Goal: Task Accomplishment & Management: Use online tool/utility

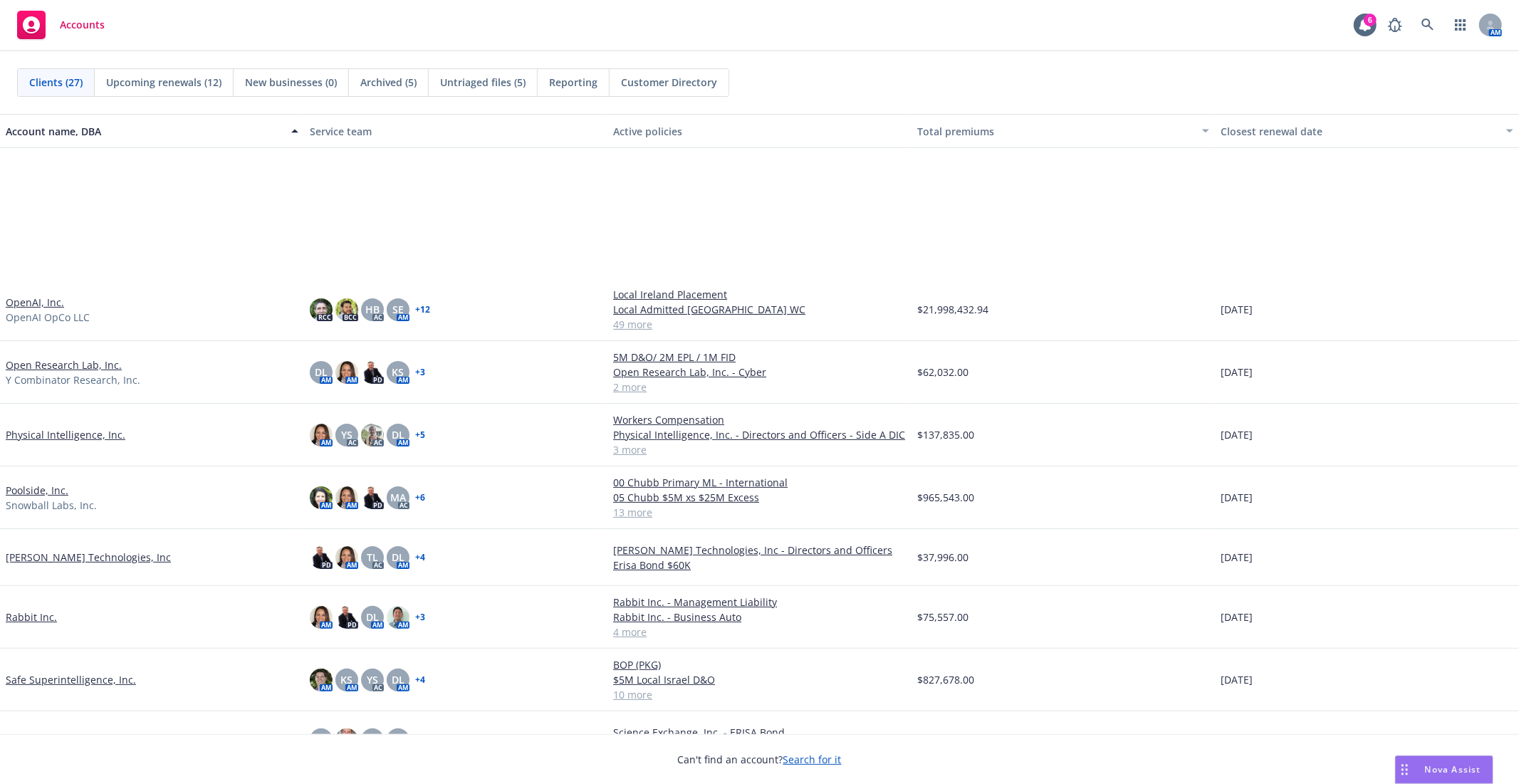
scroll to position [791, 0]
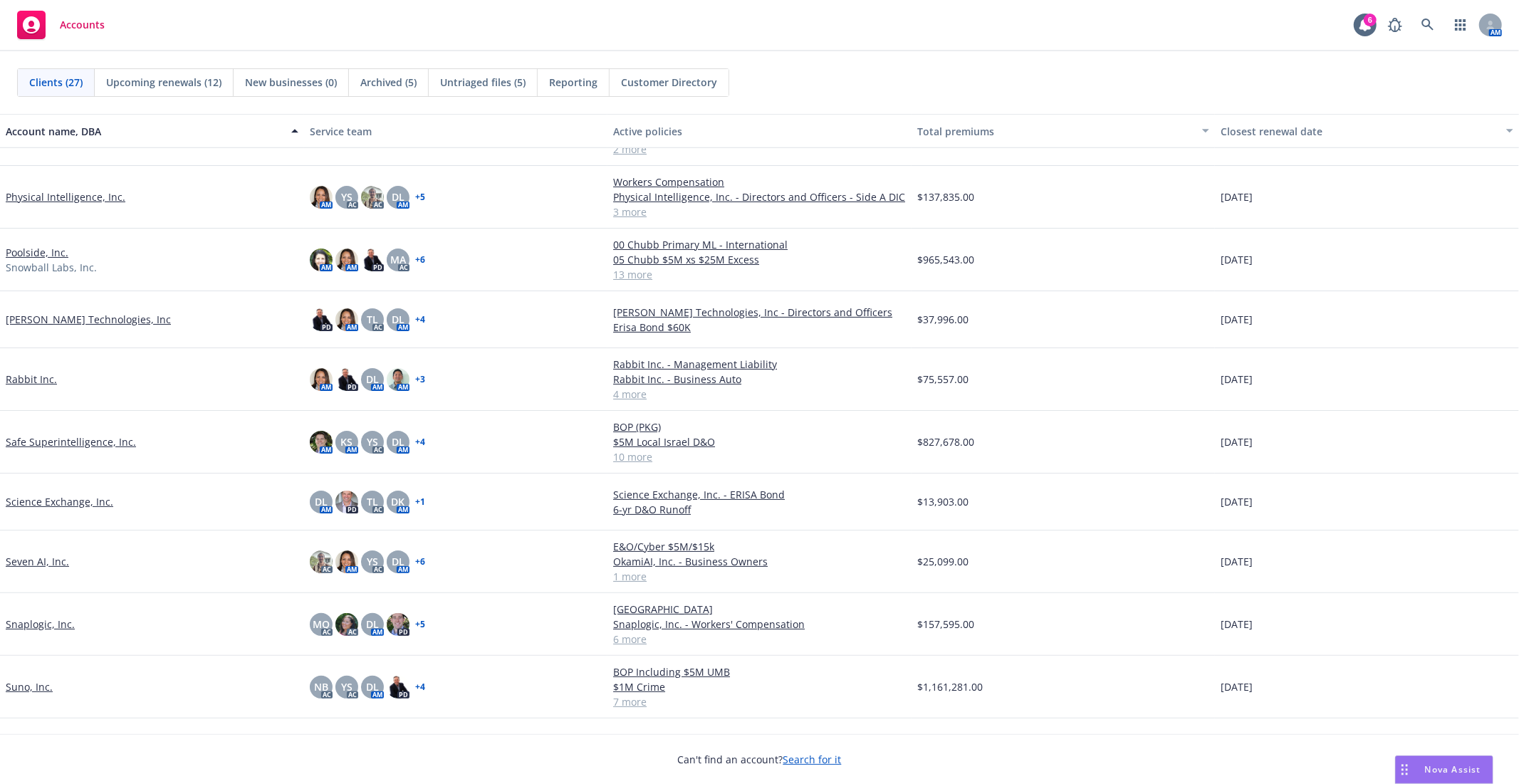
click at [62, 629] on link "Snaplogic, Inc." at bounding box center [40, 624] width 69 height 15
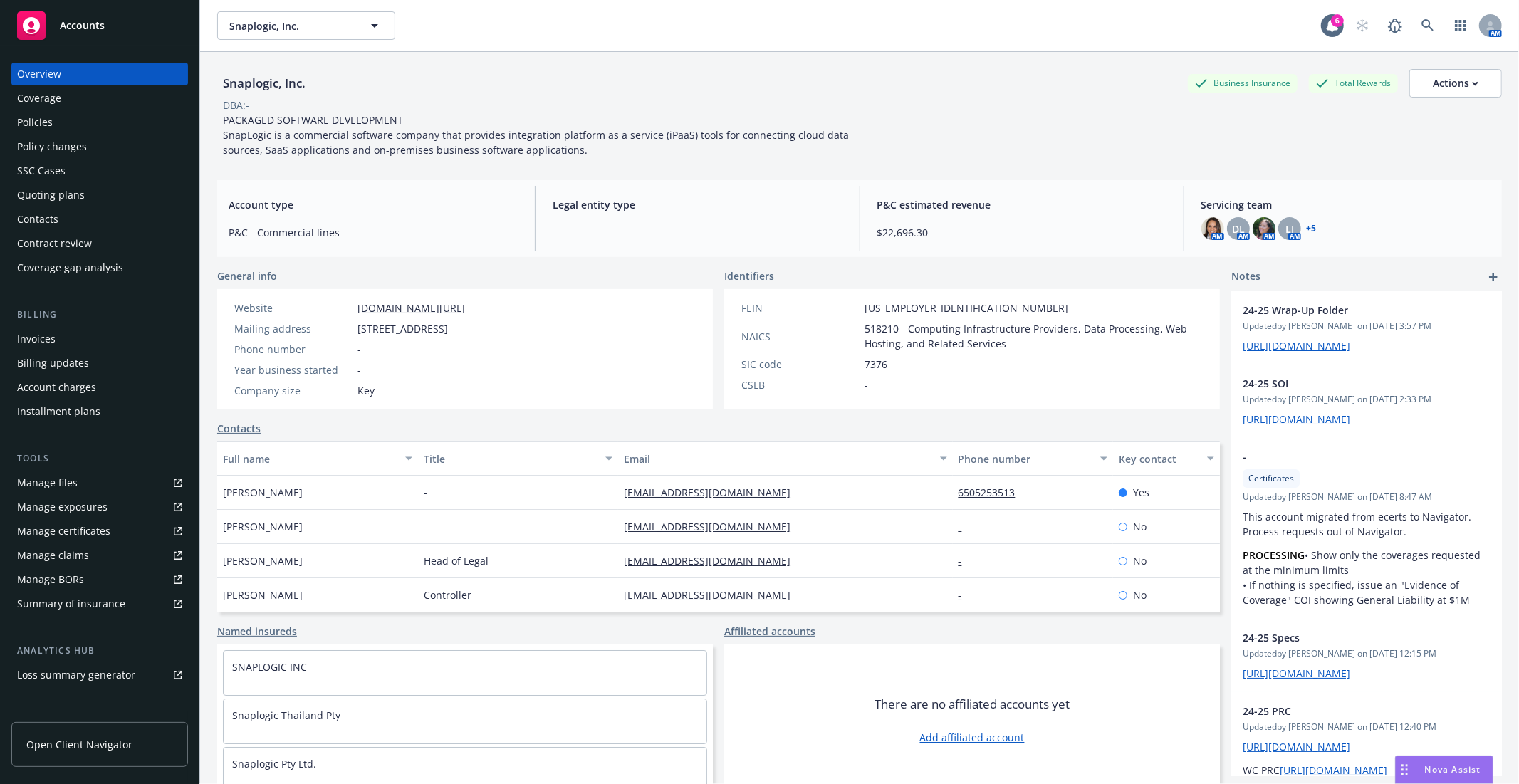
click at [53, 193] on div "Quoting plans" at bounding box center [50, 195] width 67 height 23
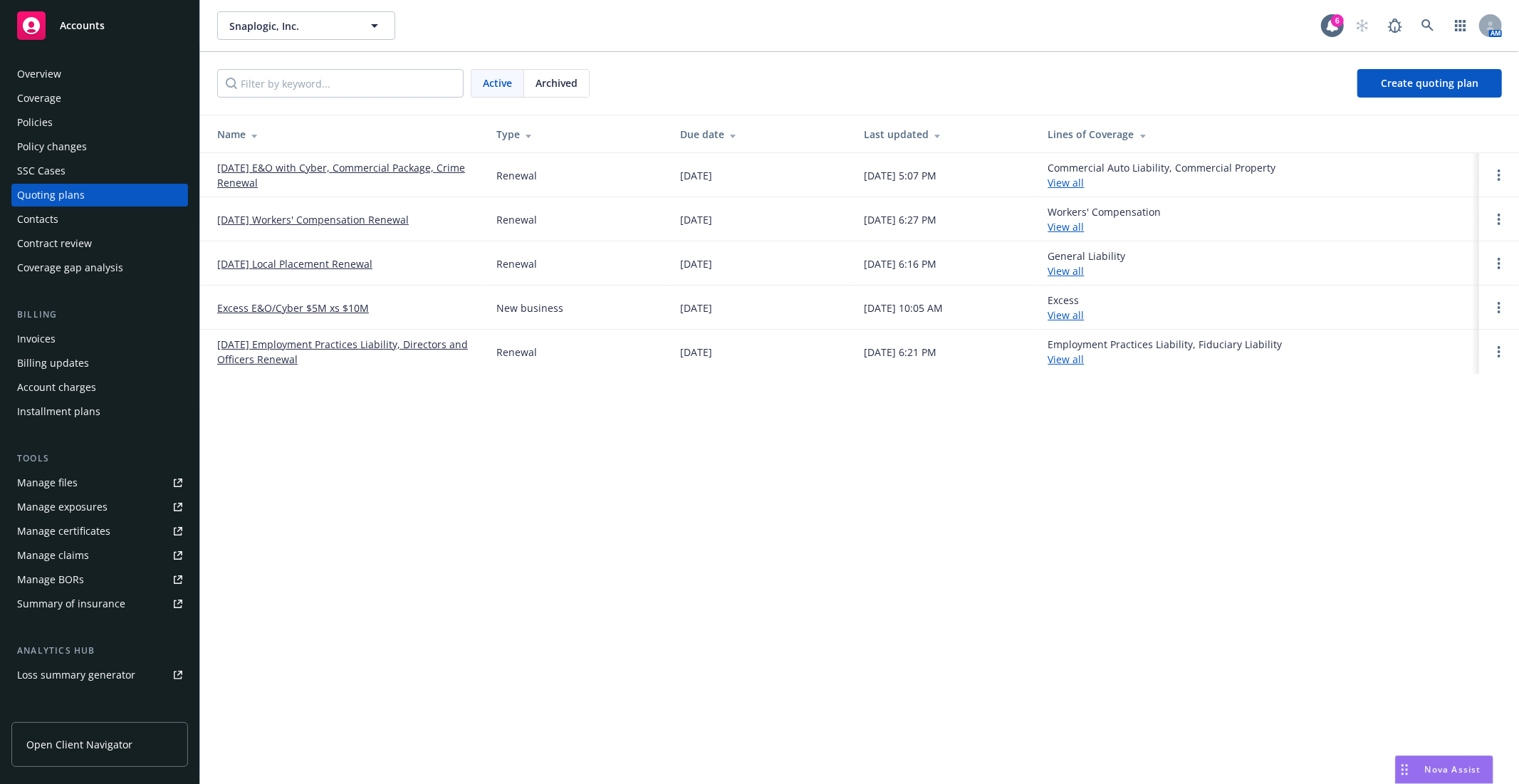
click at [344, 161] on link "[DATE] E&O with Cyber, Commercial Package, Crime Renewal" at bounding box center [345, 175] width 256 height 30
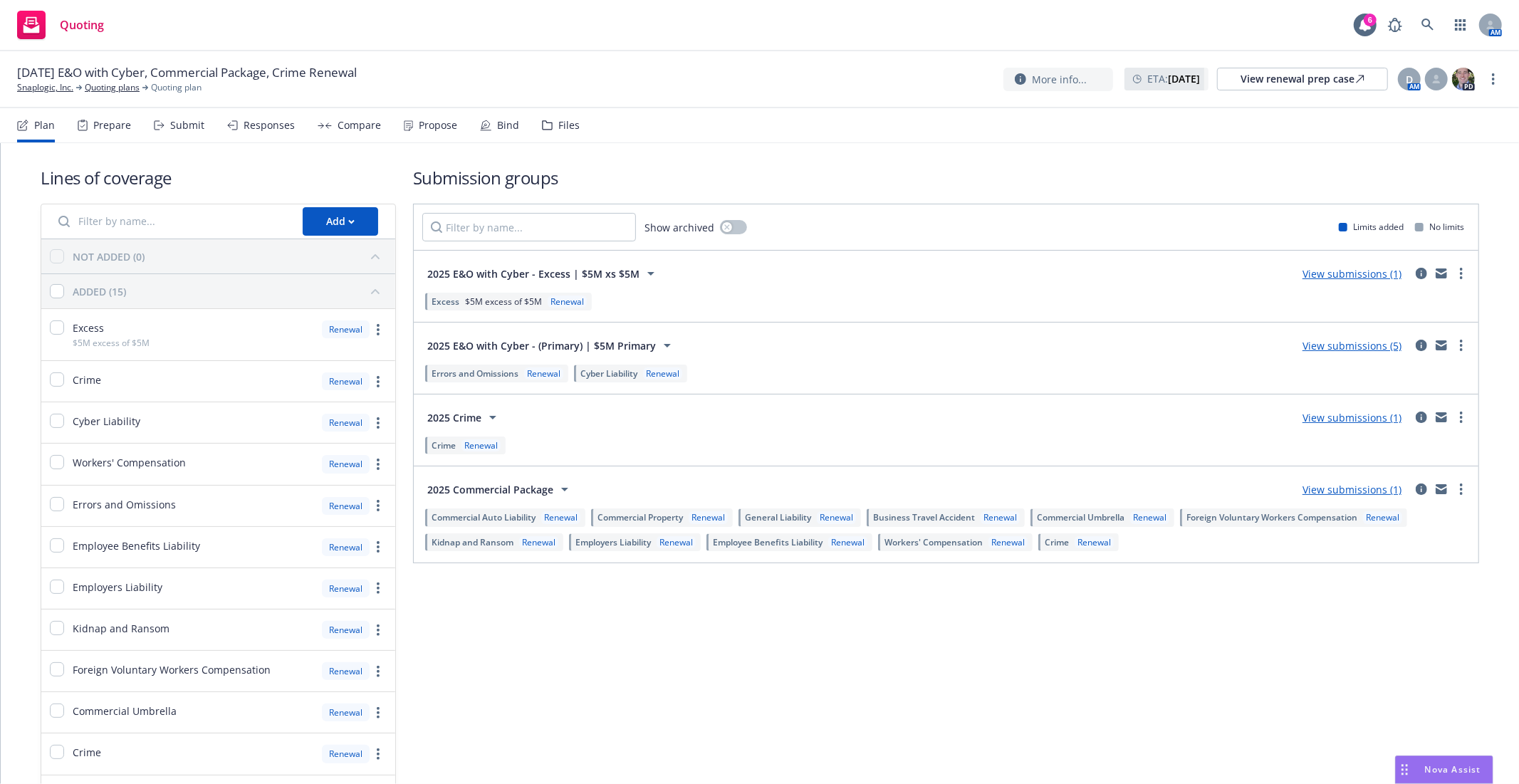
click at [1327, 487] on link "View submissions (1)" at bounding box center [1351, 489] width 99 height 13
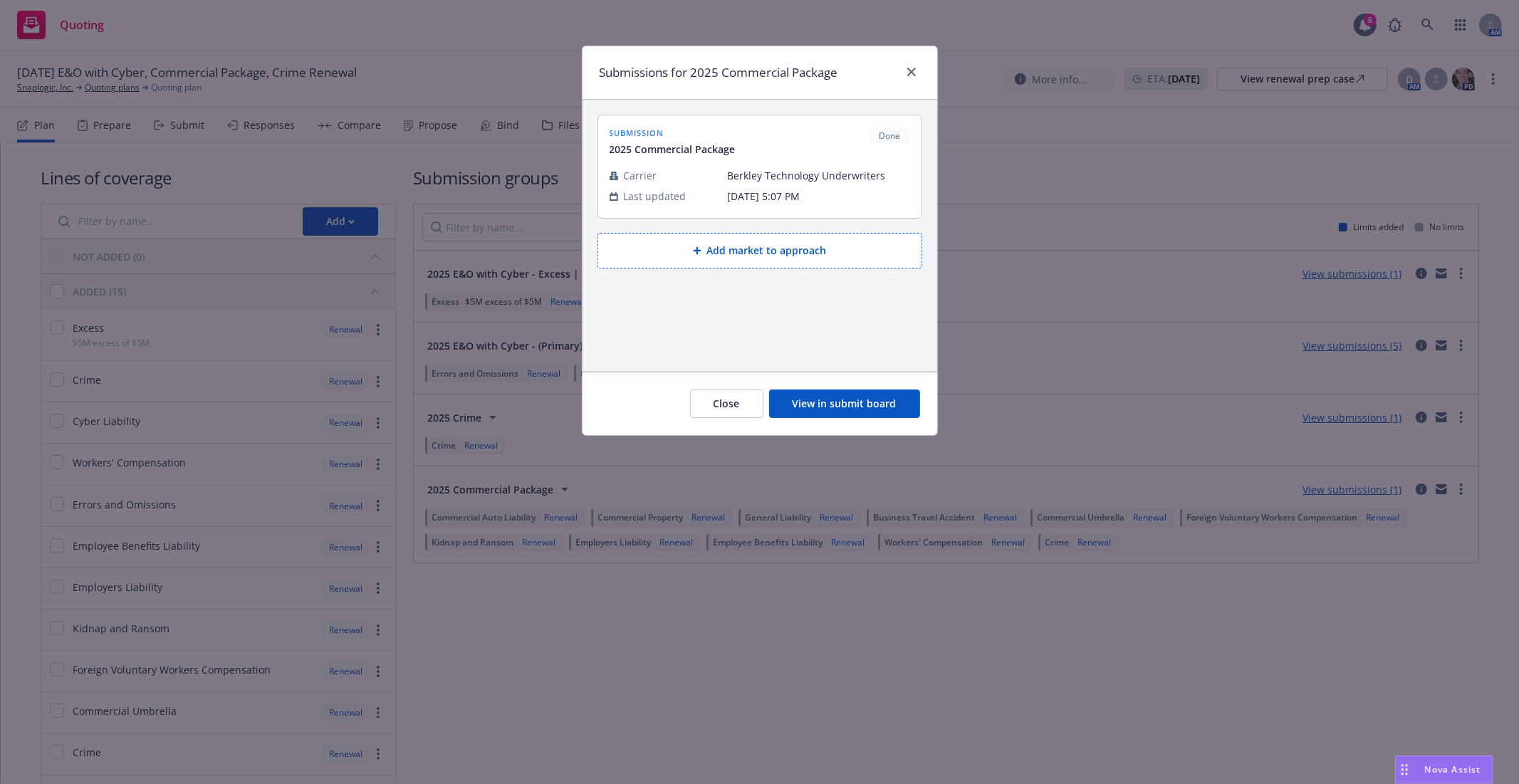
click at [828, 401] on button "View in submit board" at bounding box center [844, 404] width 151 height 28
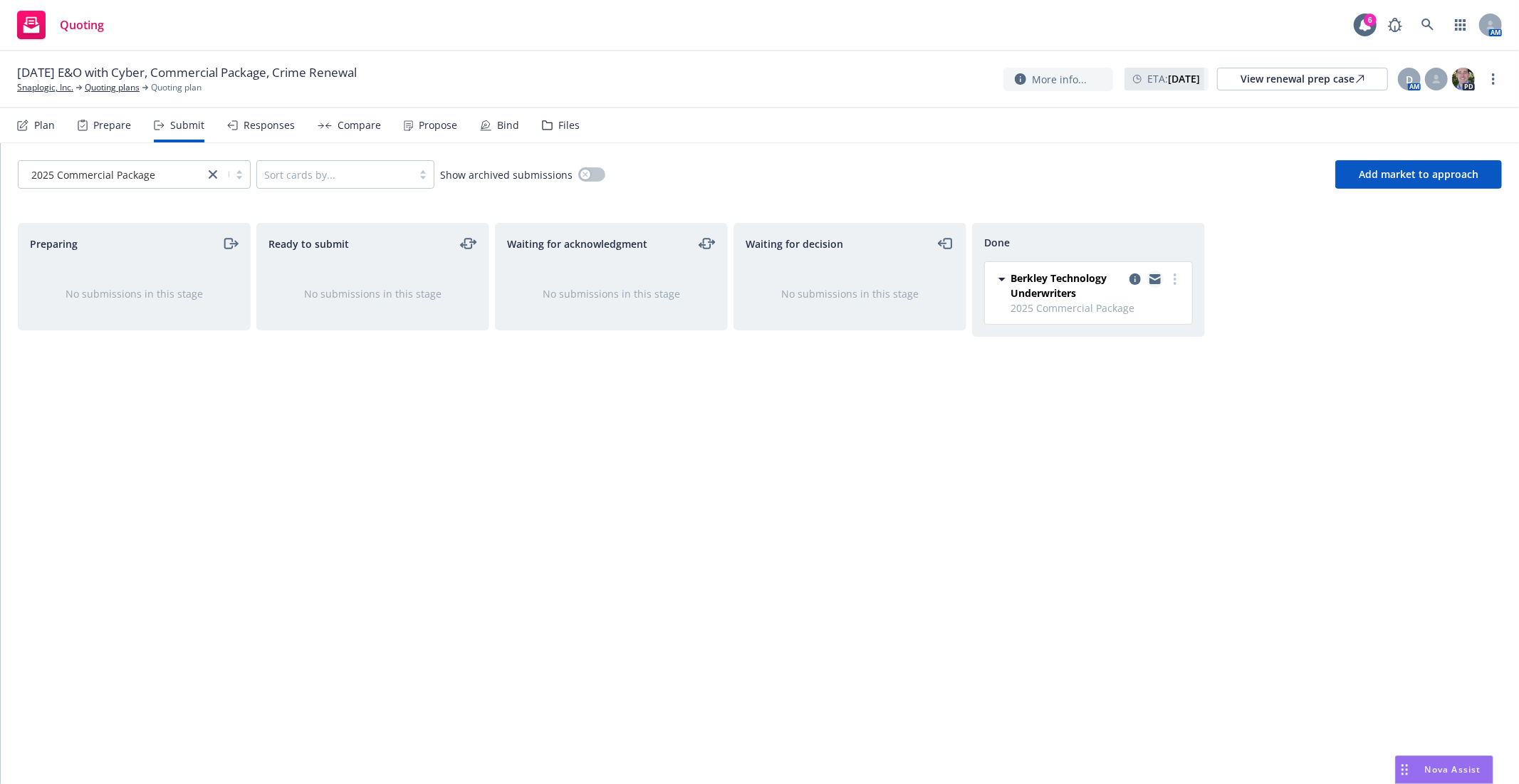
click at [1156, 283] on icon "copy logging email" at bounding box center [1155, 281] width 11 height 7
click at [1421, 30] on icon at bounding box center [1428, 26] width 13 height 13
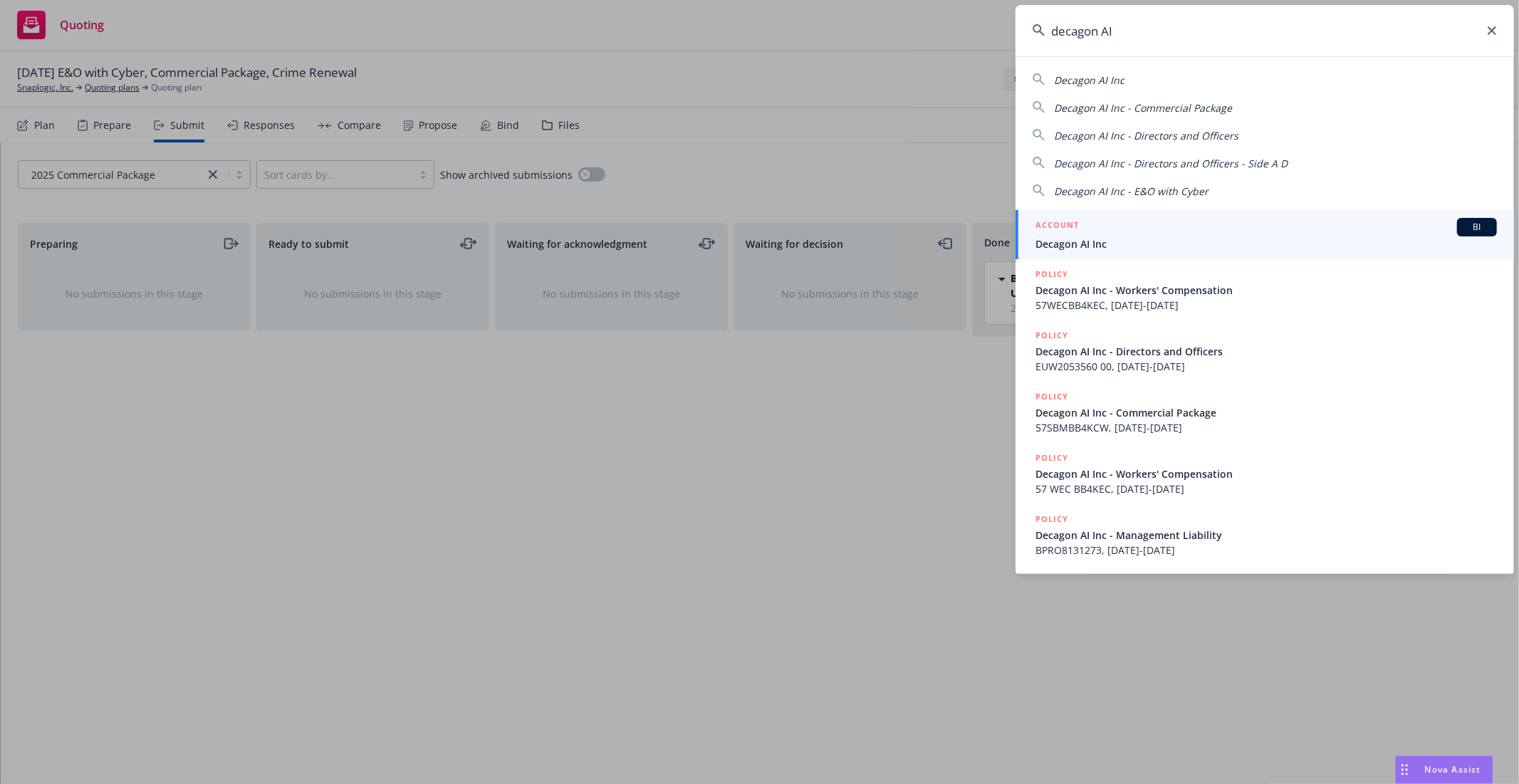
type input "decagon AI"
click at [1241, 245] on span "Decagon AI Inc" at bounding box center [1266, 244] width 462 height 15
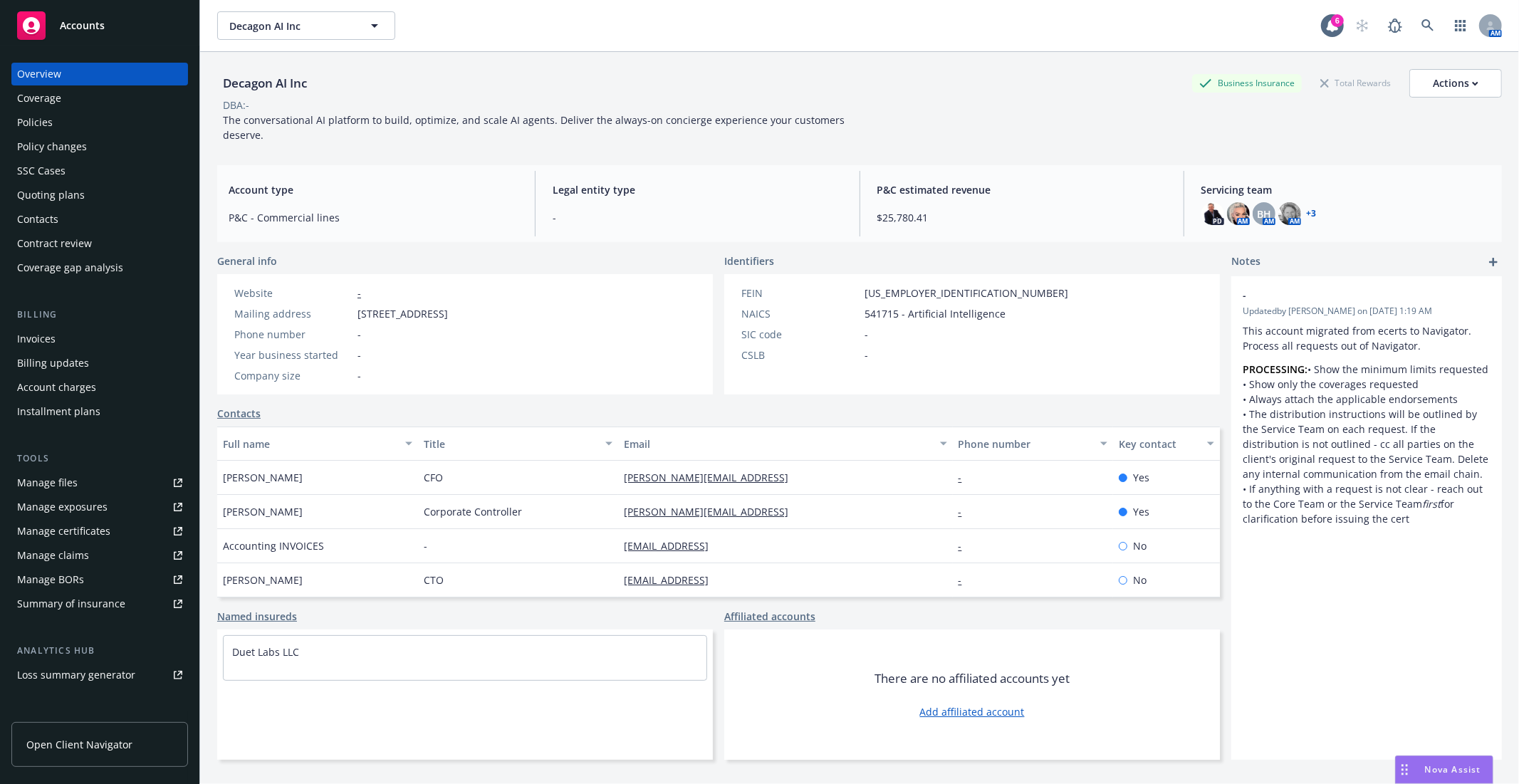
click at [1393, 188] on span "Servicing team" at bounding box center [1345, 190] width 289 height 15
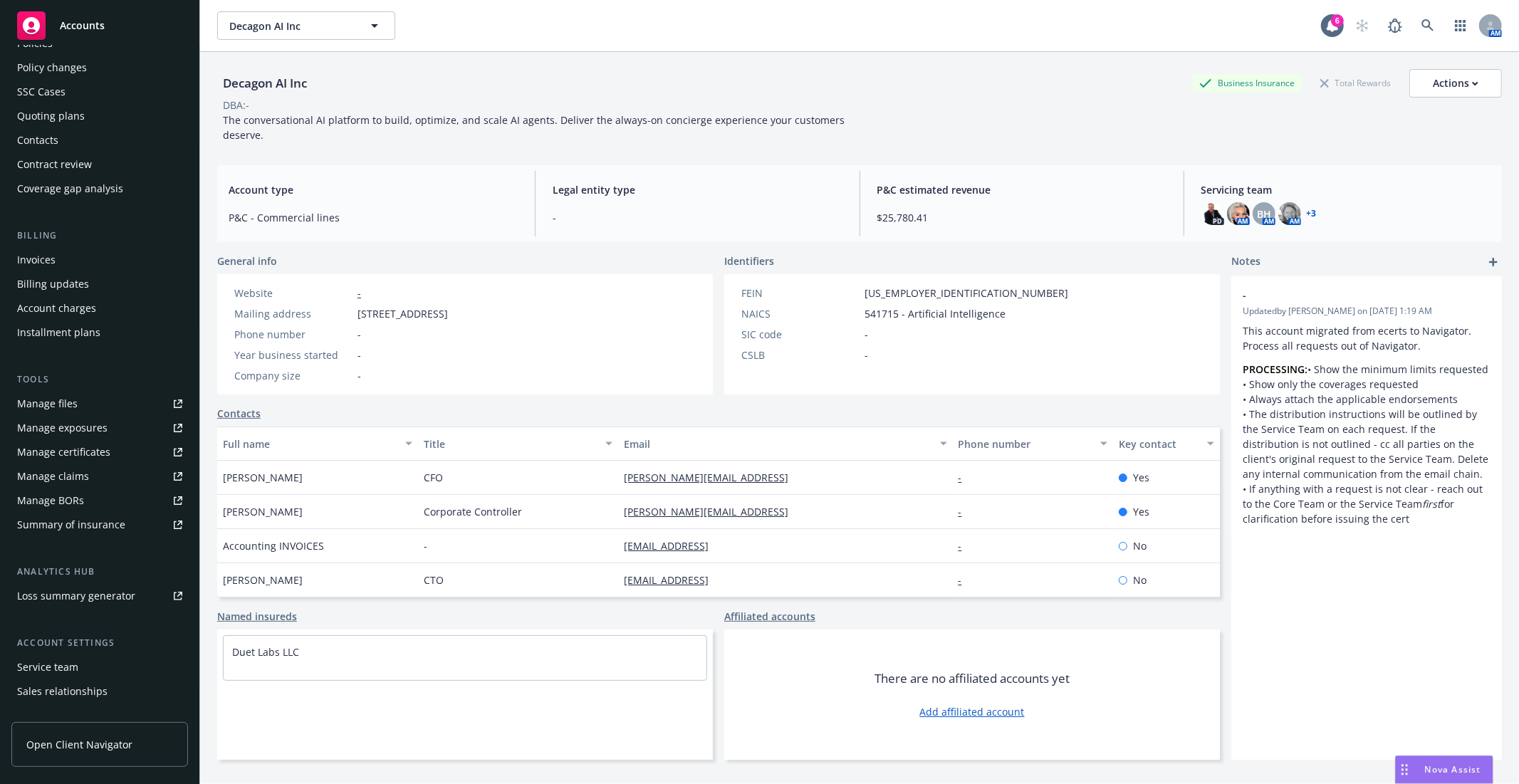
click at [77, 667] on div "Service team" at bounding box center [100, 667] width 165 height 23
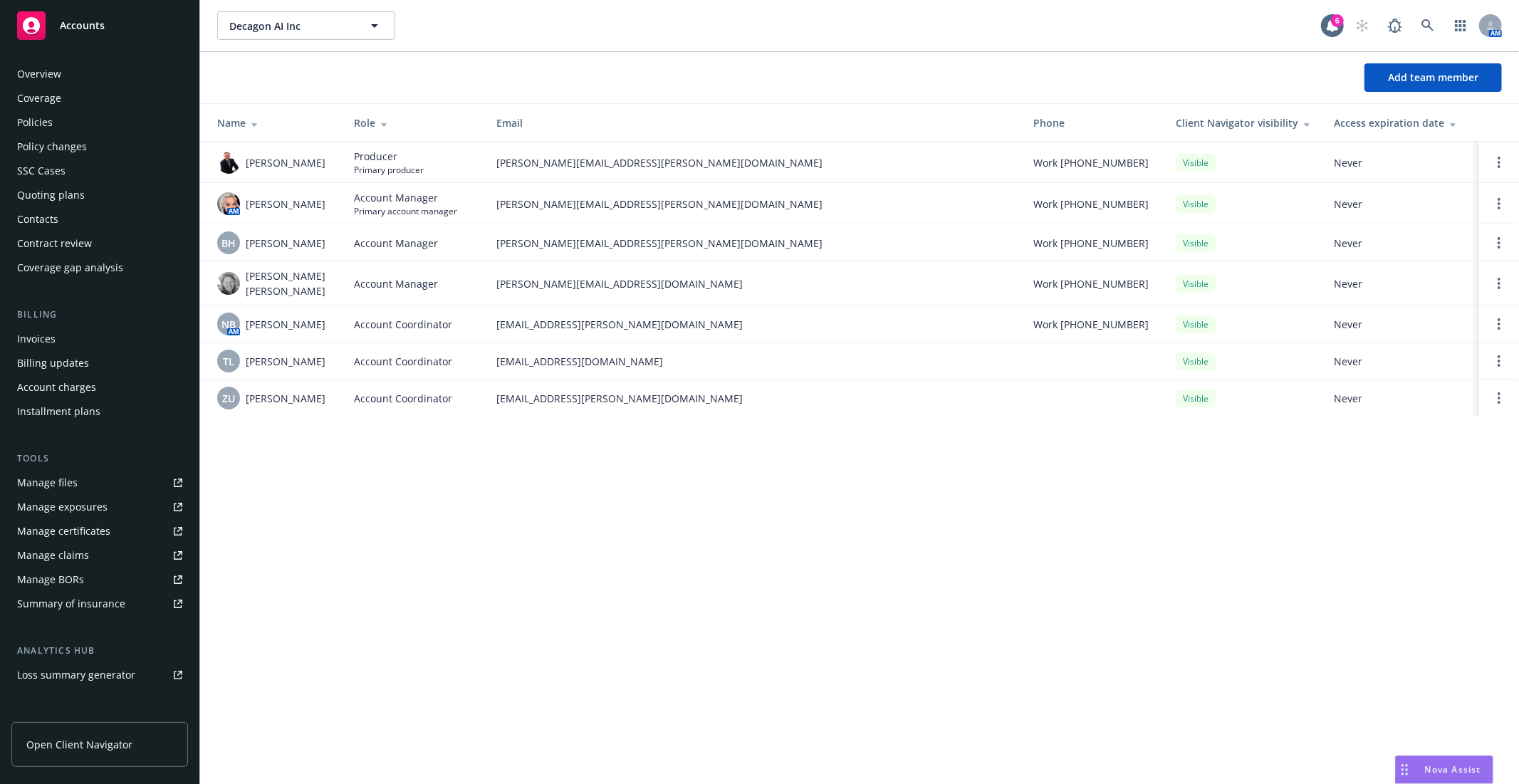
click at [64, 111] on div "Policies" at bounding box center [100, 122] width 165 height 23
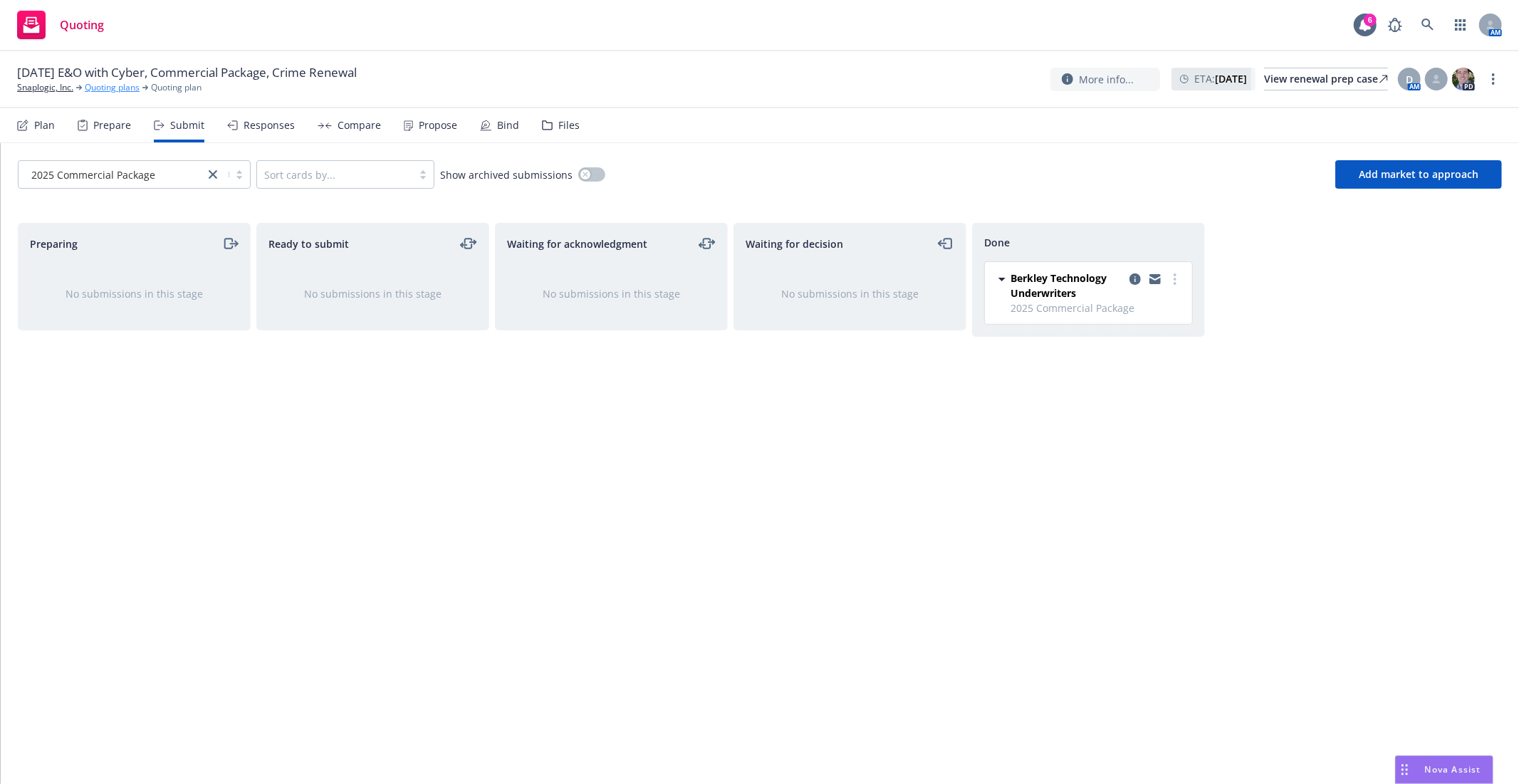
click at [130, 82] on link "Quoting plans" at bounding box center [112, 88] width 55 height 13
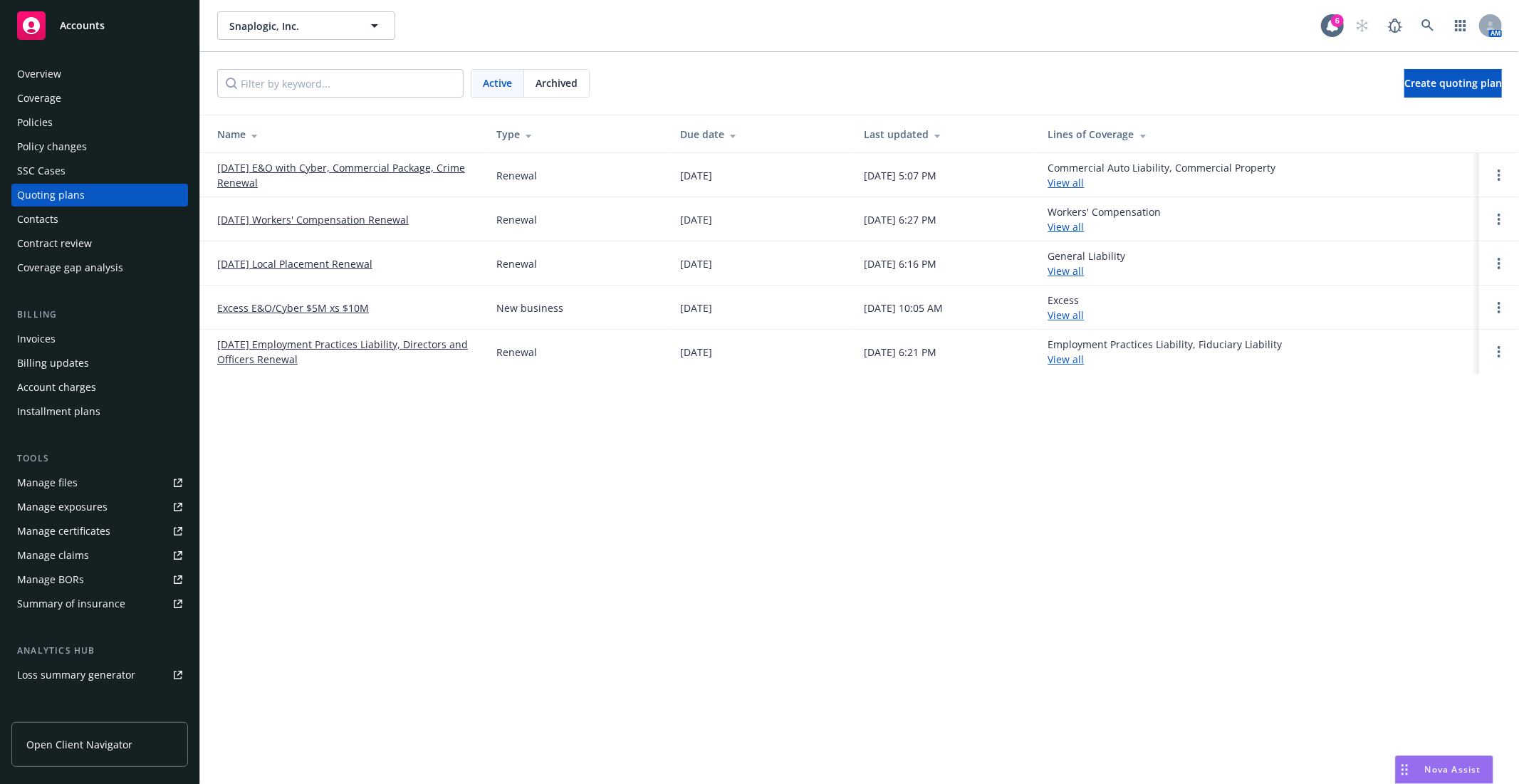
click at [387, 170] on link "[DATE] E&O with Cyber, Commercial Package, Crime Renewal" at bounding box center [345, 175] width 256 height 30
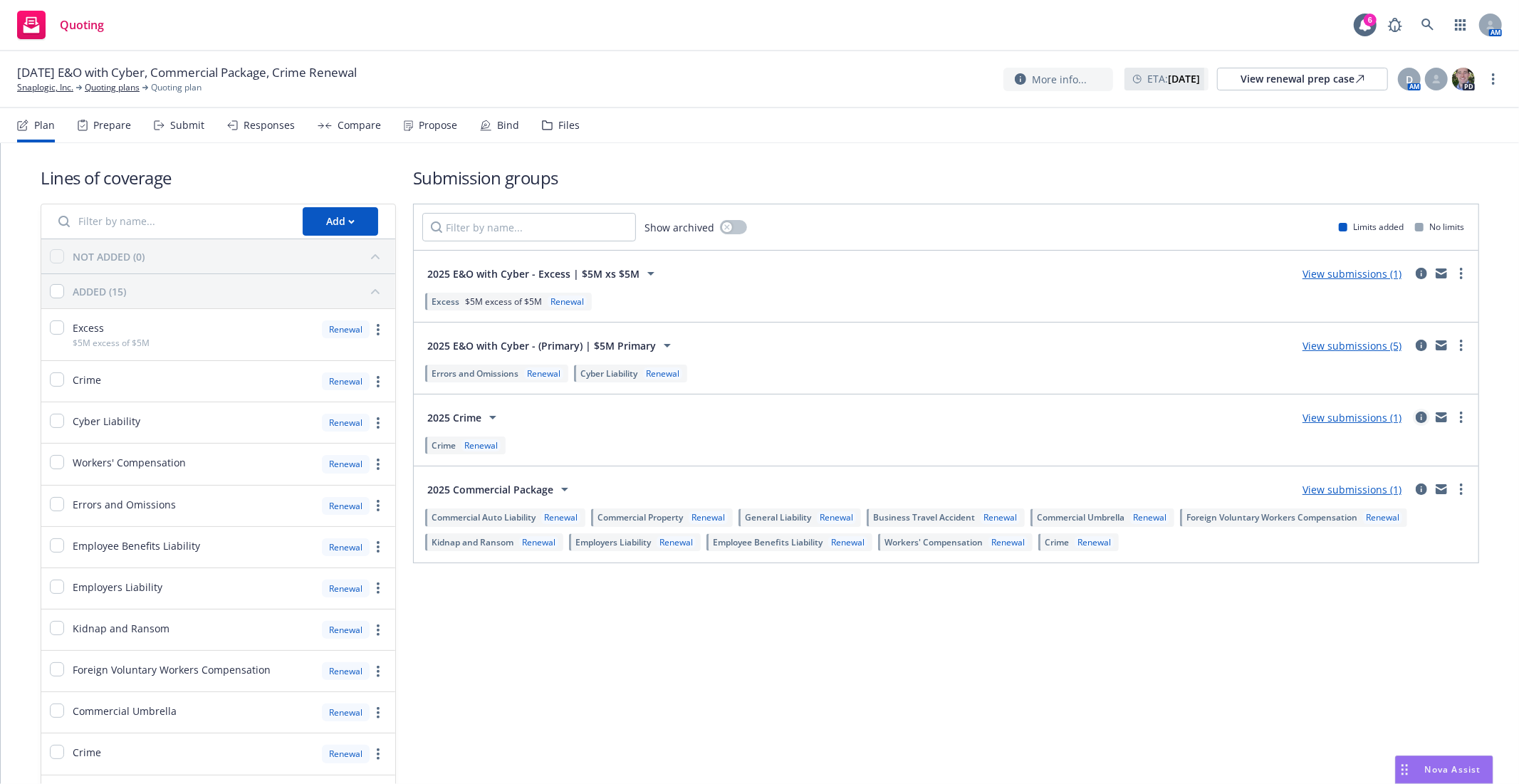
click at [1416, 418] on icon "circleInformation" at bounding box center [1421, 417] width 11 height 11
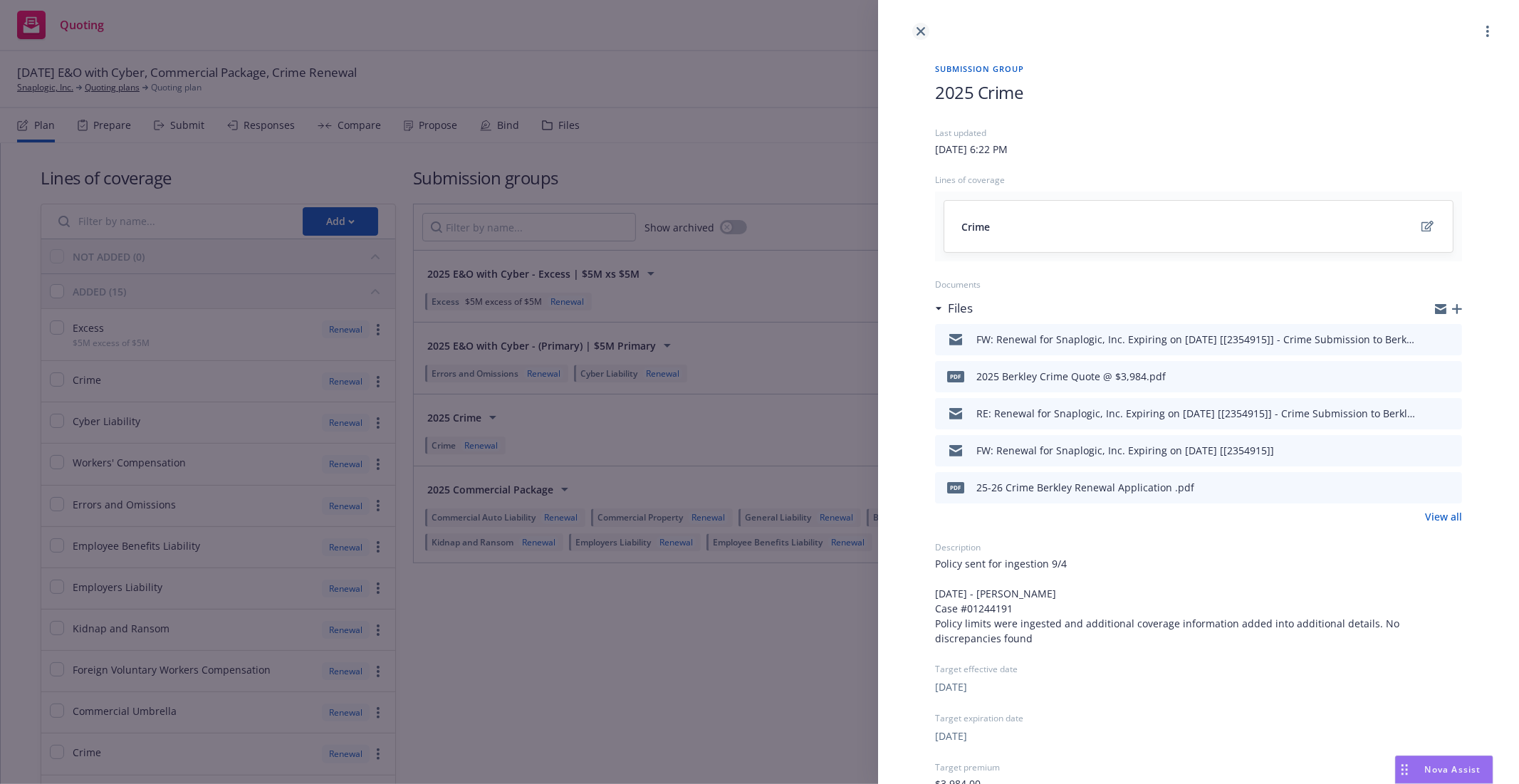
click at [924, 30] on icon "close" at bounding box center [920, 31] width 9 height 9
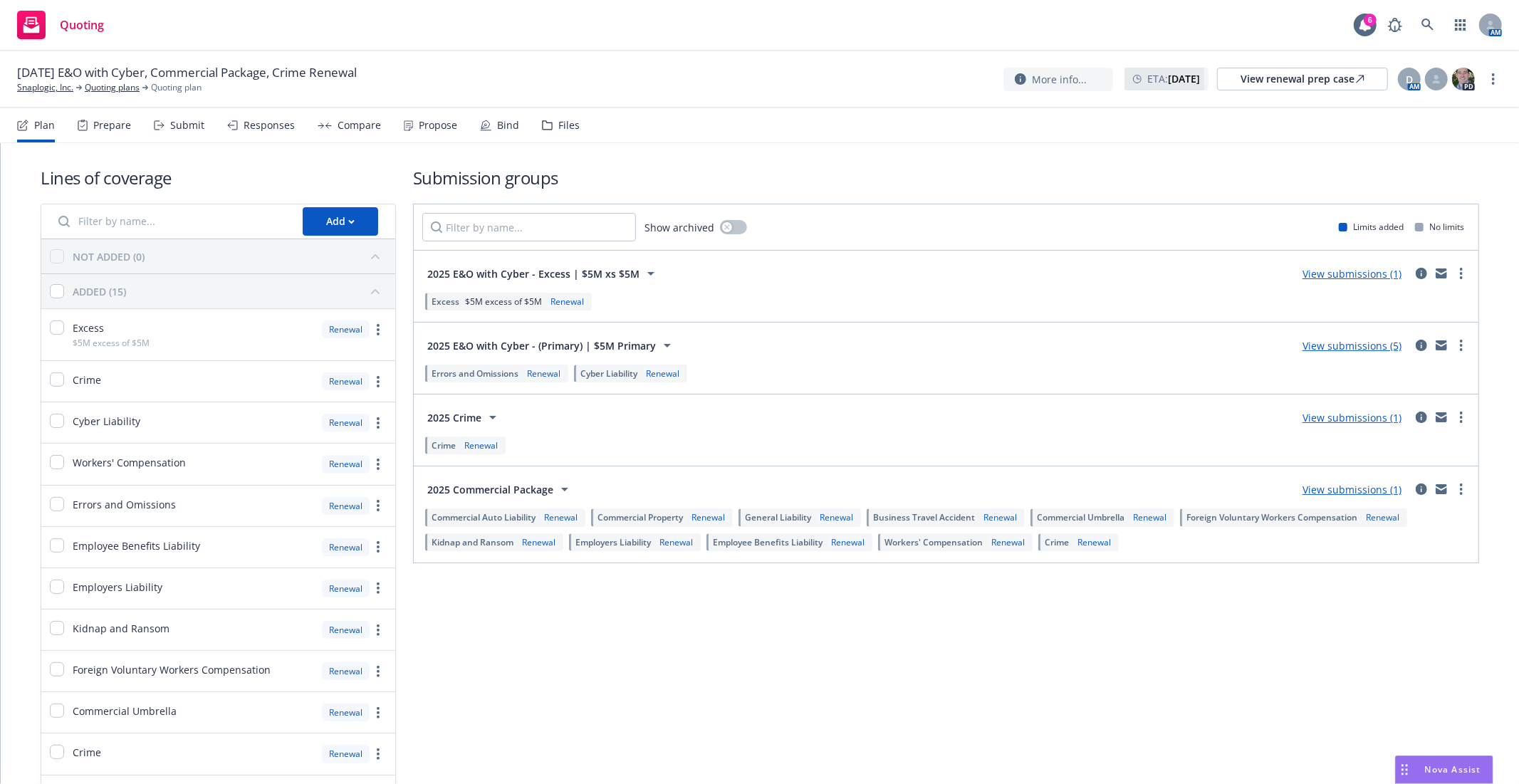
click at [1355, 417] on link "View submissions (1)" at bounding box center [1351, 417] width 99 height 13
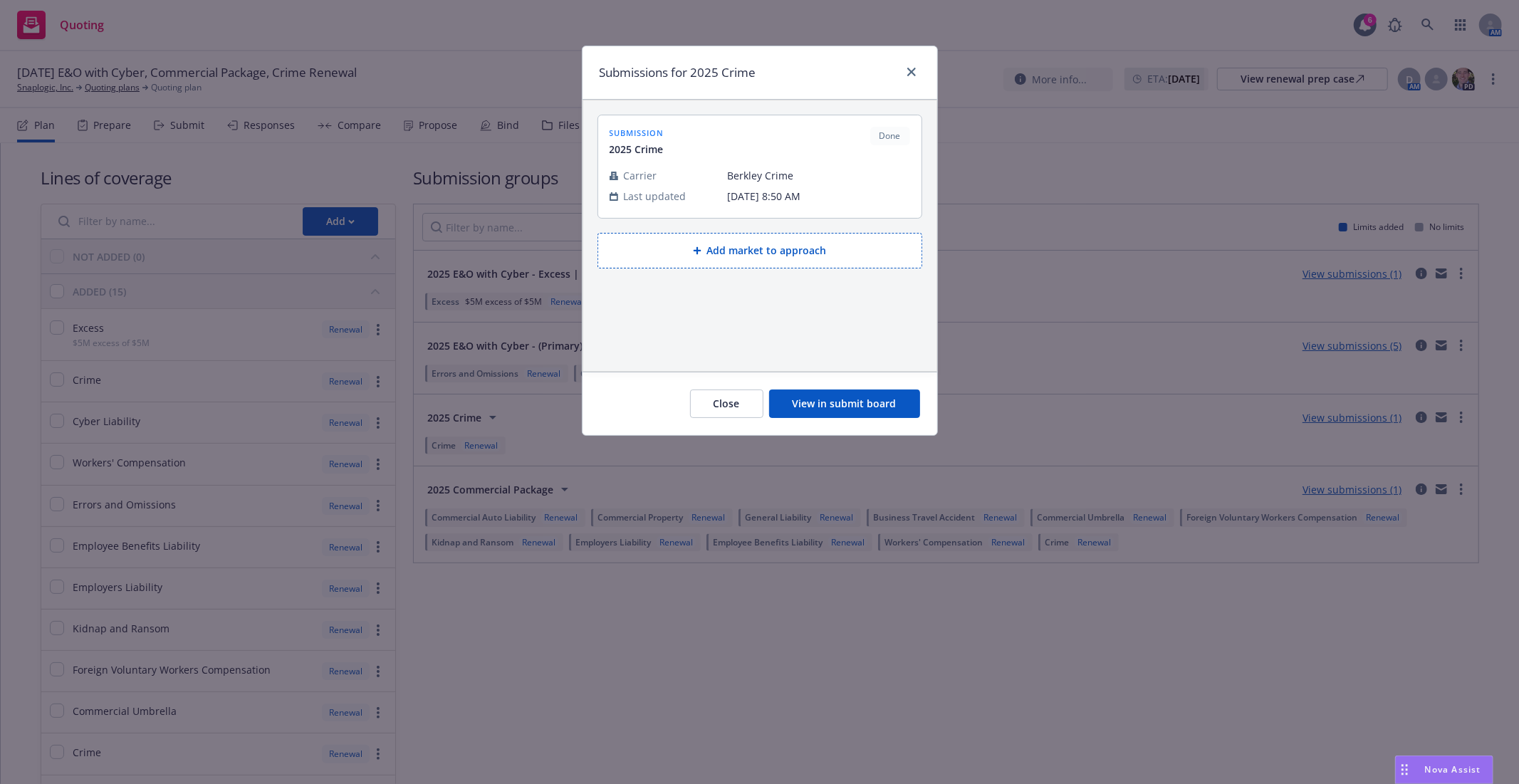
click at [826, 390] on button "View in submit board" at bounding box center [844, 404] width 151 height 28
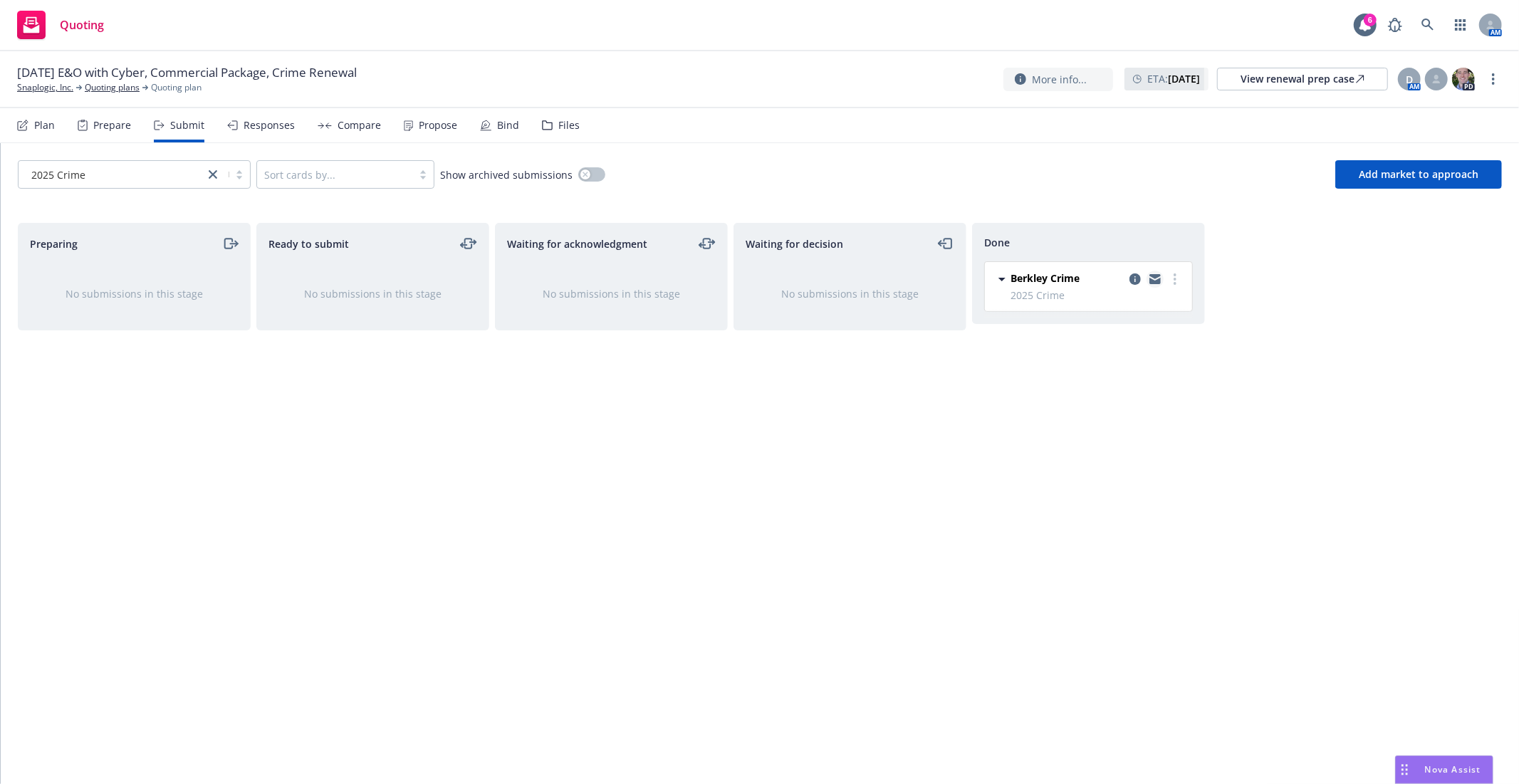
click at [1155, 279] on icon "copy logging email" at bounding box center [1155, 279] width 11 height 10
click at [723, 521] on div "Waiting for acknowledgment No submissions in this stage" at bounding box center [612, 488] width 233 height 531
click at [1177, 276] on link "more" at bounding box center [1175, 279] width 17 height 17
click at [1134, 282] on icon "copy logging email" at bounding box center [1135, 279] width 11 height 11
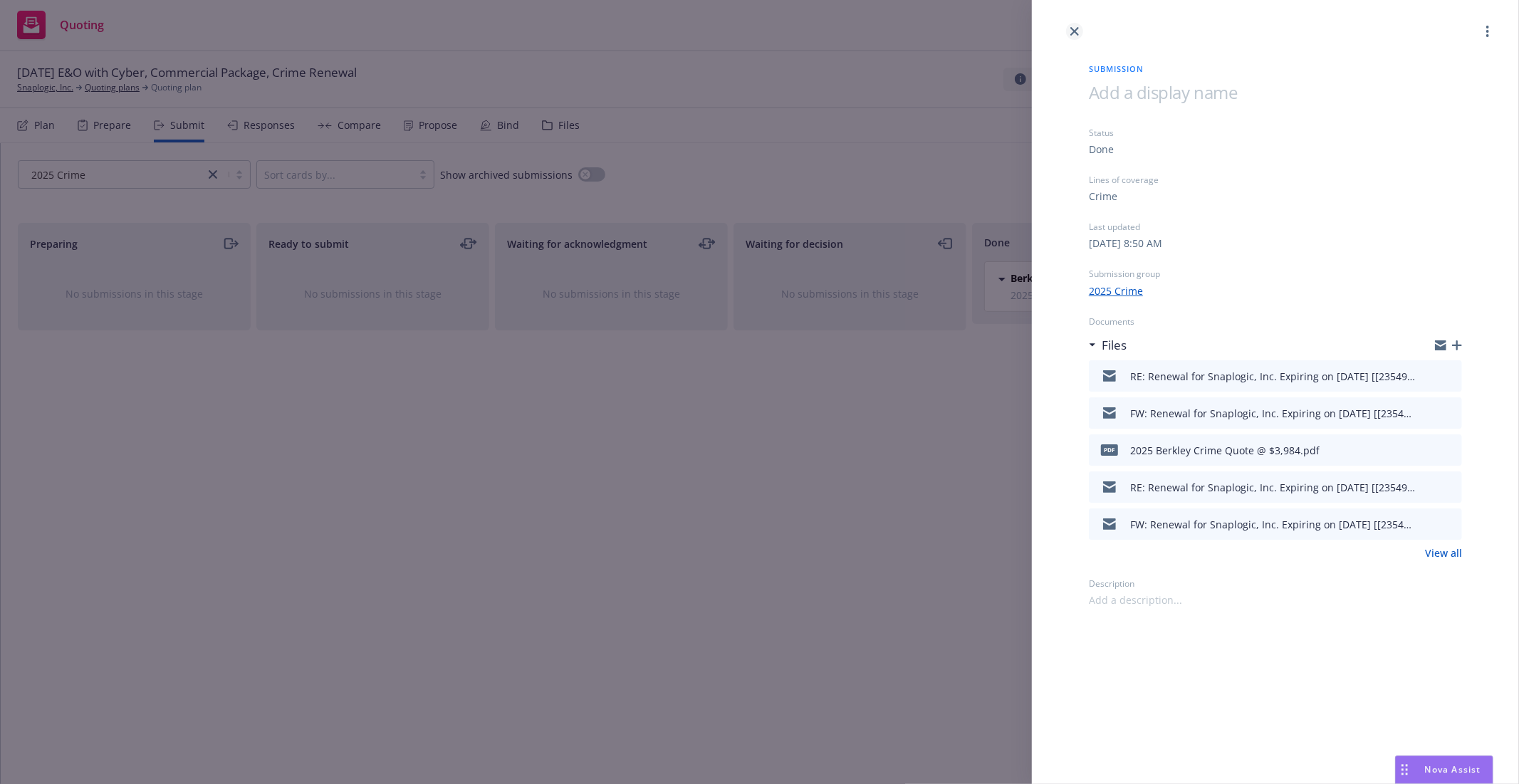
click at [1071, 30] on icon "close" at bounding box center [1074, 31] width 9 height 9
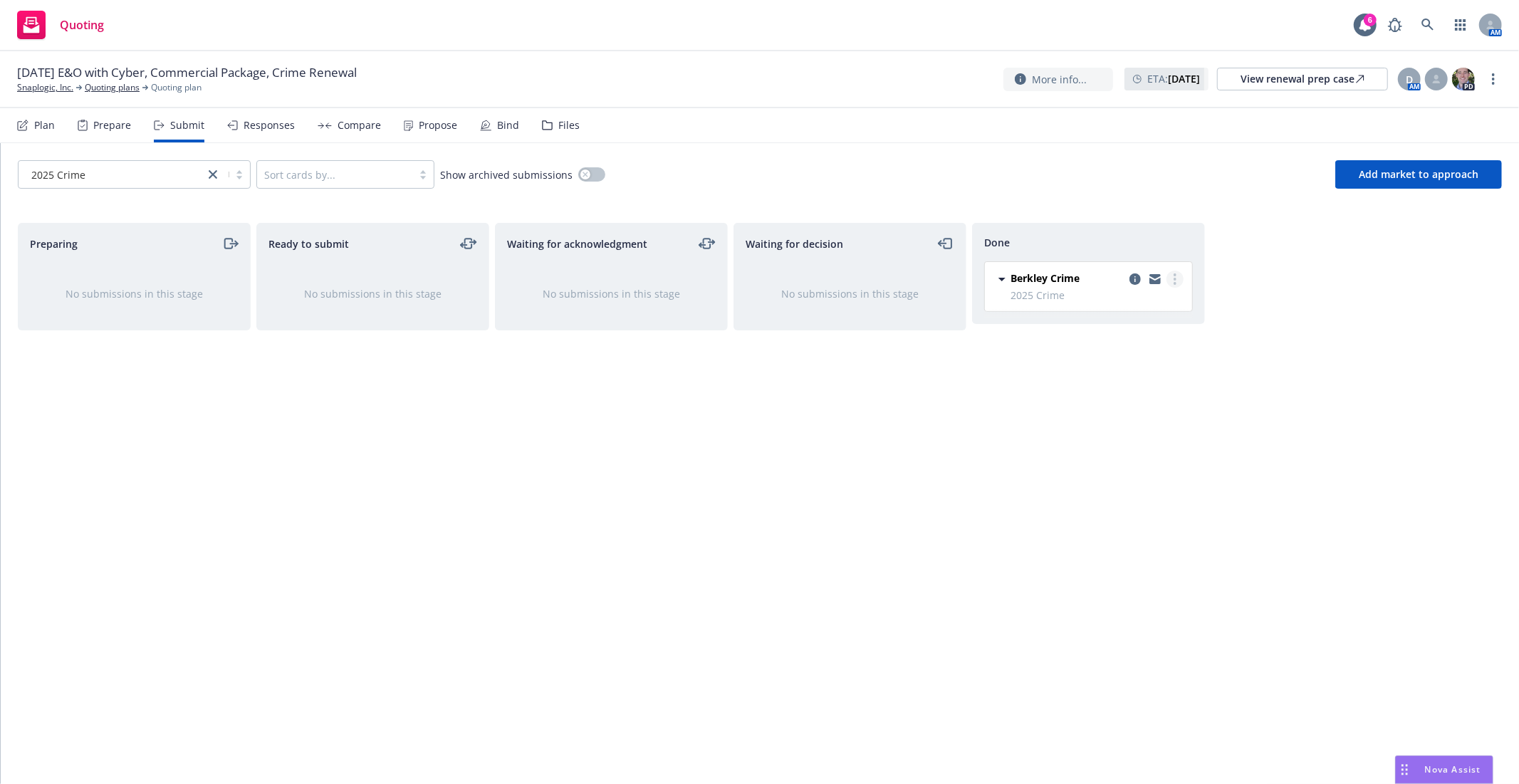
click at [1173, 282] on icon "more" at bounding box center [1174, 279] width 3 height 11
click at [702, 495] on div "Waiting for acknowledgment No submissions in this stage" at bounding box center [612, 488] width 233 height 531
click at [266, 133] on div "Responses" at bounding box center [261, 125] width 67 height 34
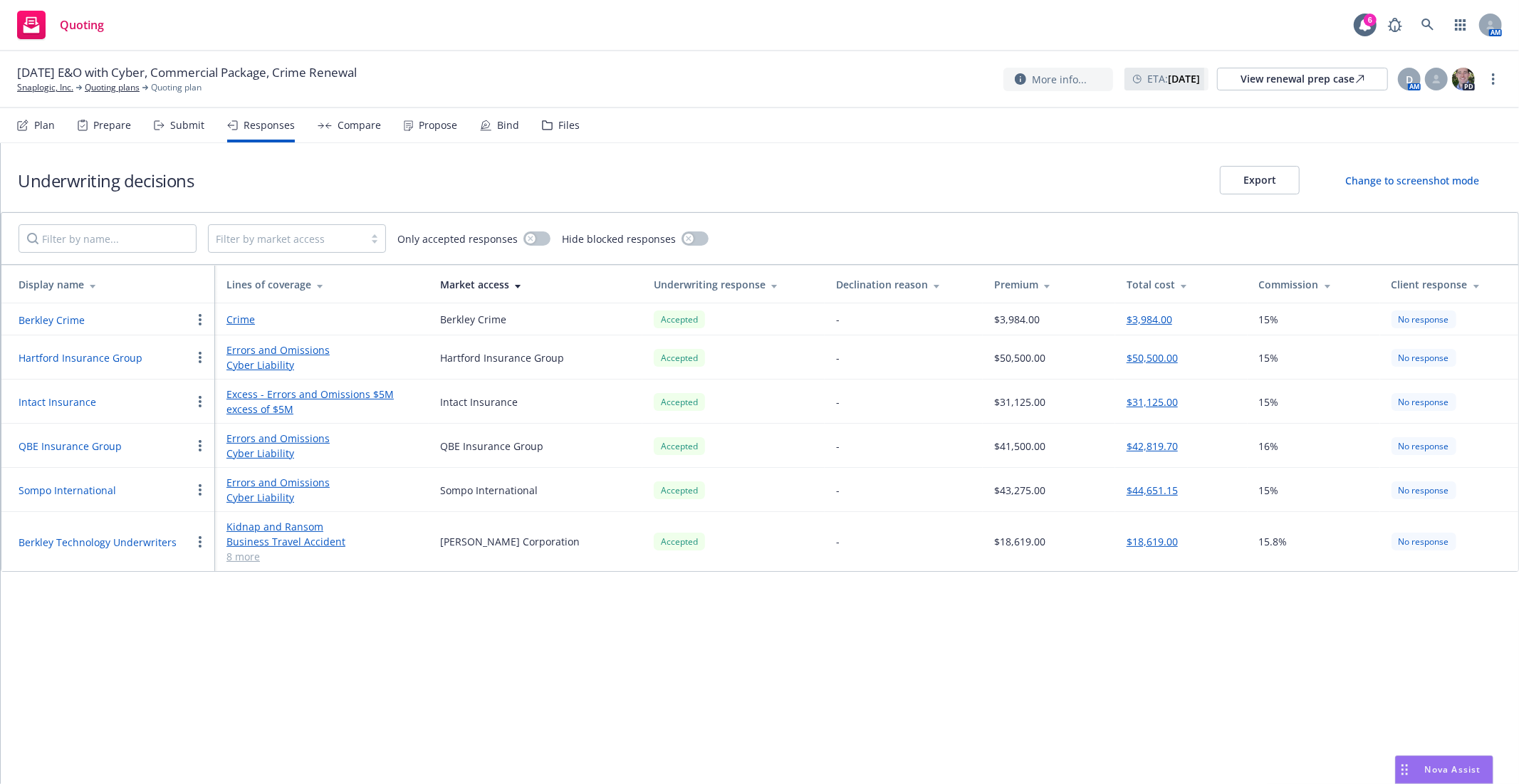
click at [338, 127] on div "Compare" at bounding box center [359, 125] width 44 height 11
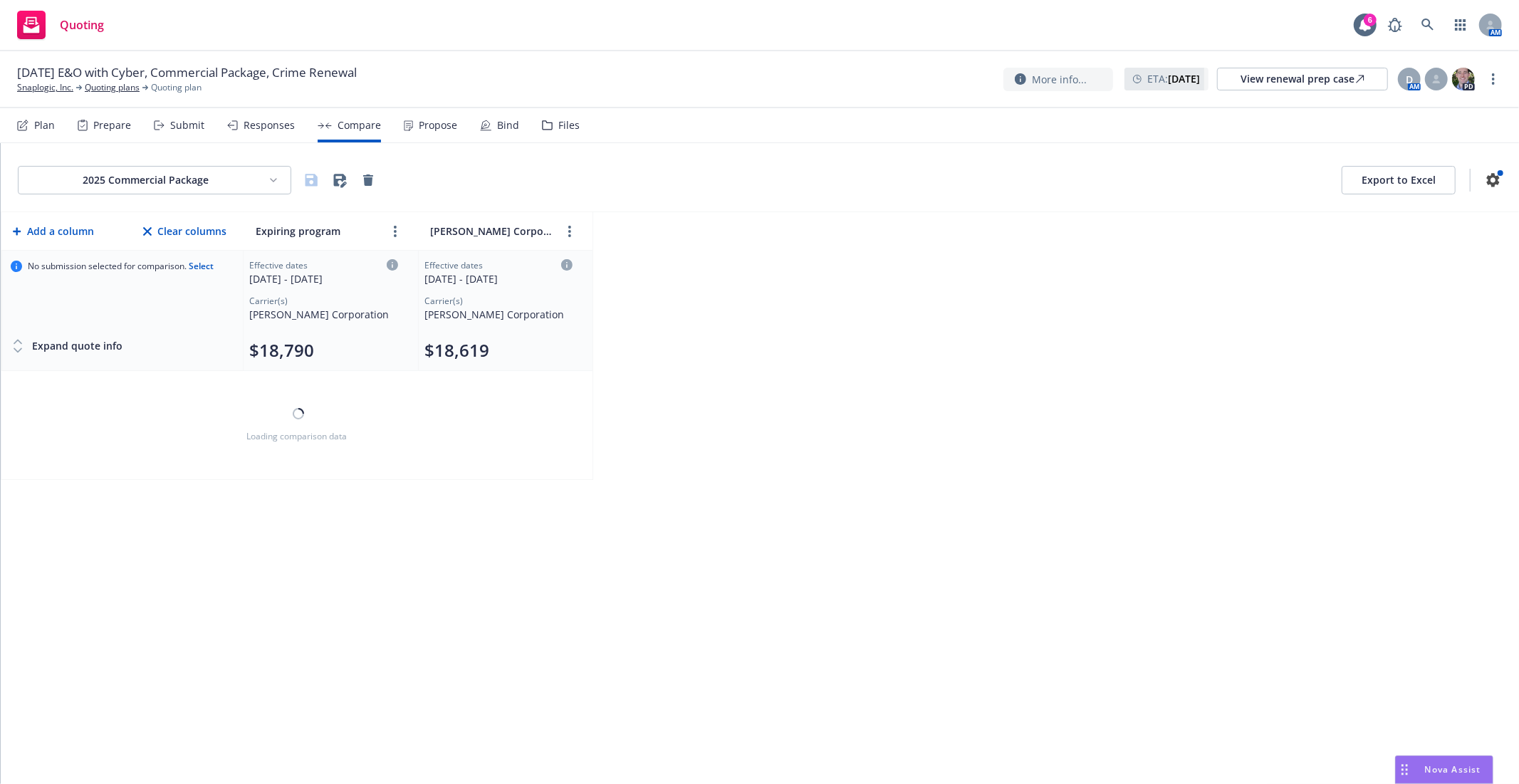
click at [419, 127] on div "Propose" at bounding box center [438, 125] width 39 height 11
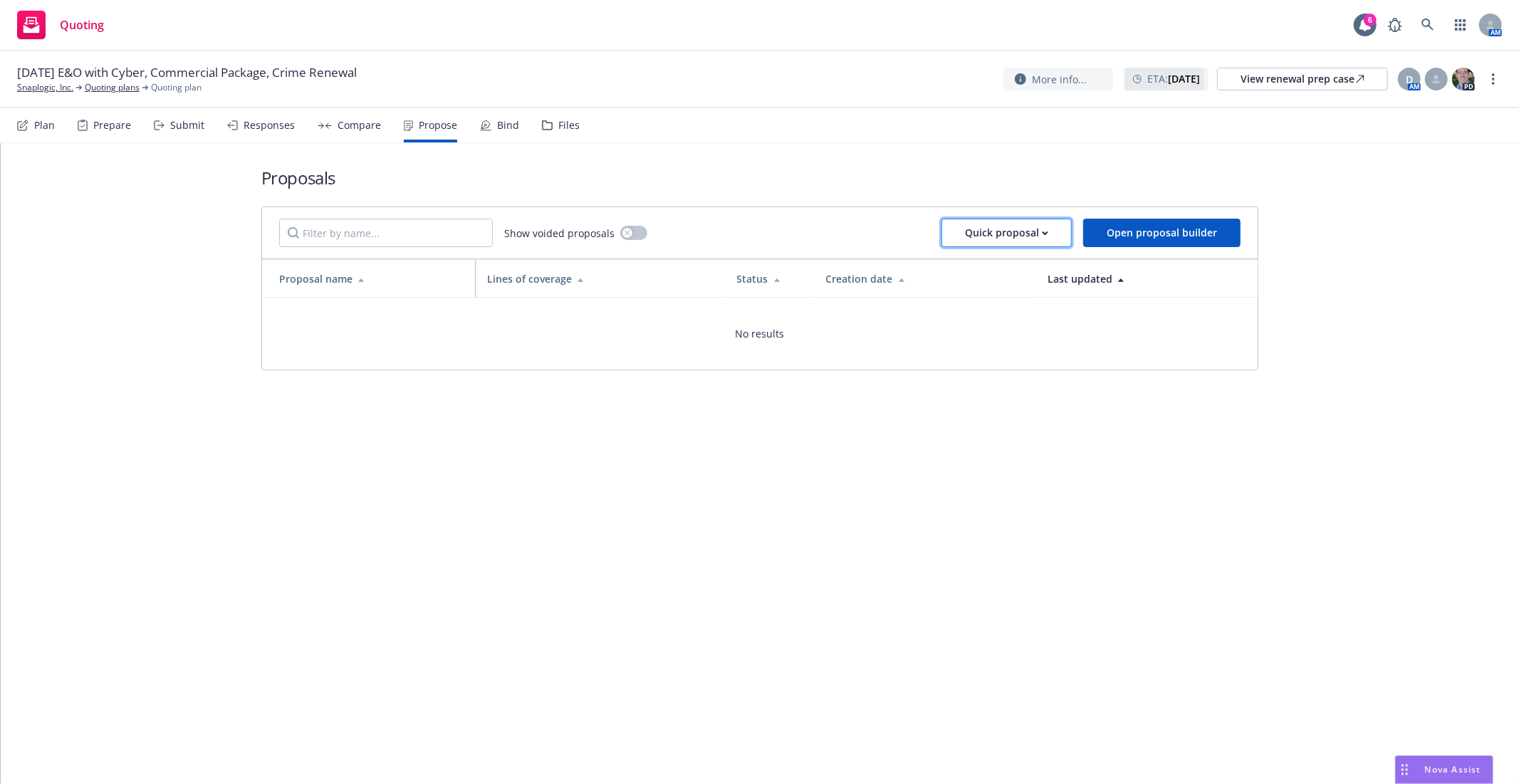
click at [1066, 238] on button "Quick proposal" at bounding box center [1006, 233] width 130 height 28
click at [1038, 302] on span "Upload quick proposal and response" at bounding box center [1051, 298] width 210 height 13
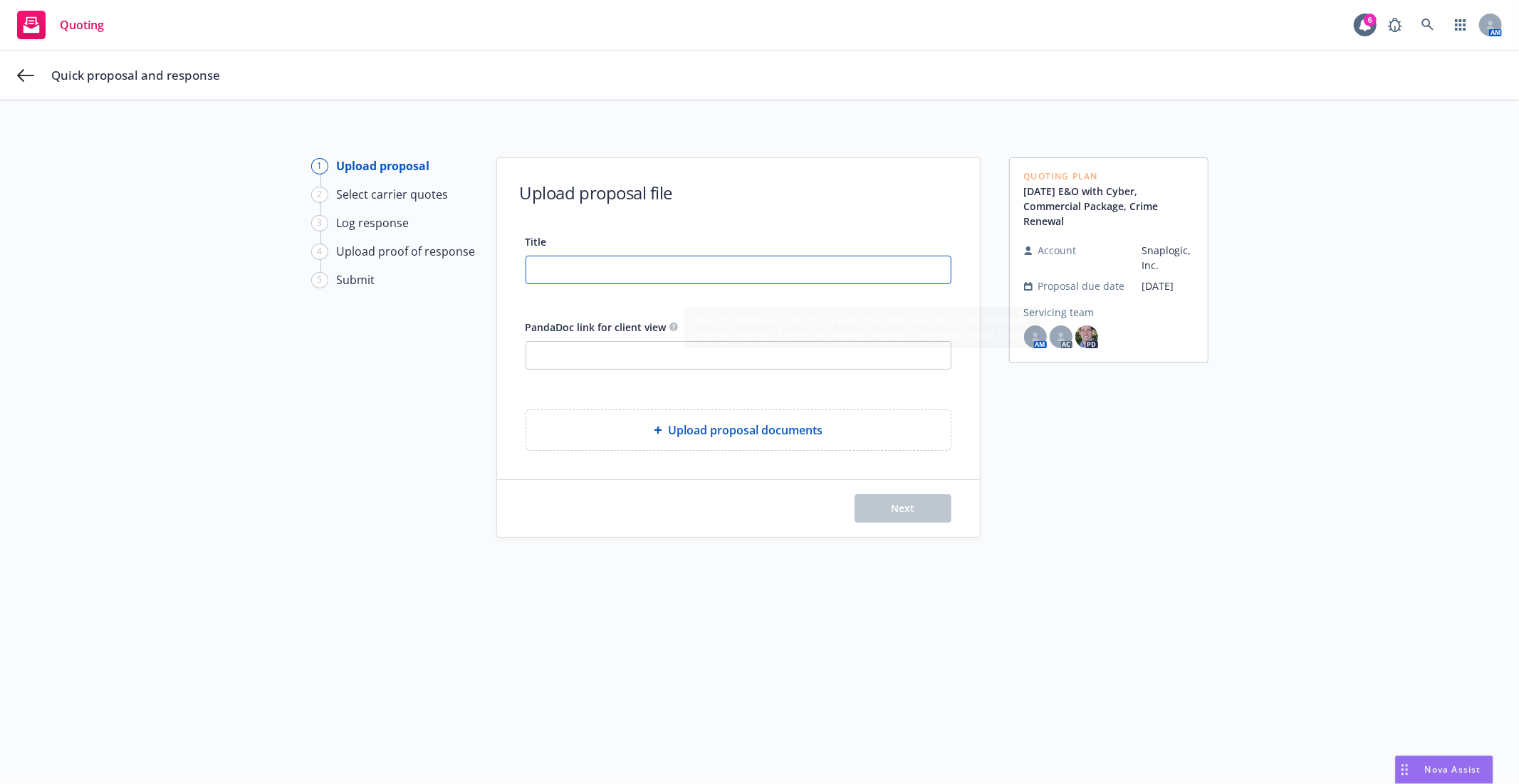
click at [601, 270] on input "Title" at bounding box center [739, 269] width 425 height 27
click at [613, 355] on input "PandaDoc link for client view" at bounding box center [739, 355] width 425 height 27
paste input "[URL][DOMAIN_NAME]"
type input "[URL][DOMAIN_NAME]"
drag, startPoint x: 884, startPoint y: 355, endPoint x: 463, endPoint y: 351, distance: 421.0
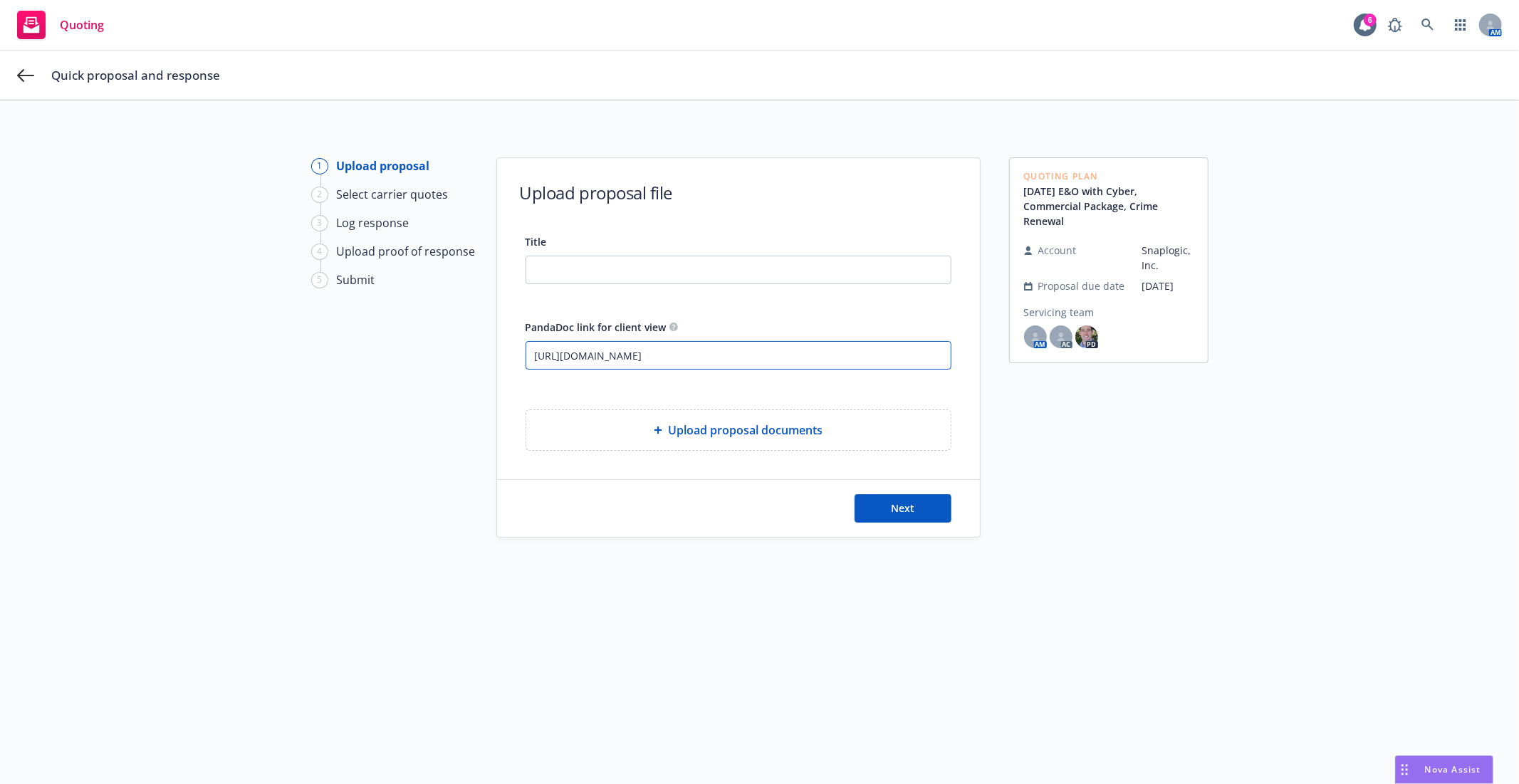
click at [463, 351] on div "1 Upload proposal 2 Select carrier quotes 3 Log response 4 Upload proof of resp…" at bounding box center [760, 450] width 1485 height 587
click at [570, 262] on input "Title" at bounding box center [739, 269] width 425 height 27
click at [639, 269] on input "25-26 SnapLogic" at bounding box center [739, 269] width 425 height 27
type input "25-26 SnapLogic Proposal"
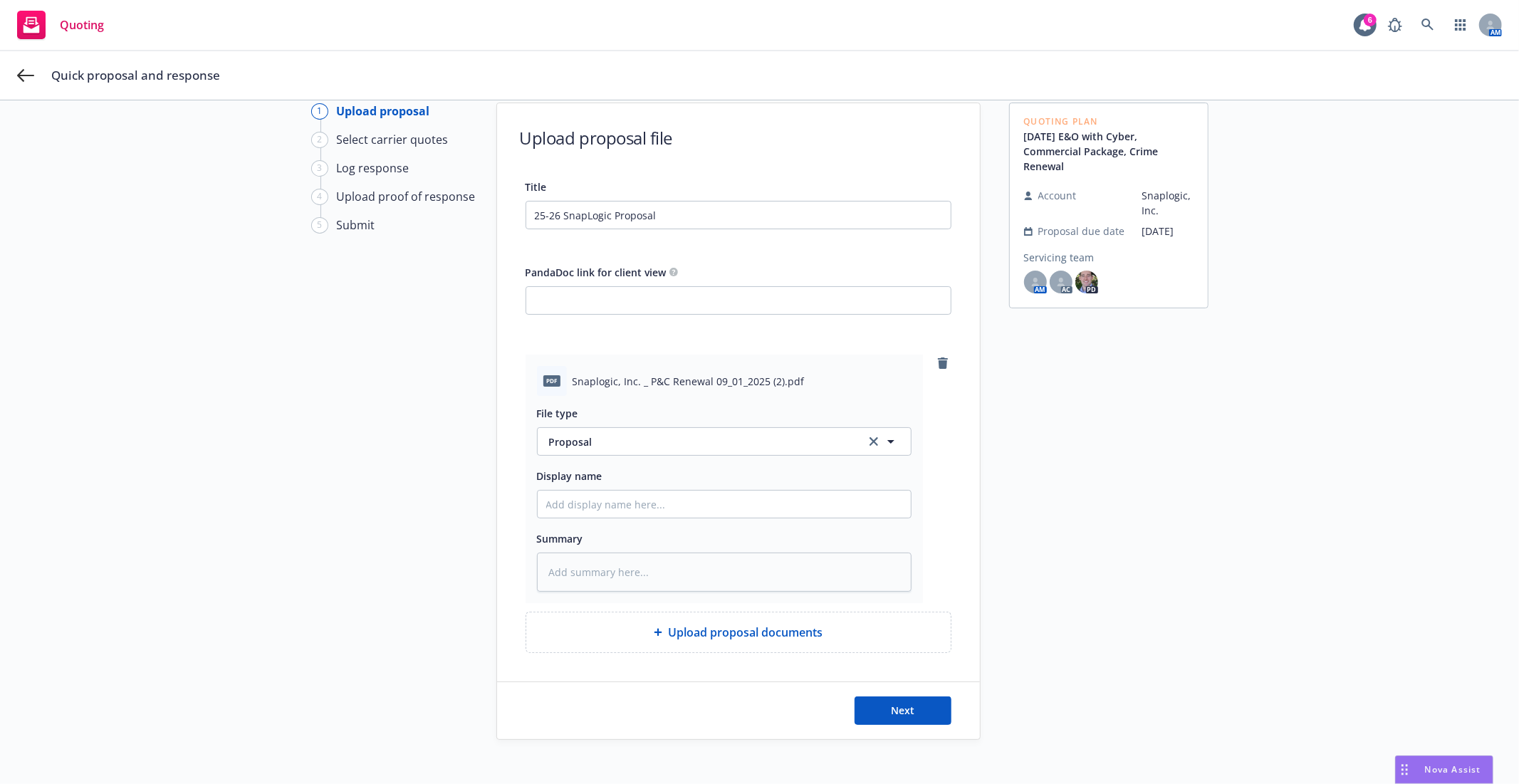
scroll to position [79, 0]
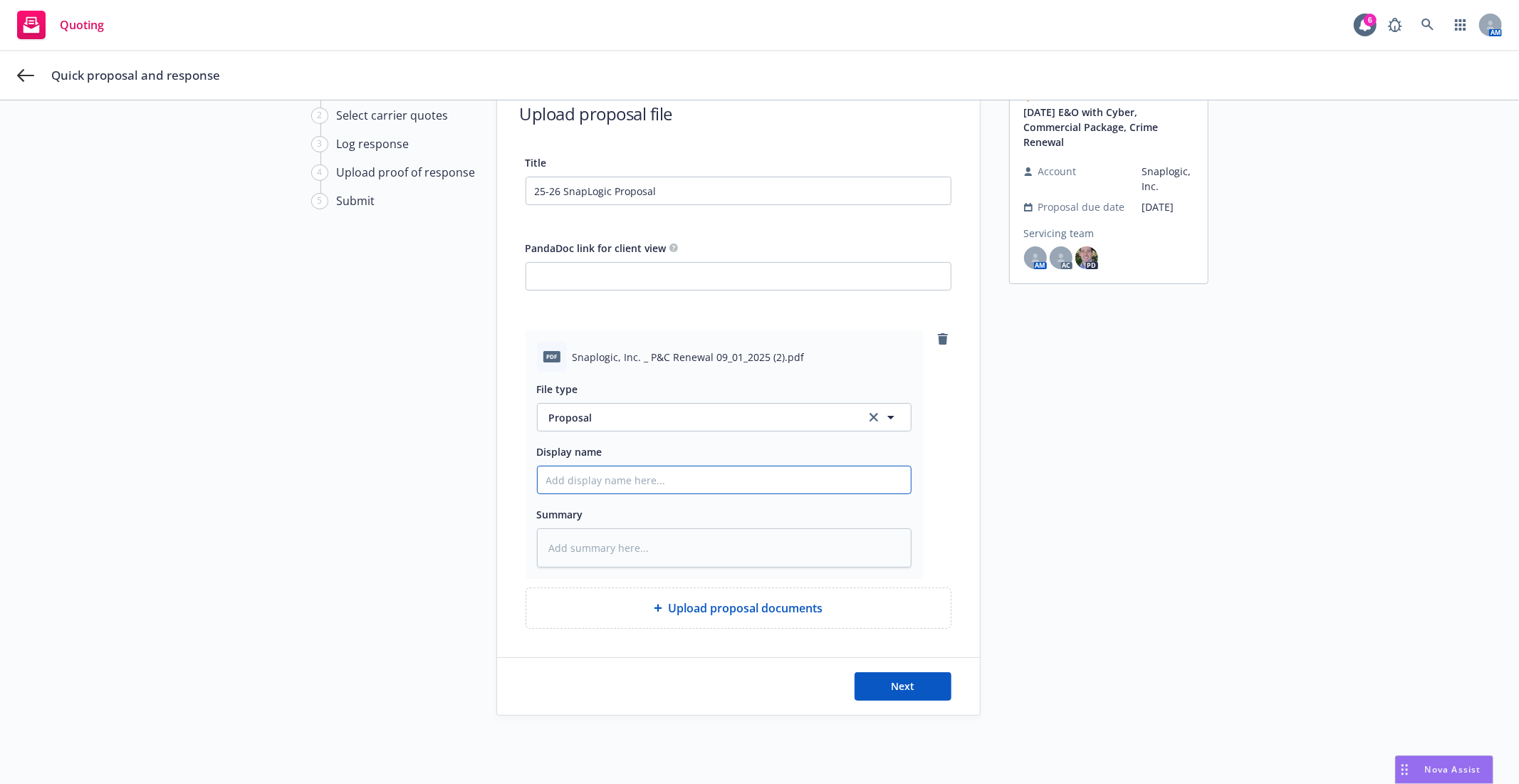
click at [595, 479] on input "Display name" at bounding box center [723, 480] width 373 height 27
drag, startPoint x: 660, startPoint y: 183, endPoint x: 428, endPoint y: 173, distance: 232.2
click at [428, 173] on div "1 Upload proposal 2 Select carrier quotes 3 Log response 4 Upload proof of resp…" at bounding box center [760, 397] width 1485 height 637
click at [615, 478] on input "Display name" at bounding box center [723, 480] width 373 height 27
paste input "25-26 SnapLogic Proposal"
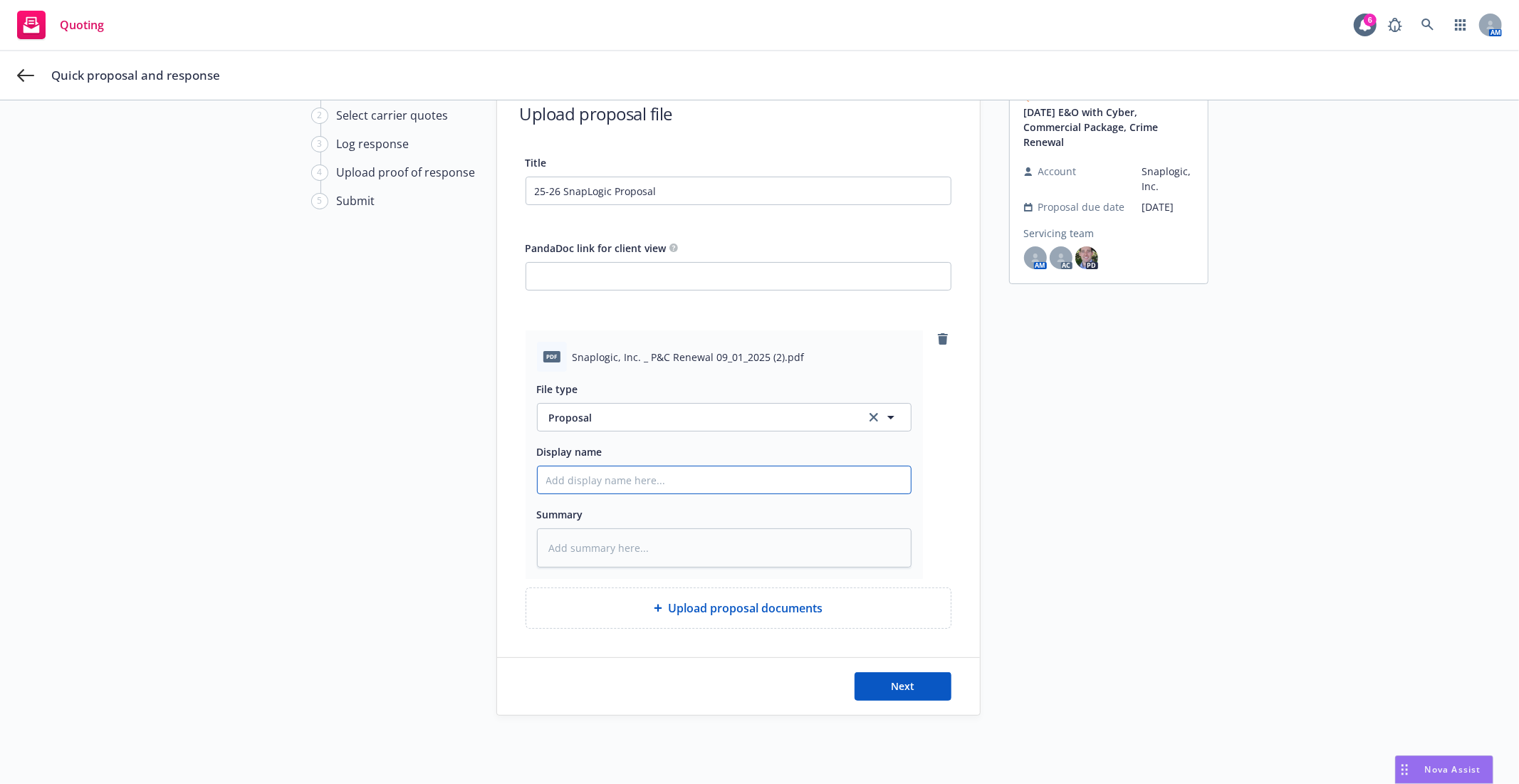
type textarea "x"
type input "25-26 SnapLogic Proposal"
click at [616, 482] on input "25-26 SnapLogic Proposal" at bounding box center [723, 480] width 373 height 27
type textarea "x"
type input "25-26 SnapLogic Proposal"
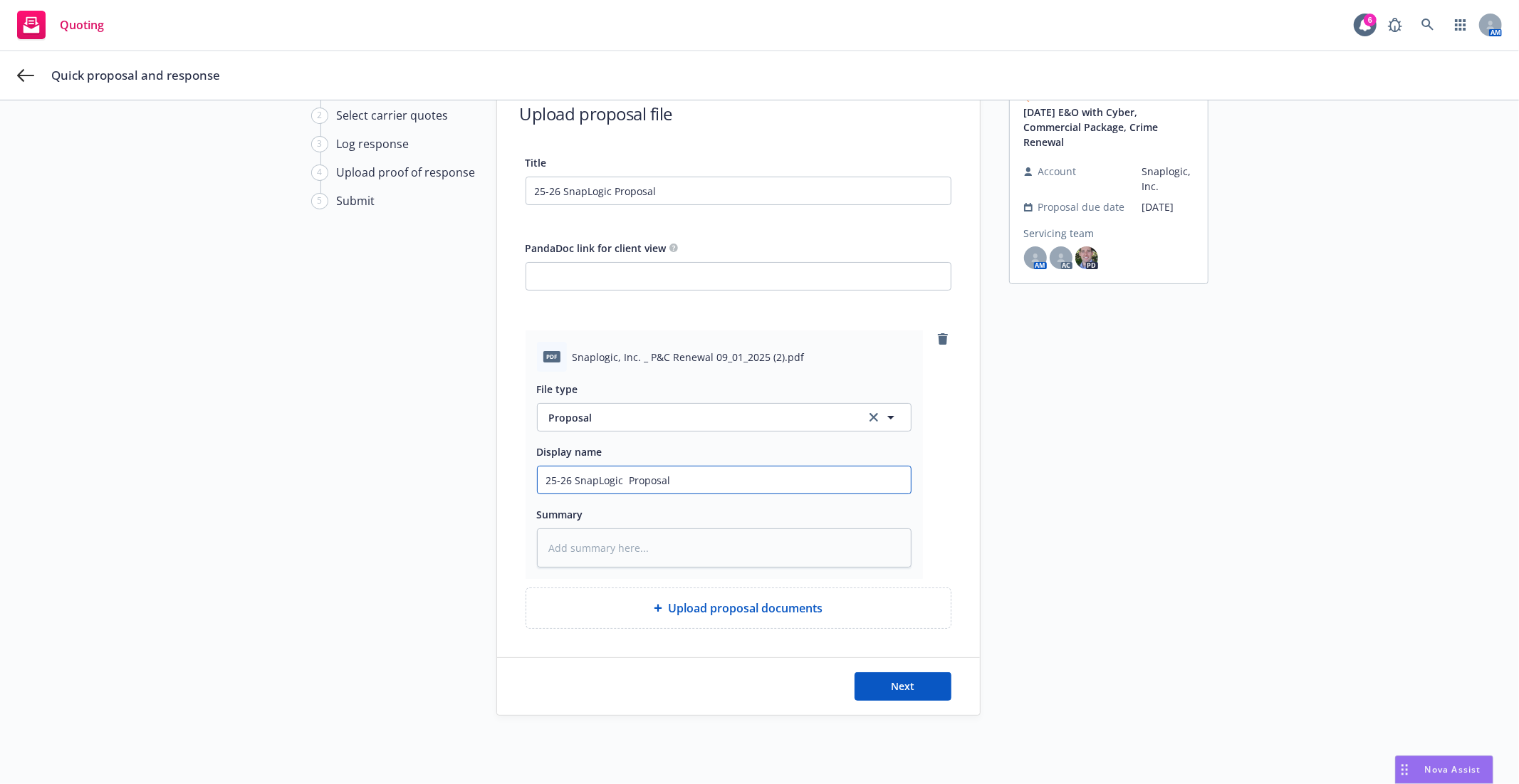
type textarea "x"
type input "25-26 SnapLogic P Proposal"
type textarea "x"
type input "25-26 SnapLogic P7 Proposal"
type textarea "x"
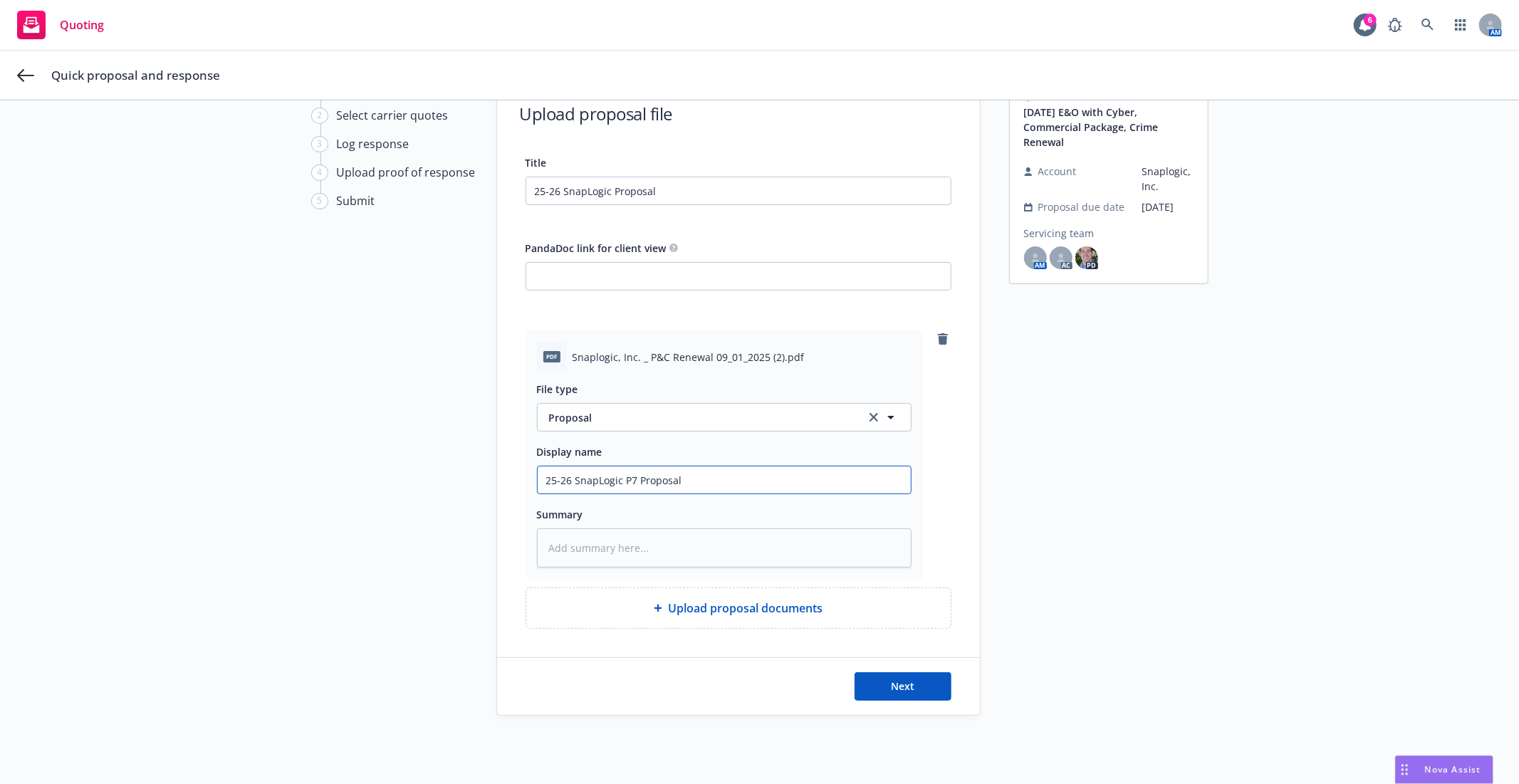
type input "25-26 SnapLogic P7C Proposal"
type textarea "x"
type input "25-26 SnapLogic P7 Proposal"
type textarea "x"
type input "25-26 SnapLogic P Proposal"
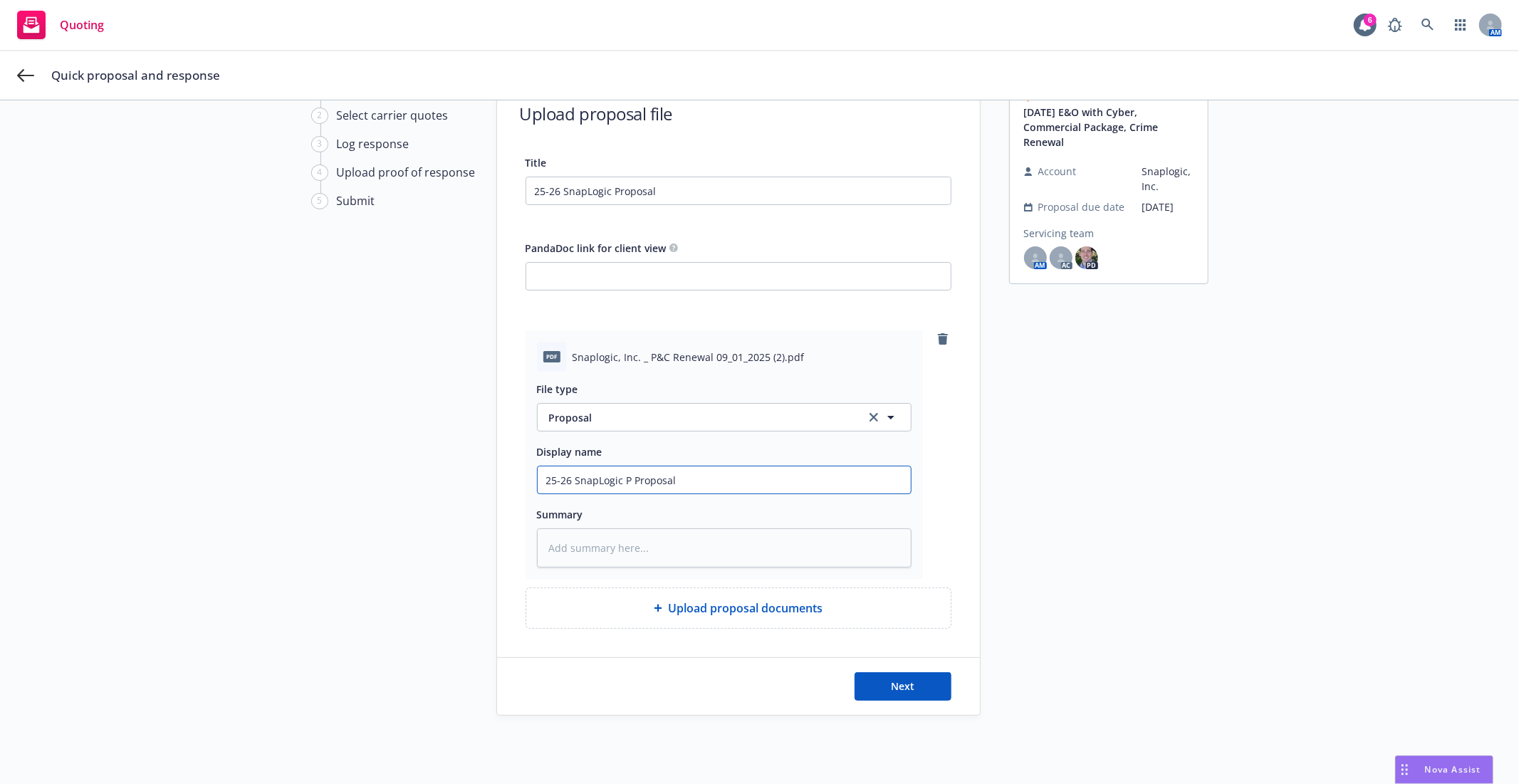
type textarea "x"
type input "25-26 SnapLogic P& Proposal"
type textarea "x"
type input "25-26 SnapLogic P&C Proposal"
type textarea "x"
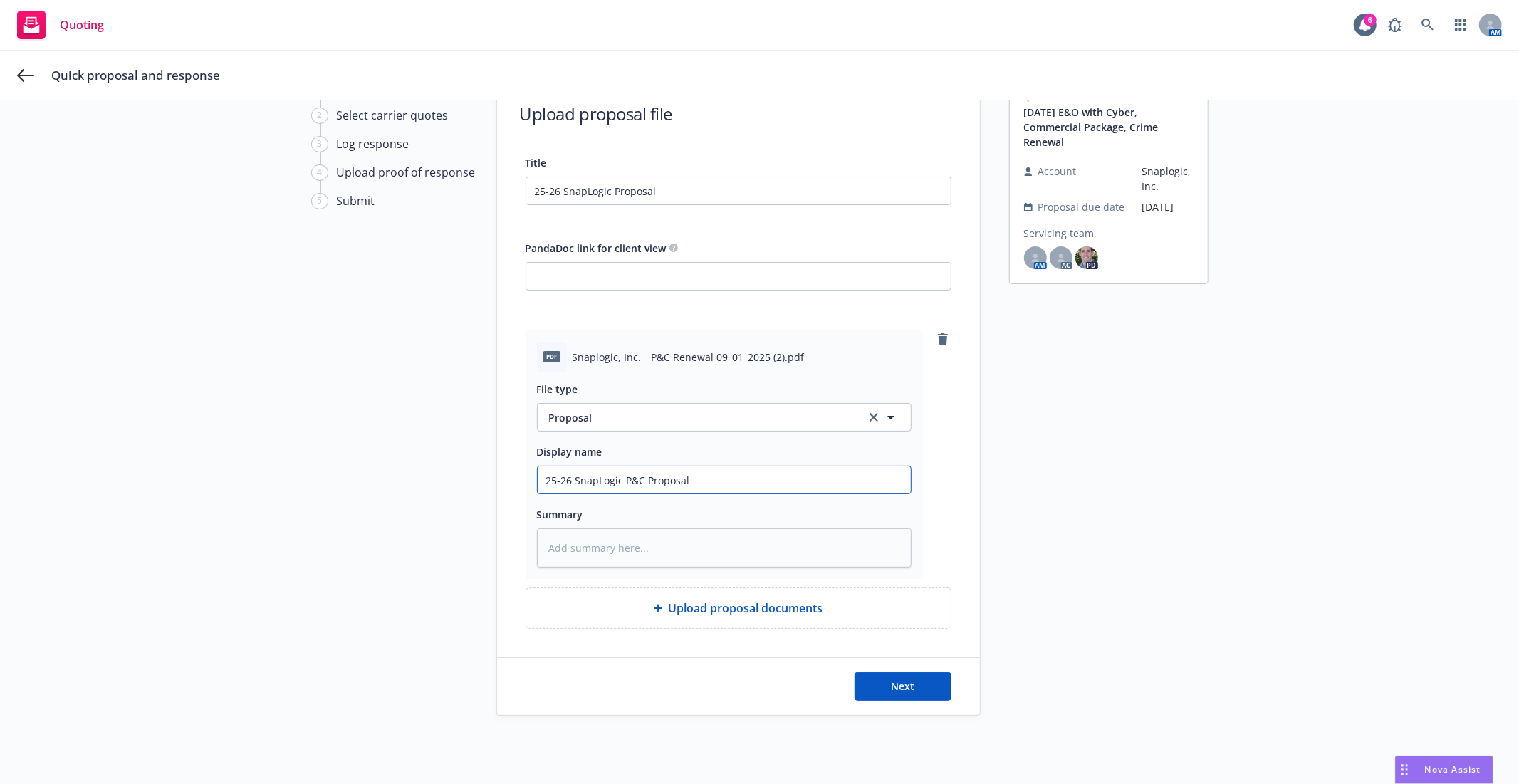
type input "25-26 SnapLogic P&C Proposal"
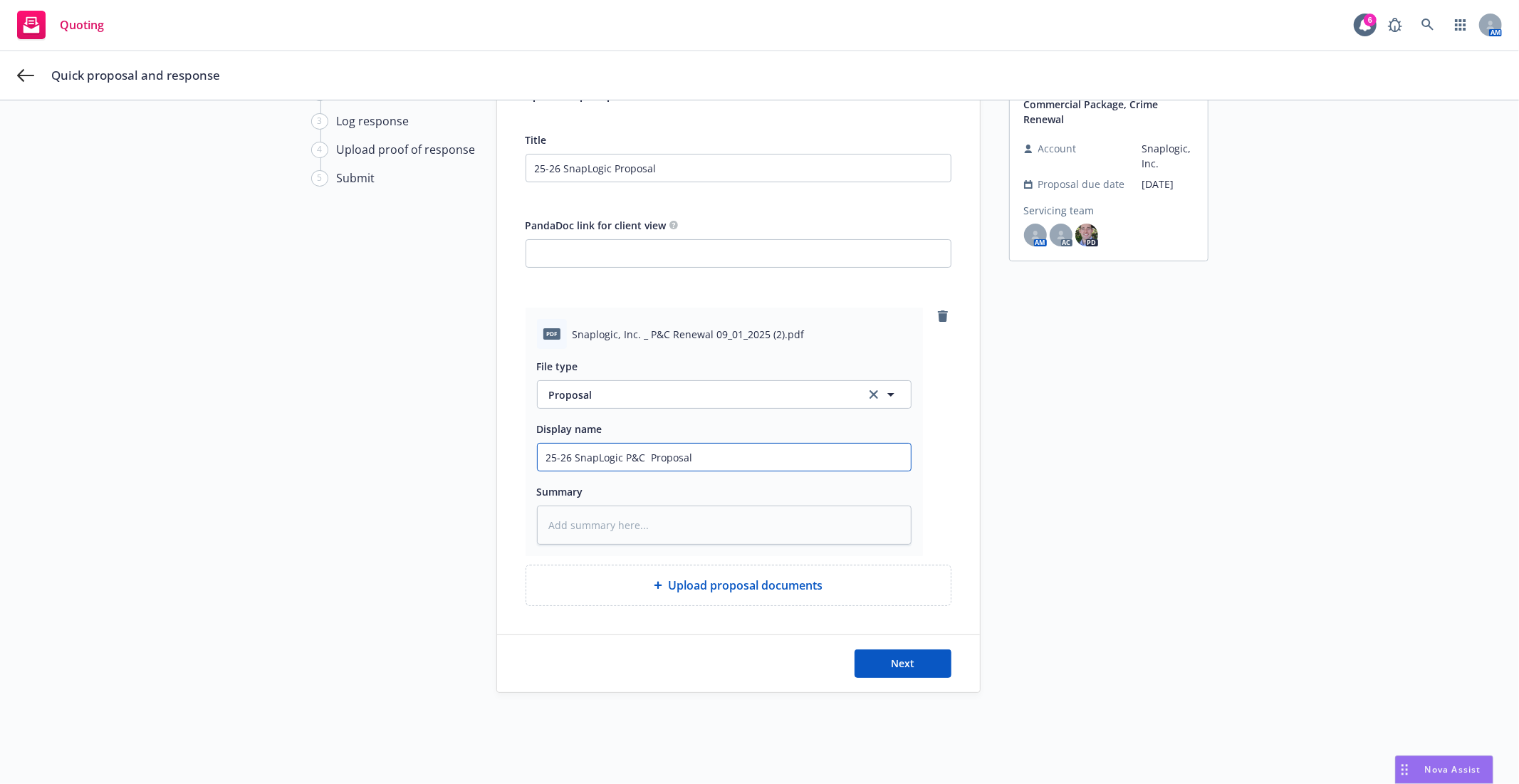
type textarea "x"
click at [800, 464] on input "25-26 SnapLogic P&C Proposal" at bounding box center [723, 457] width 373 height 27
type input "25-26 SnapLogic P&C Proposal"
click at [1027, 476] on div "Quoting Plan [DATE] E&O with Cyber, Commercial Package, Crime Renewal Account S…" at bounding box center [1108, 374] width 199 height 637
click at [912, 660] on button "Next" at bounding box center [903, 664] width 97 height 28
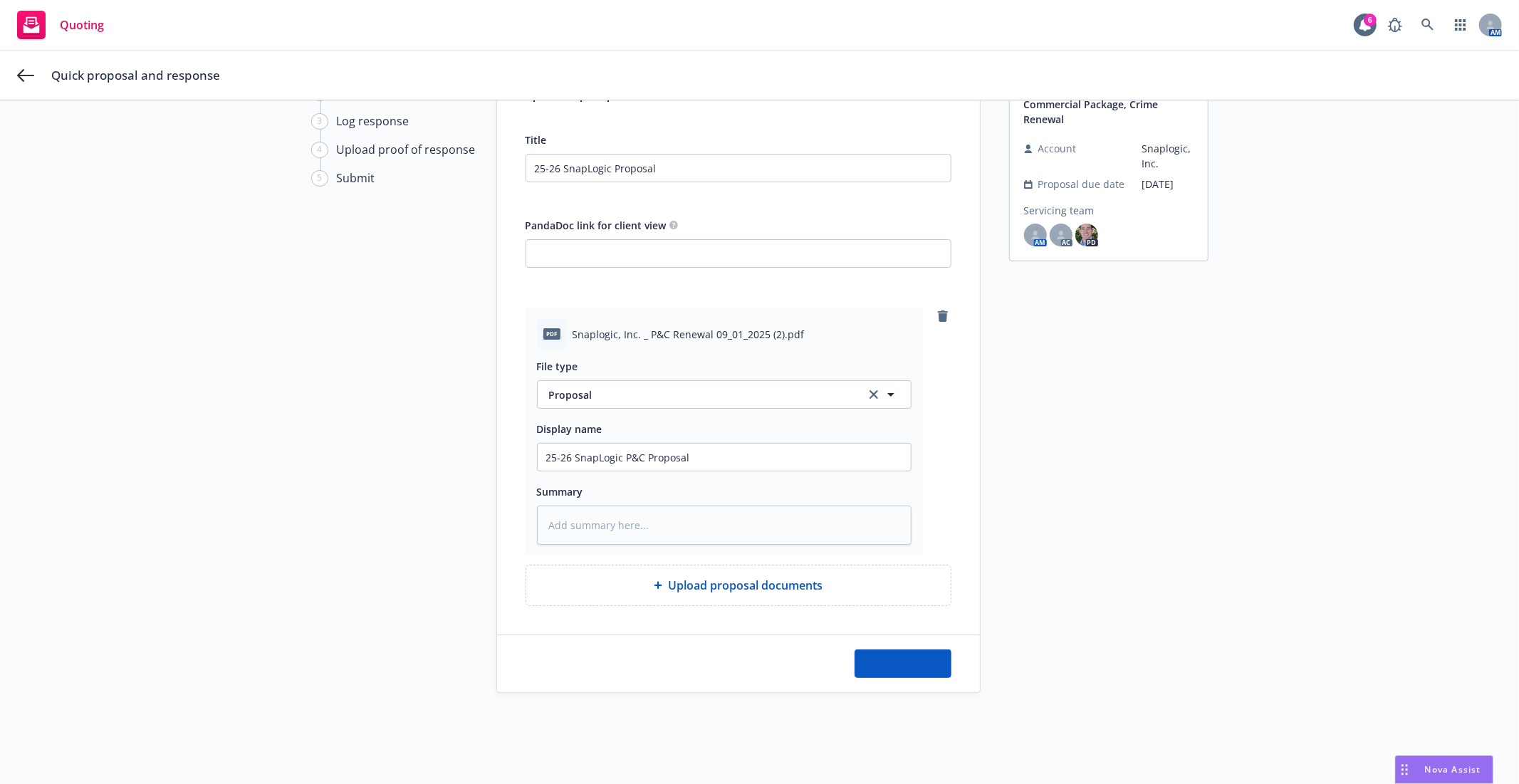
type textarea "x"
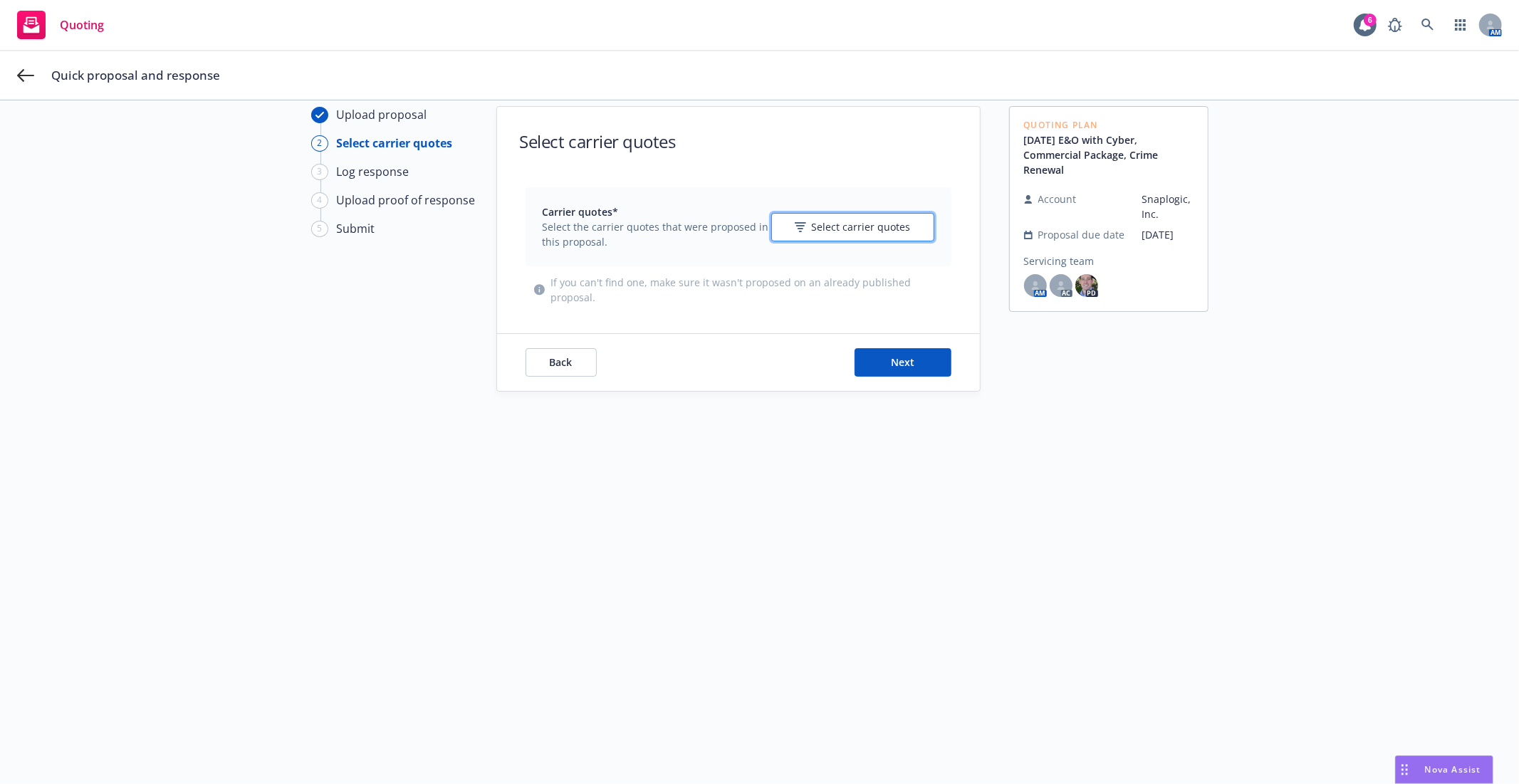
click at [814, 233] on span "Select carrier quotes" at bounding box center [861, 227] width 99 height 15
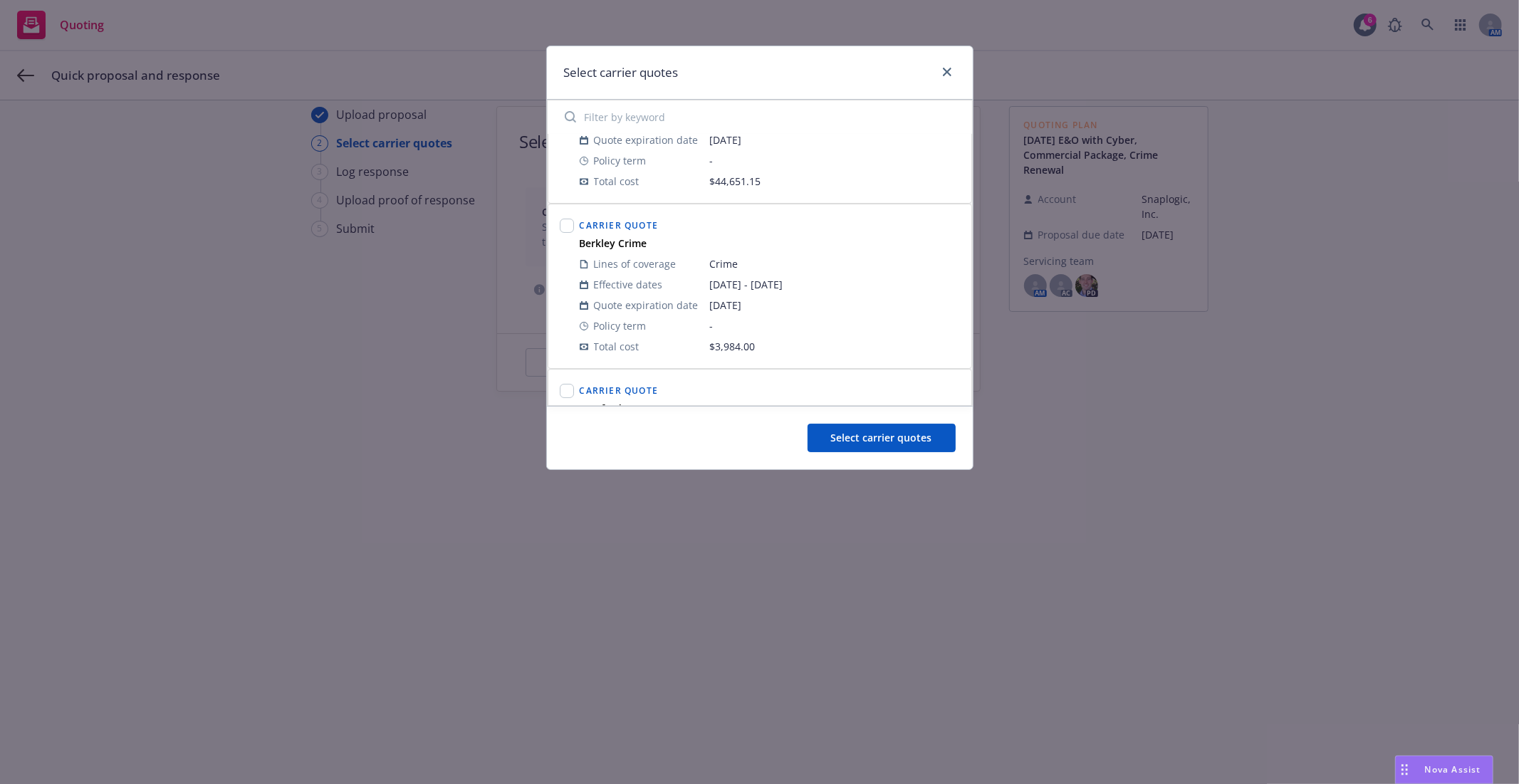
scroll to position [107, 0]
click at [568, 217] on input "checkbox" at bounding box center [566, 214] width 14 height 14
checkbox input "true"
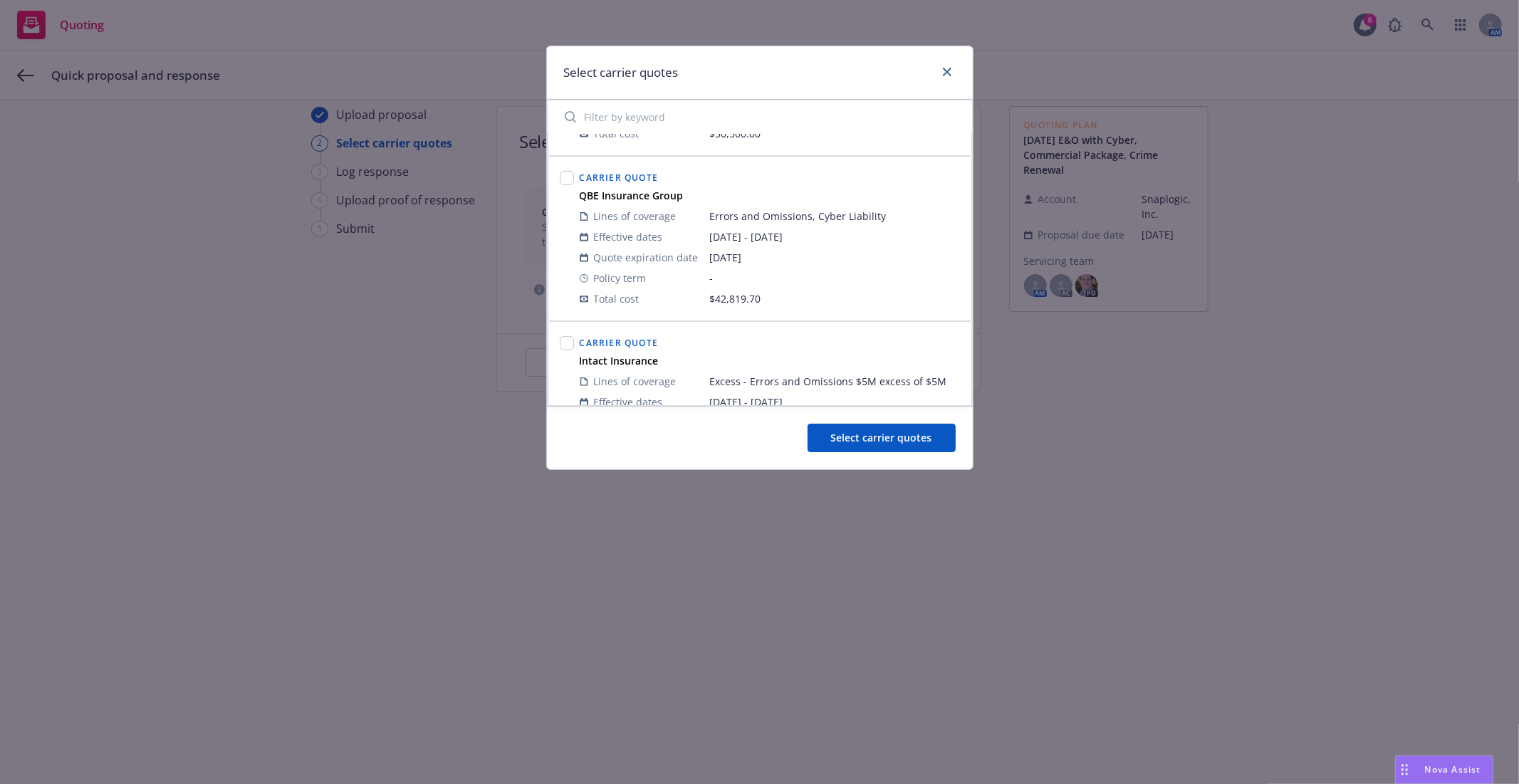
scroll to position [501, 0]
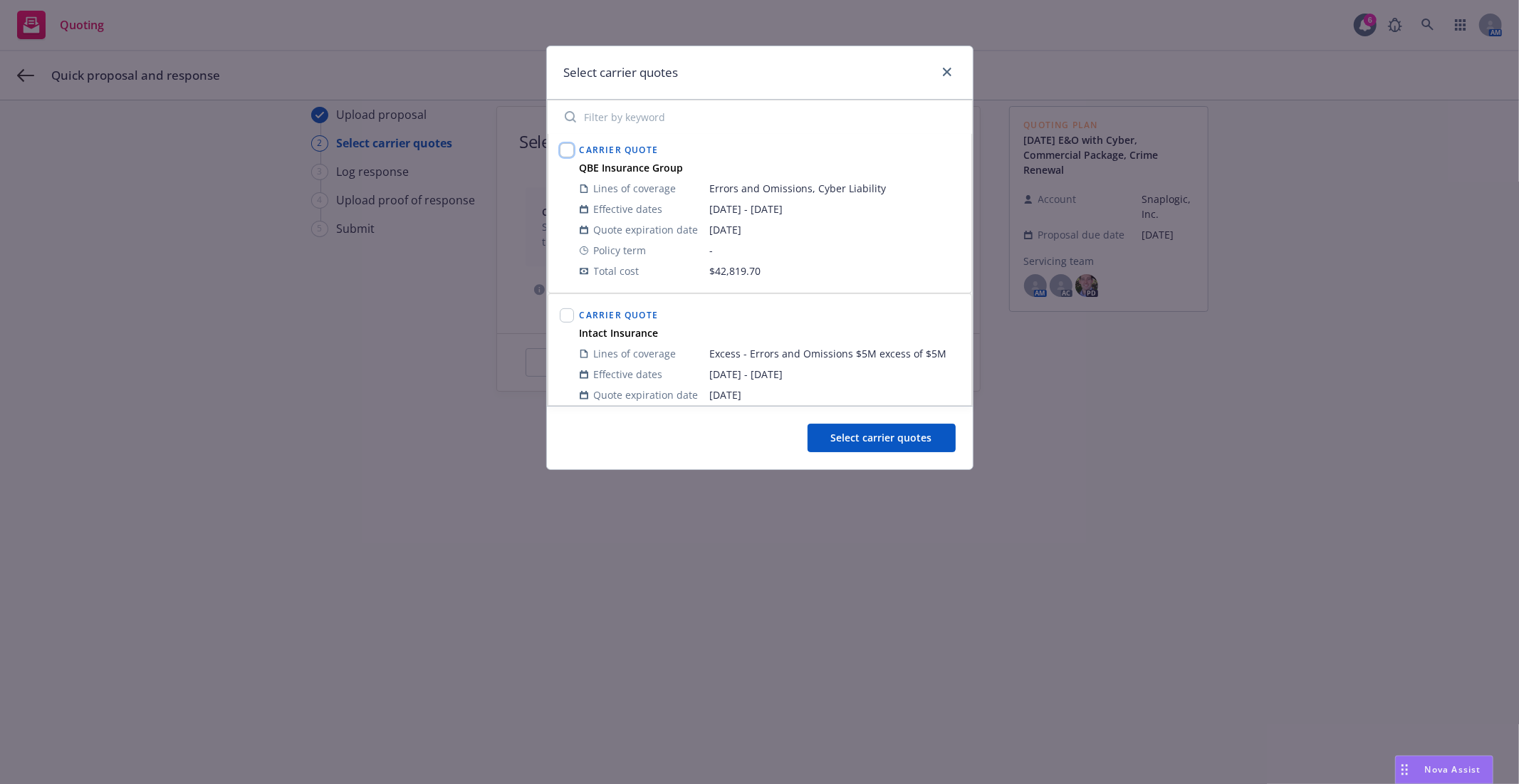
click at [565, 155] on input "checkbox" at bounding box center [566, 150] width 14 height 14
checkbox input "true"
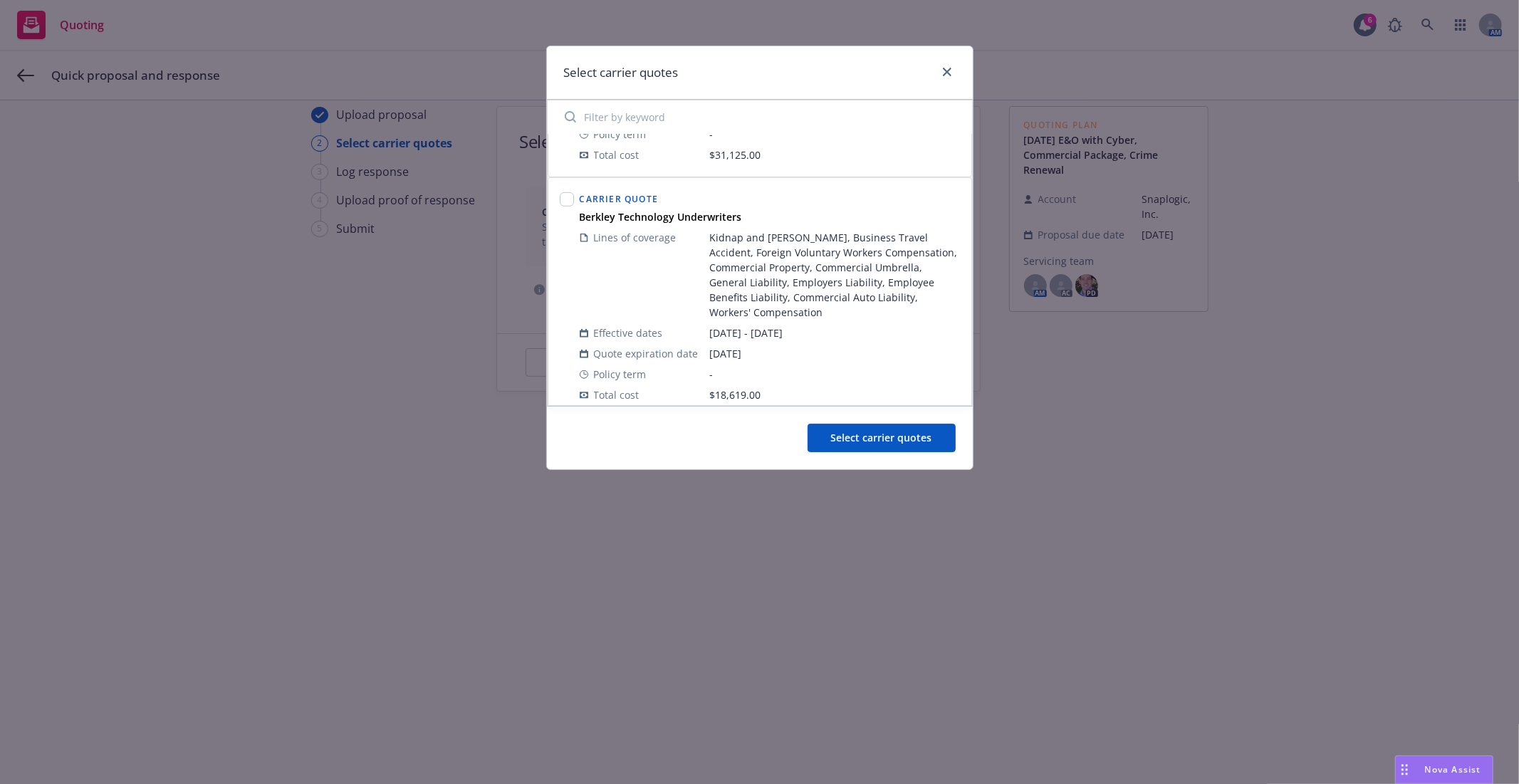
scroll to position [795, 0]
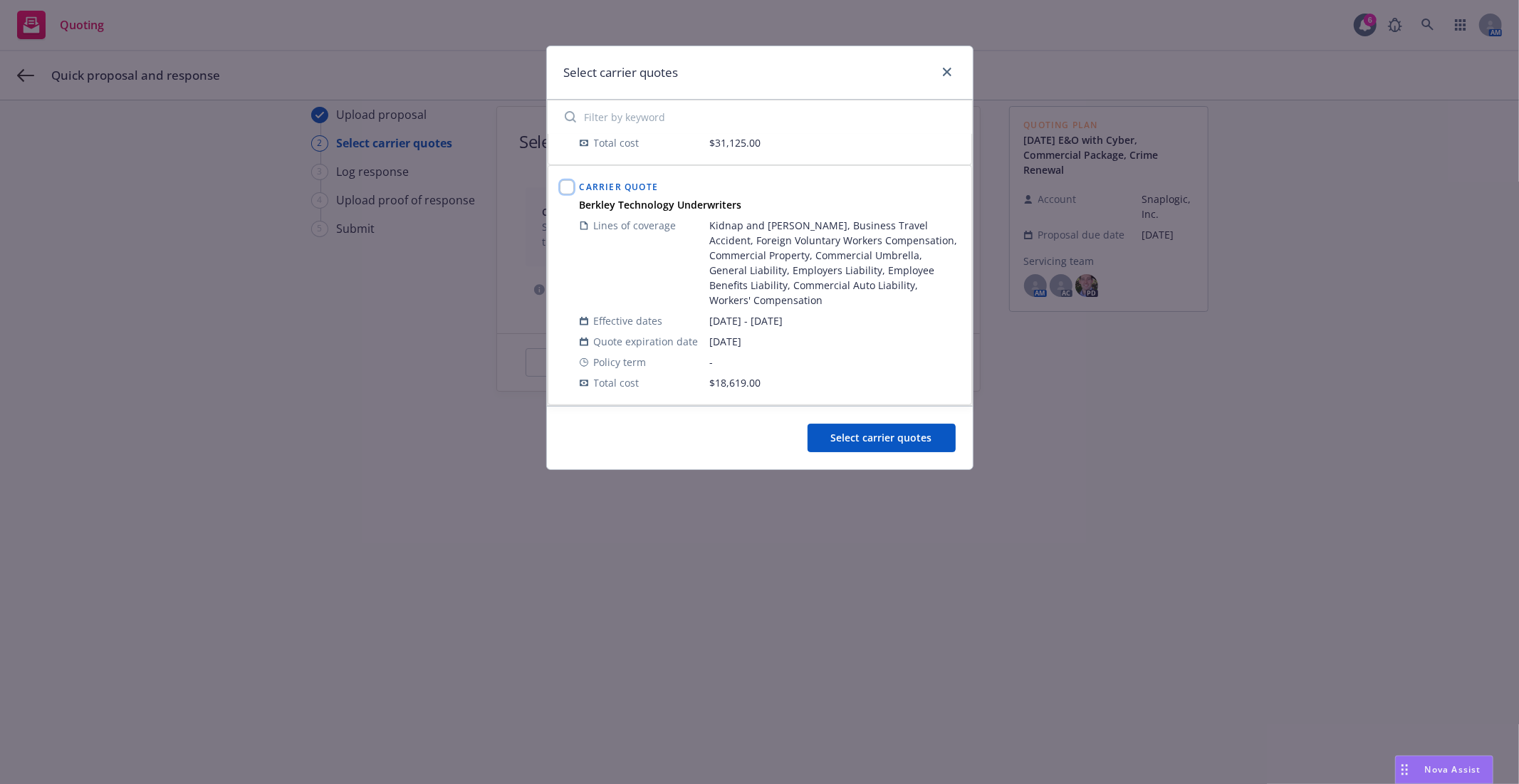
click at [567, 182] on input "checkbox" at bounding box center [566, 187] width 14 height 14
checkbox input "true"
click at [850, 442] on span "Select carrier quotes" at bounding box center [881, 437] width 101 height 13
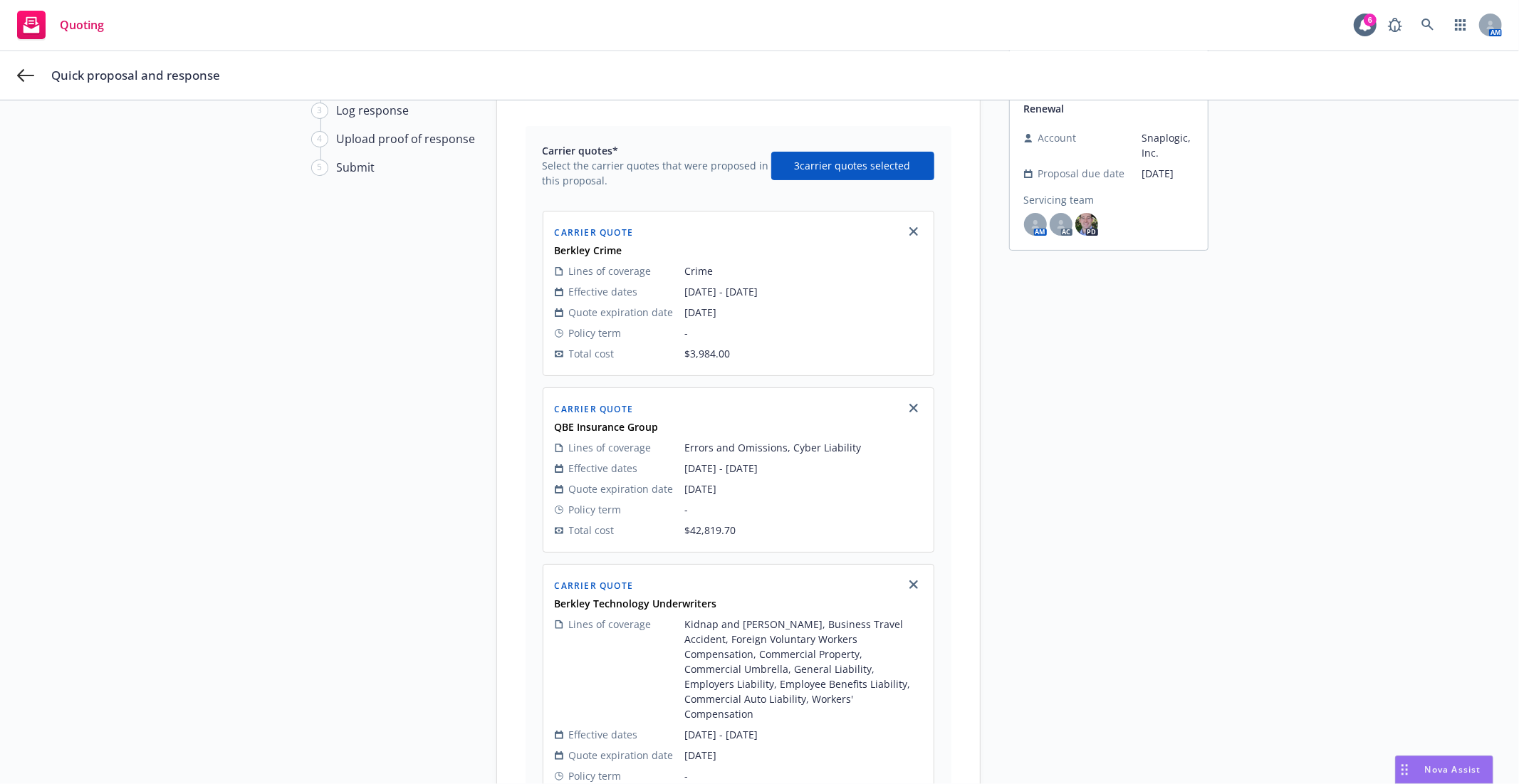
scroll to position [108, 0]
click at [862, 175] on span "3 carrier quotes selected" at bounding box center [852, 170] width 116 height 15
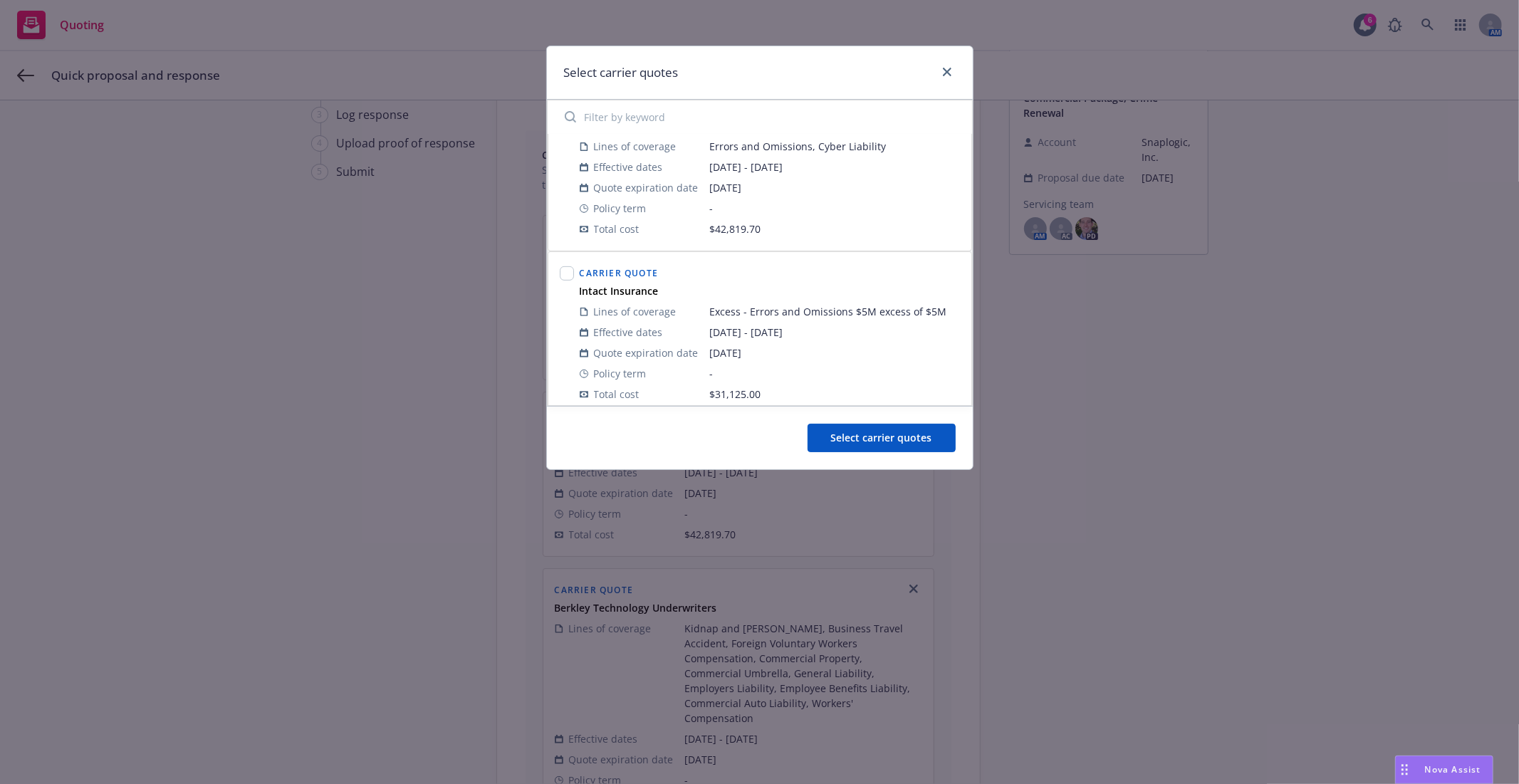
scroll to position [575, 0]
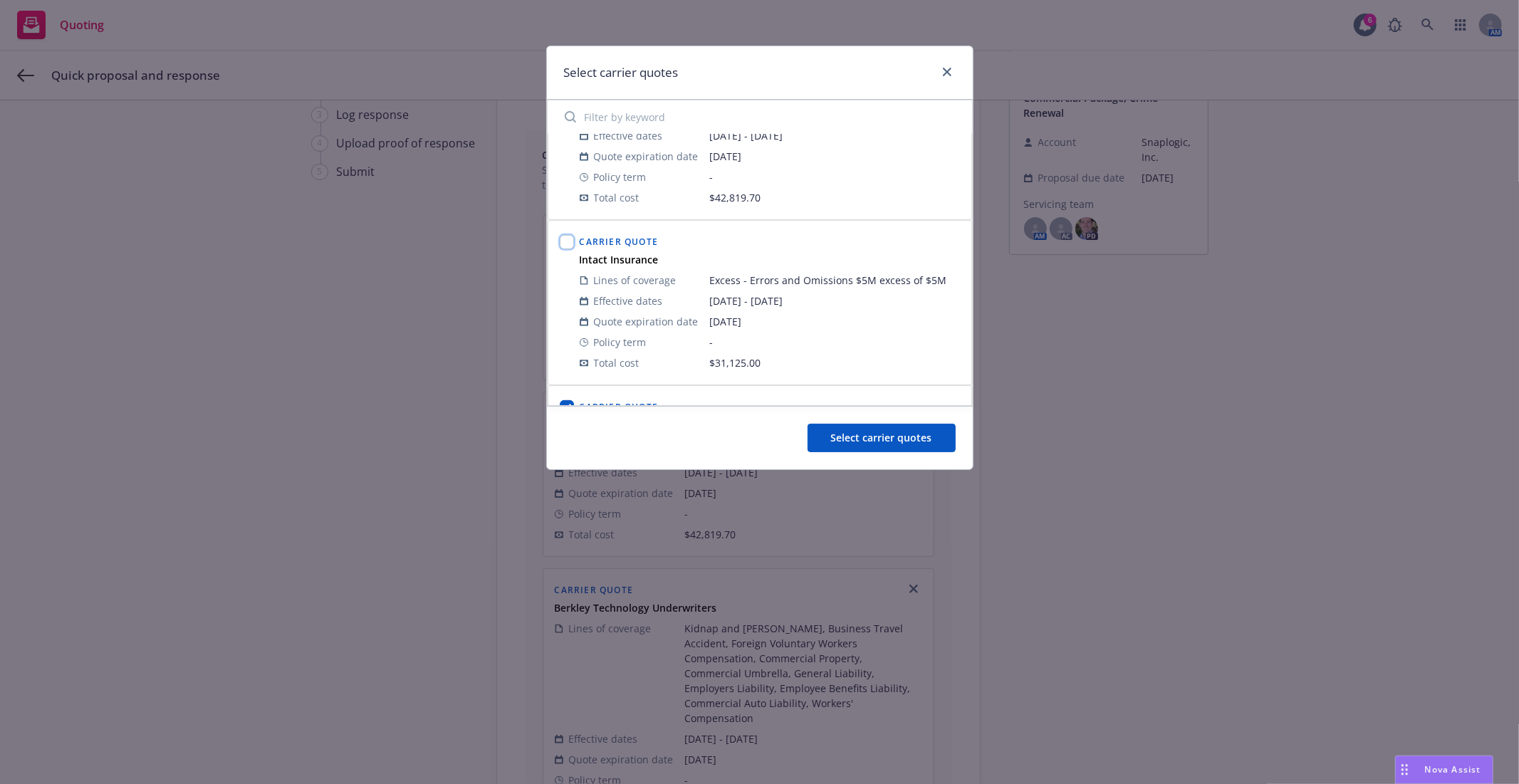
click at [567, 246] on input "checkbox" at bounding box center [566, 242] width 14 height 14
checkbox input "true"
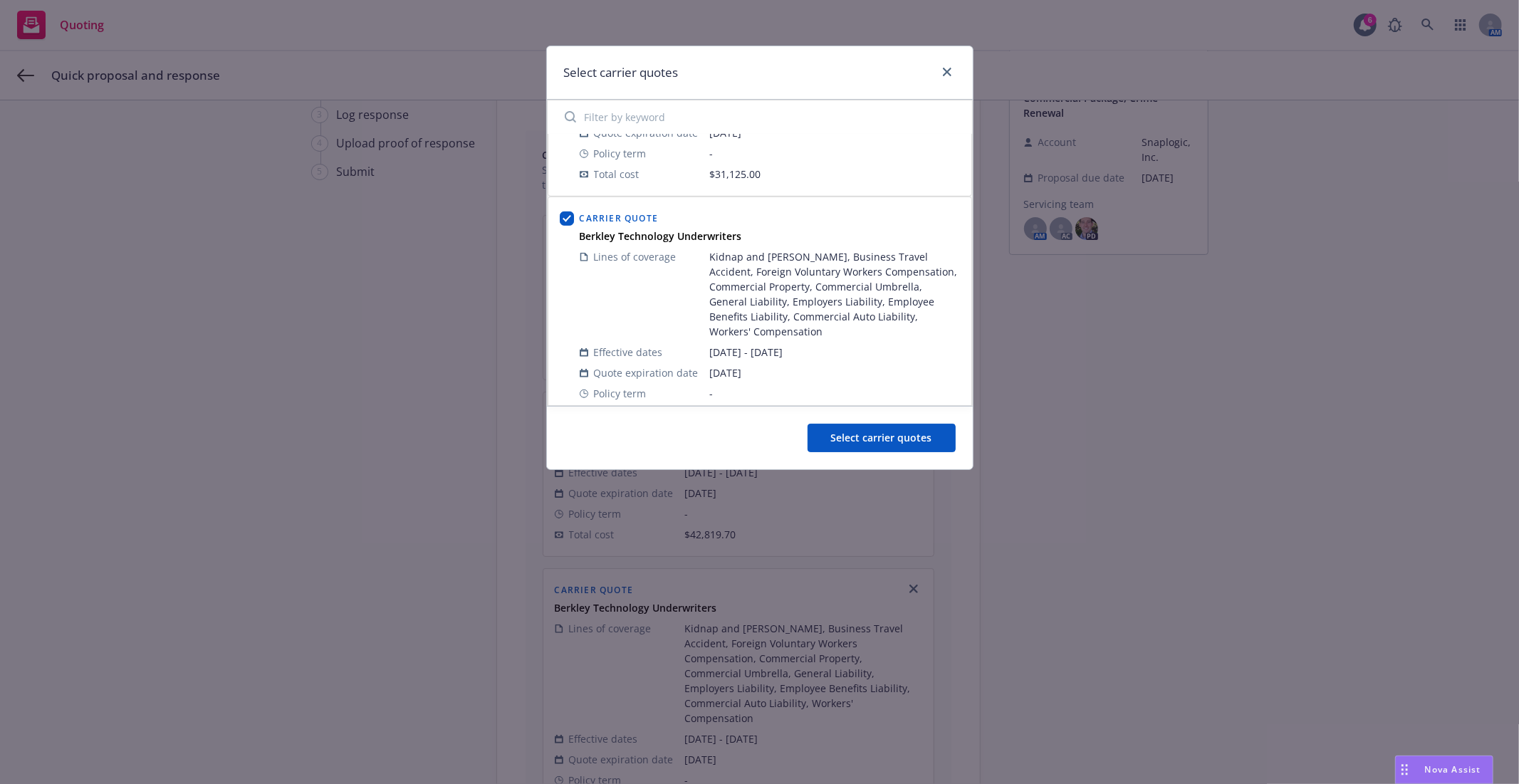
scroll to position [795, 0]
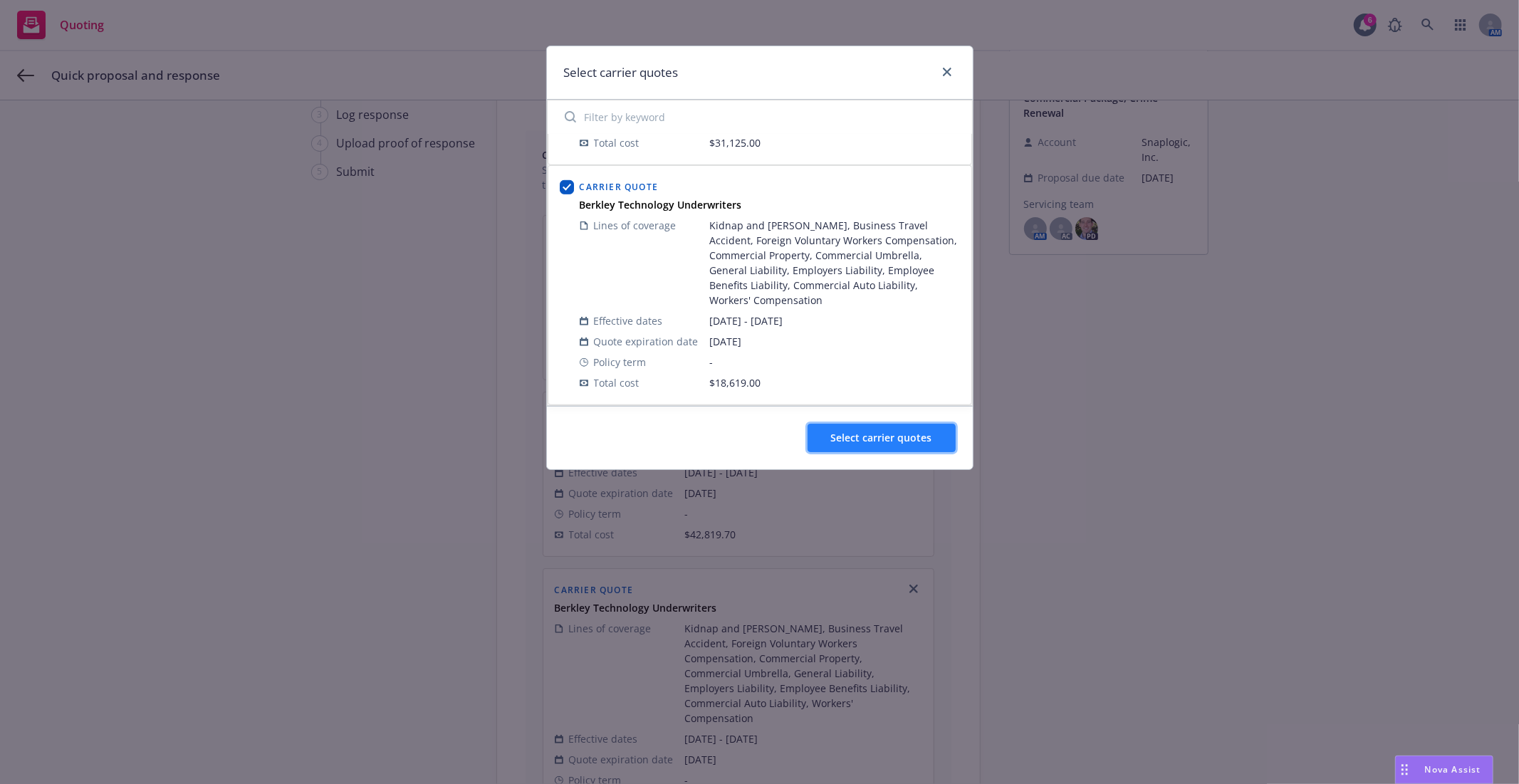
click at [865, 428] on button "Select carrier quotes" at bounding box center [881, 438] width 148 height 28
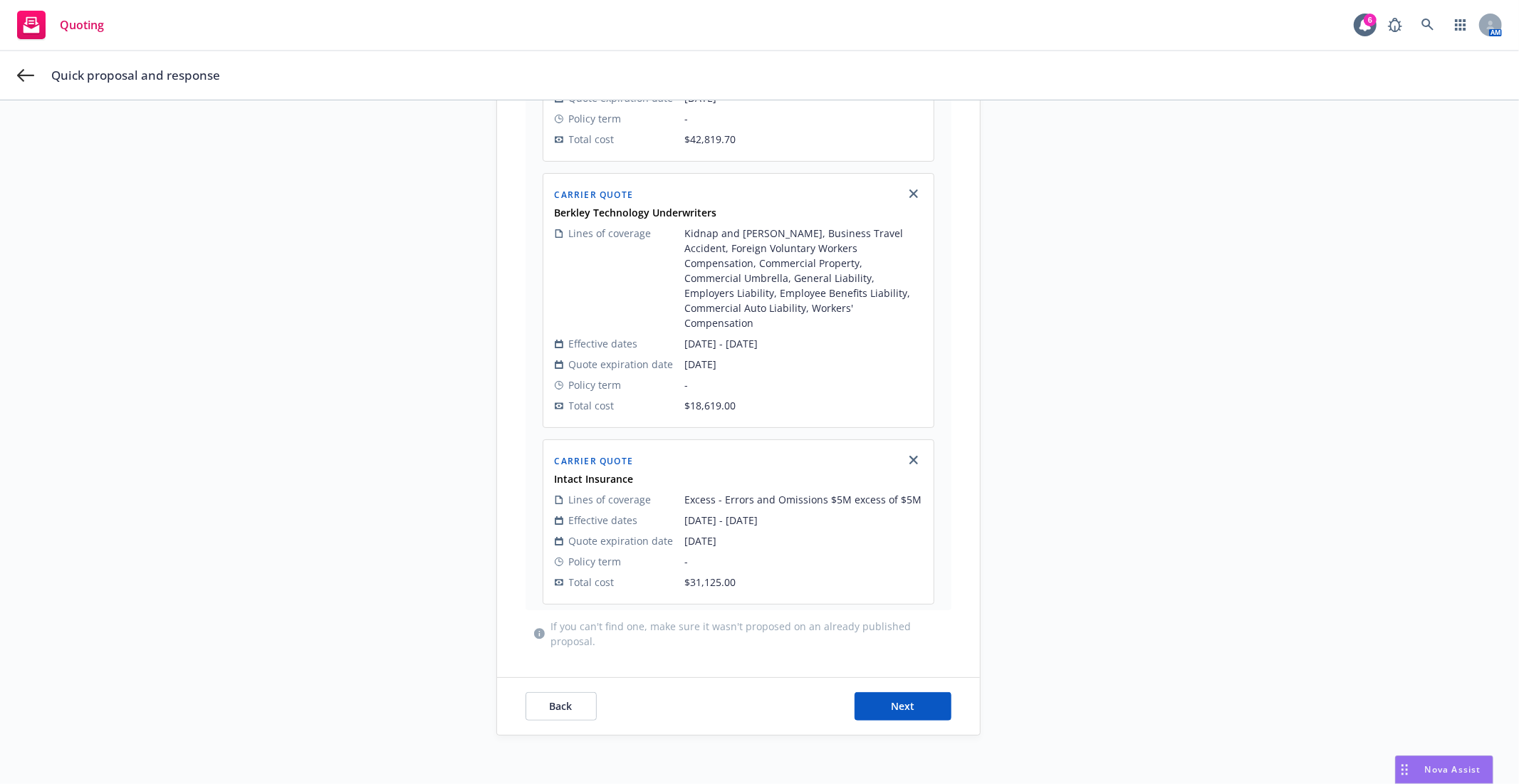
scroll to position [531, 0]
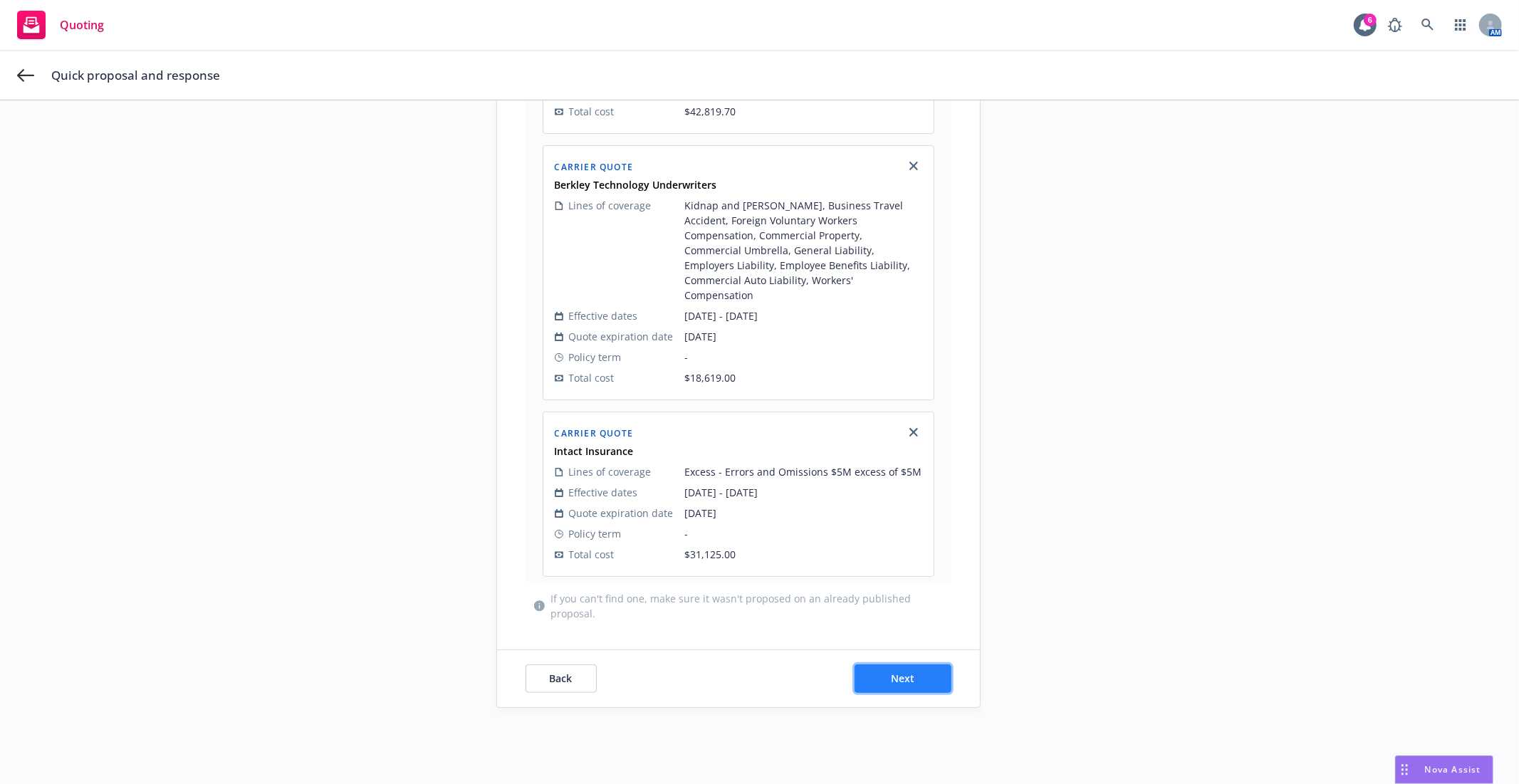
click at [899, 671] on span "Next" at bounding box center [902, 678] width 24 height 13
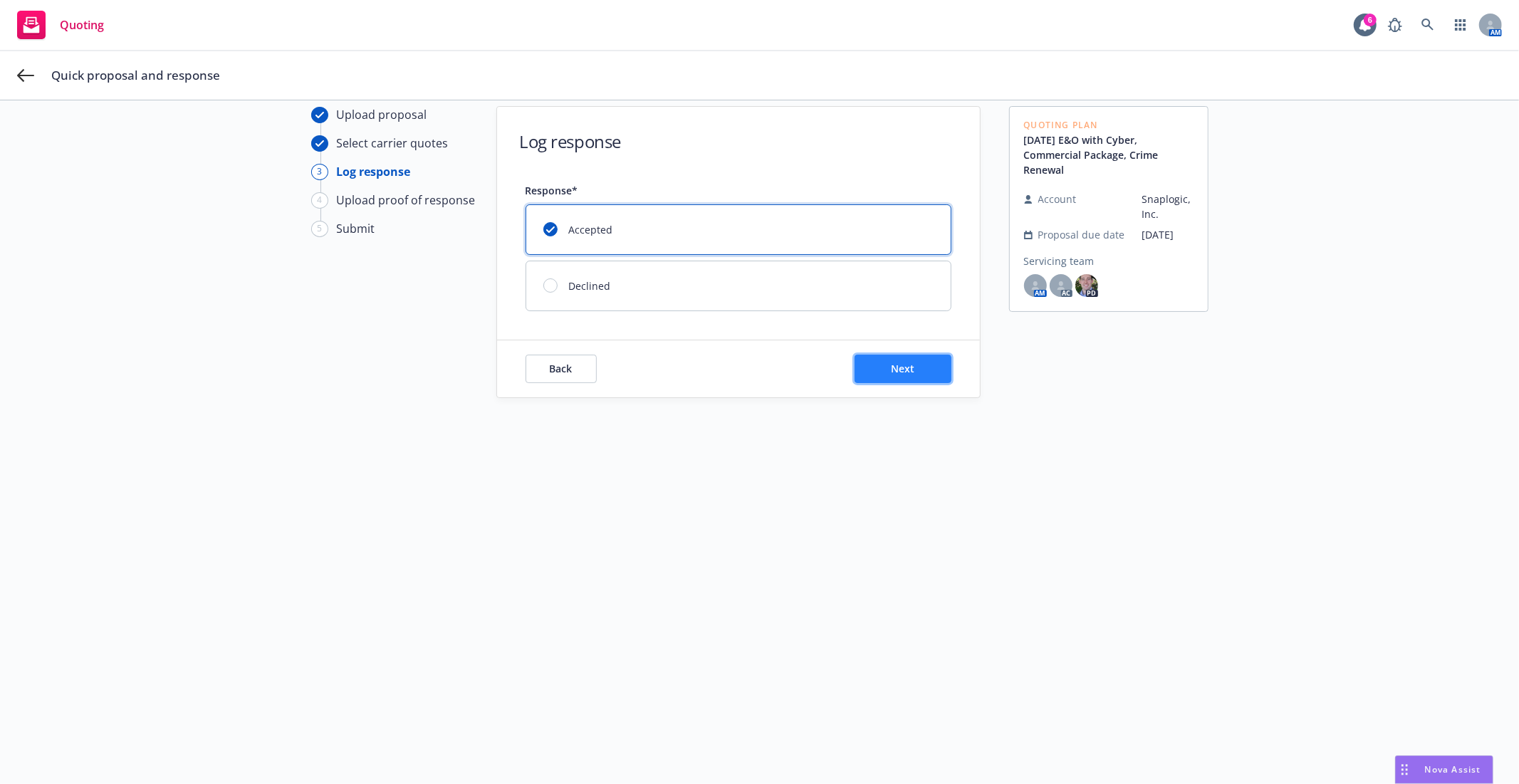
click at [890, 374] on span "Next" at bounding box center [902, 368] width 24 height 13
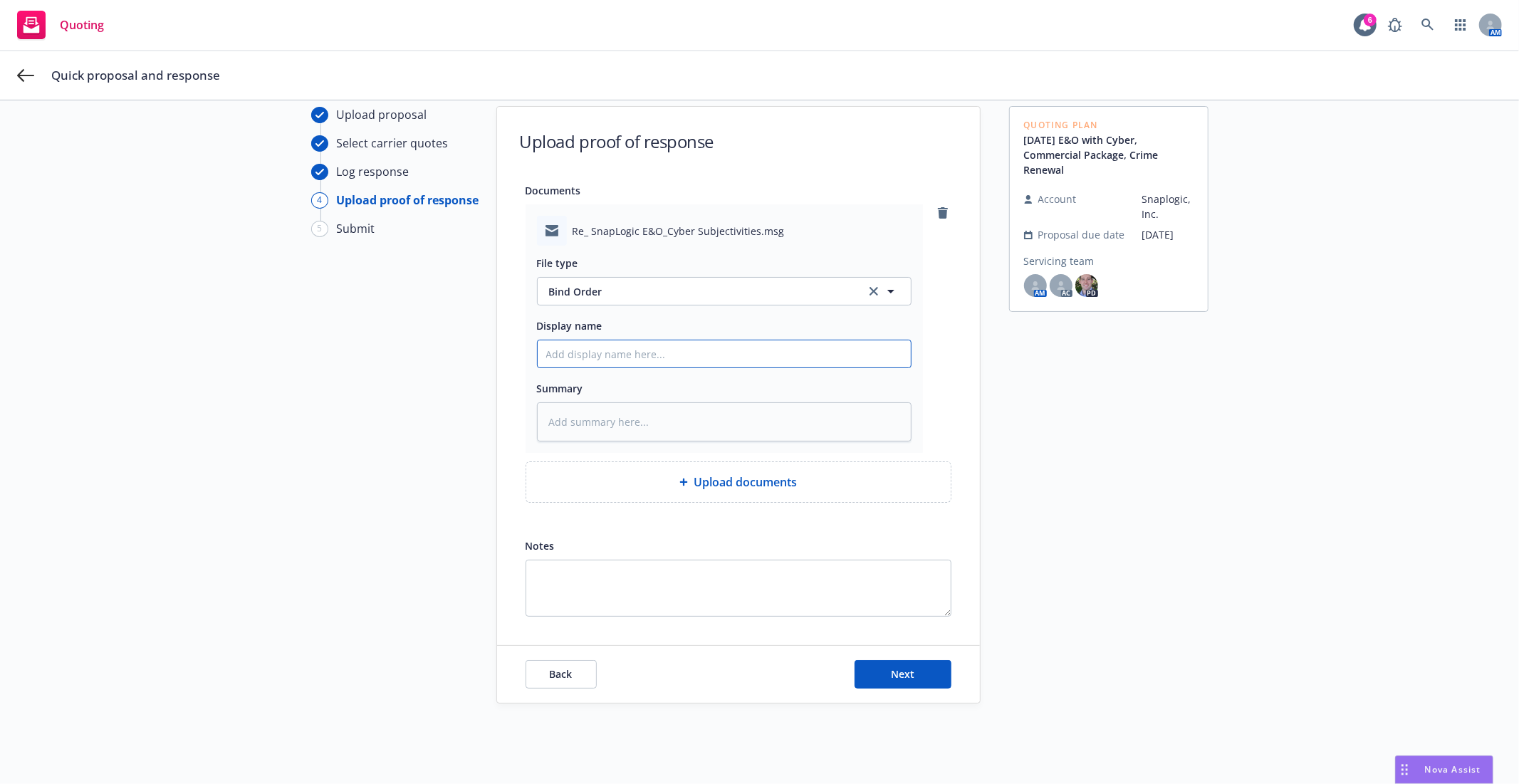
click at [650, 356] on input "Display name" at bounding box center [723, 354] width 373 height 27
type textarea "x"
type input "2"
type textarea "x"
type input "25"
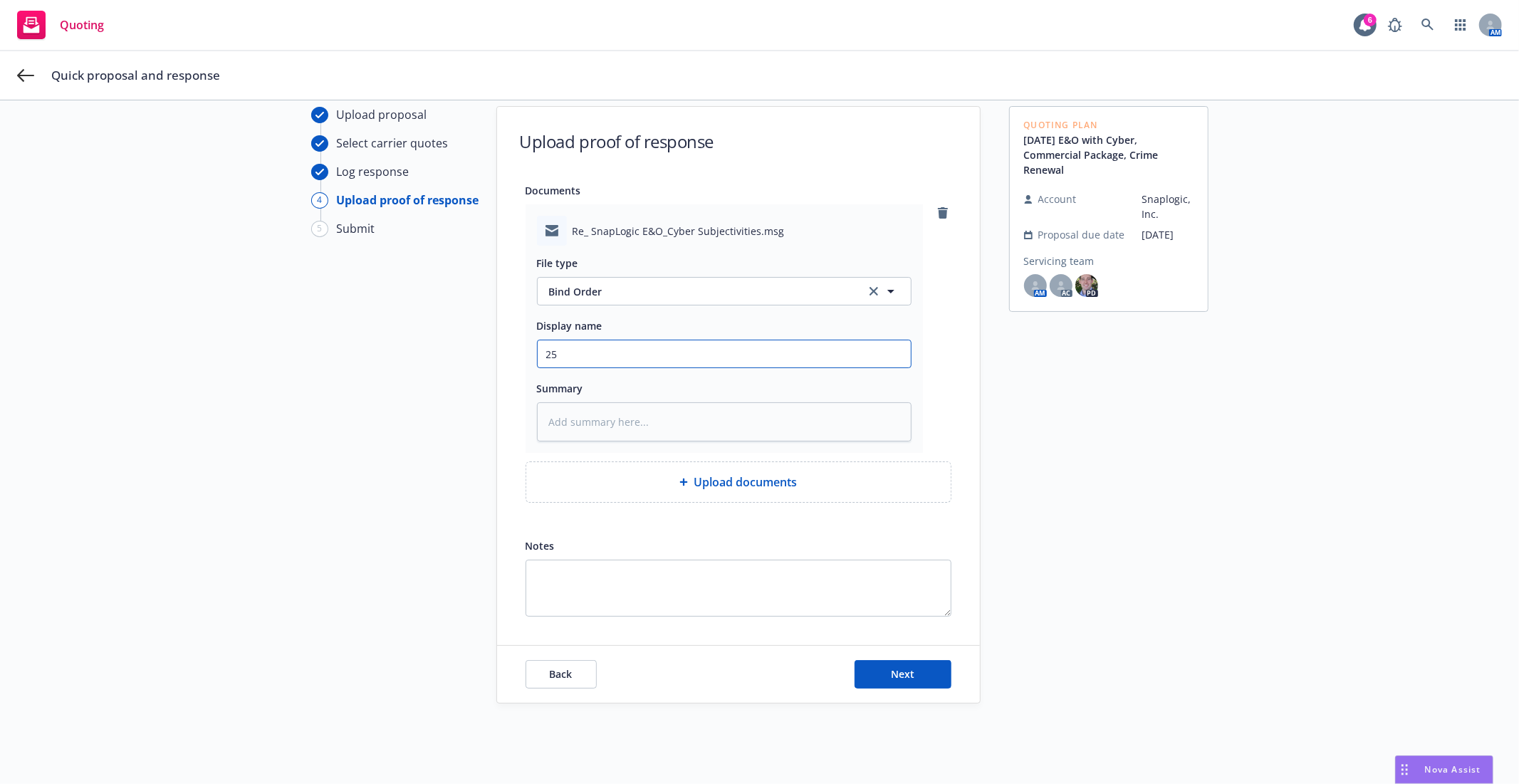
type textarea "x"
type input "25-"
type textarea "x"
type input "25-2"
type textarea "x"
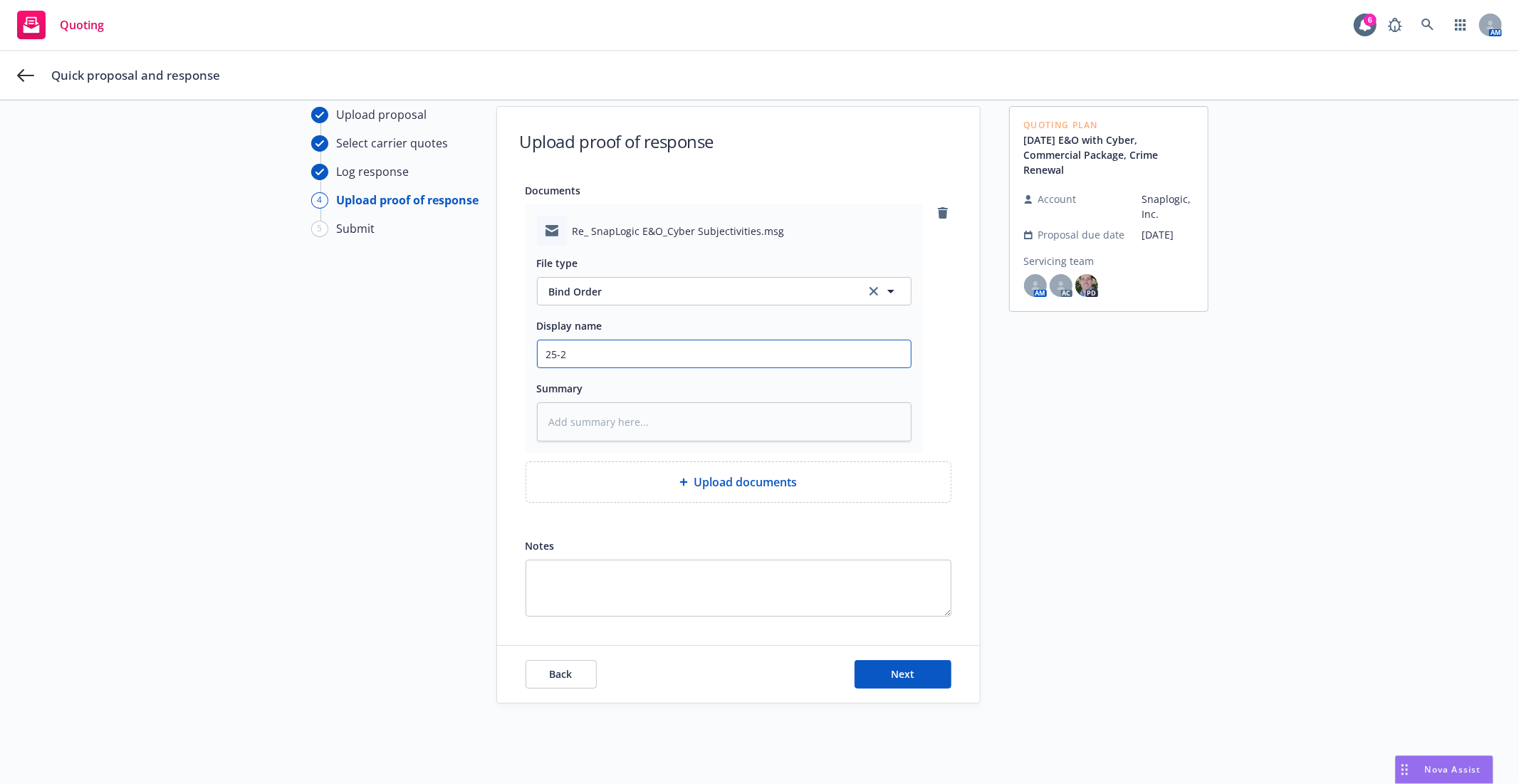
type input "25-26"
type textarea "x"
type input "25-26"
type textarea "x"
type input "25-26 S"
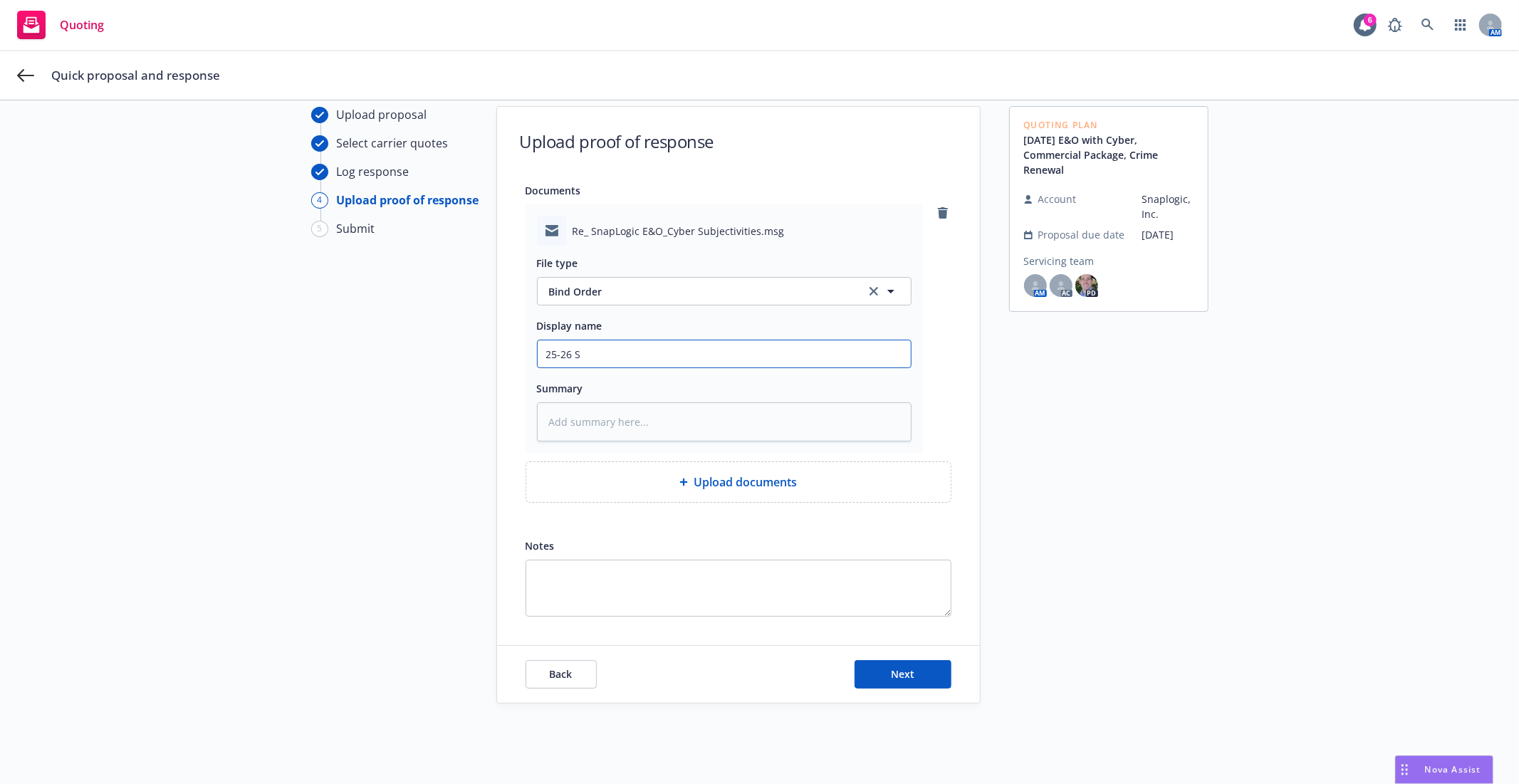
type textarea "x"
type input "25-26 Sn"
type textarea "x"
type input "25-26 Sna"
type textarea "x"
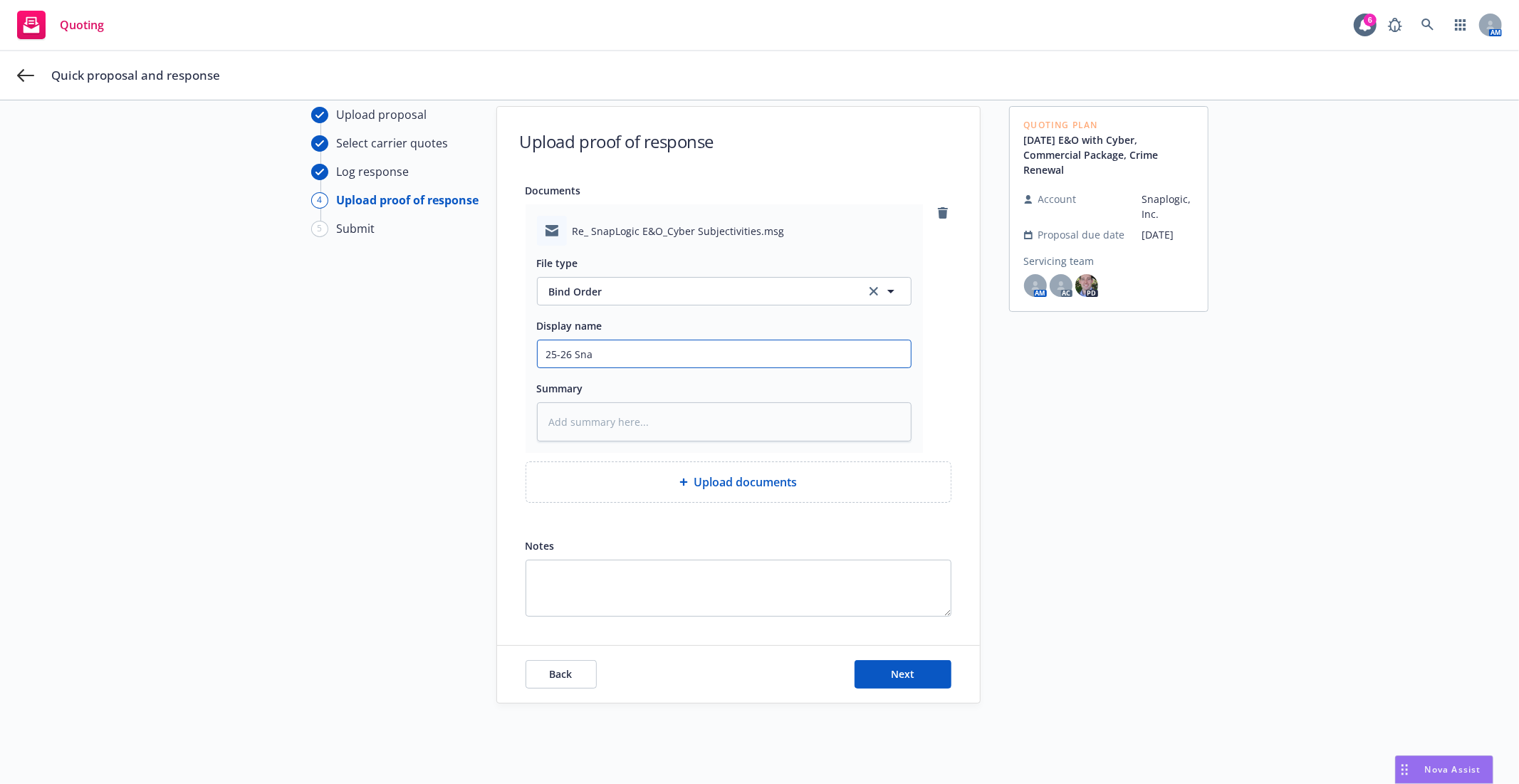
type input "25-26 Snap"
type textarea "x"
type input "25-26 Snapl"
type textarea "x"
type input "25-26 Snaplo"
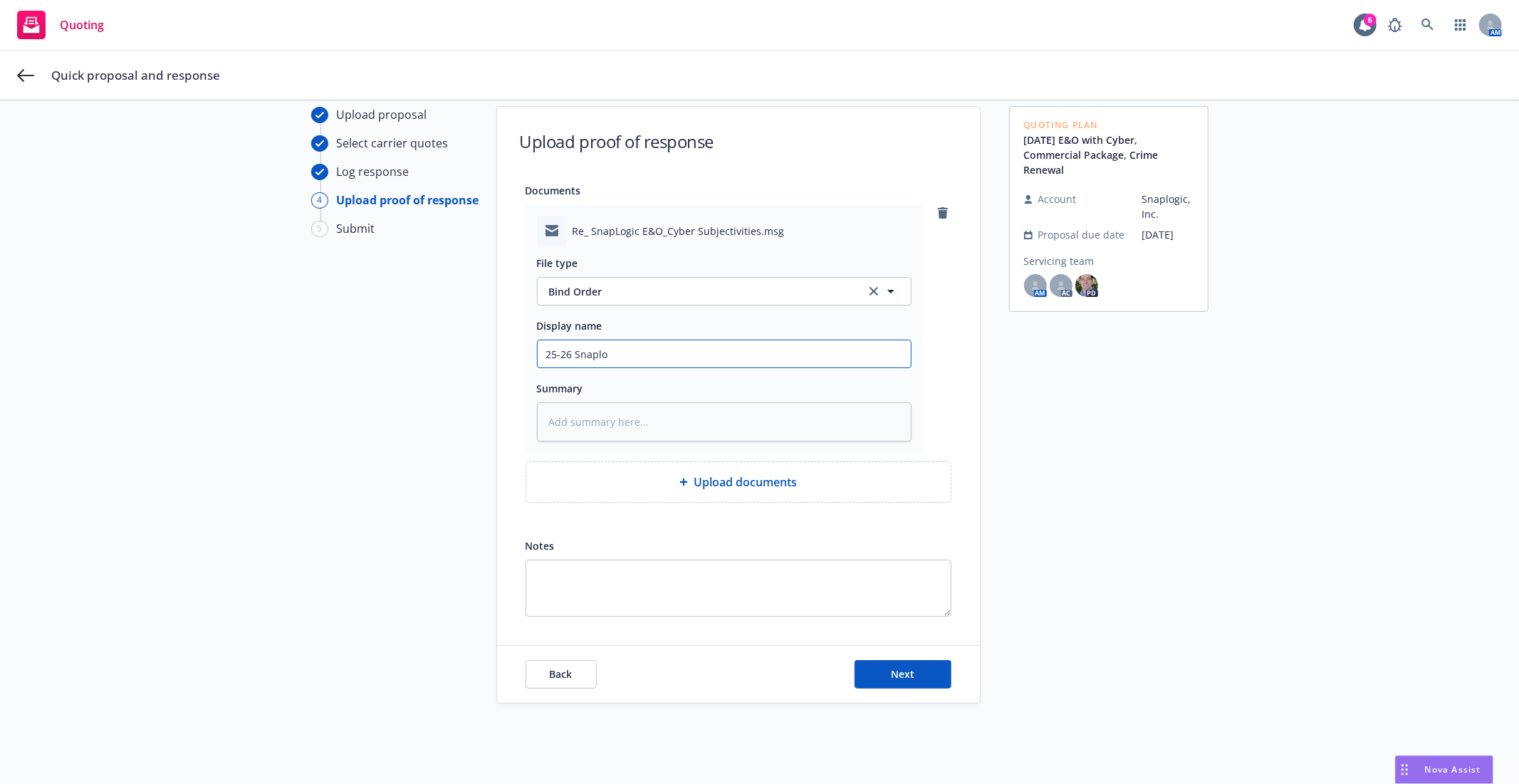
type textarea "x"
type input "25-26 Snapl"
type textarea "x"
type input "25-26 Snap"
type textarea "x"
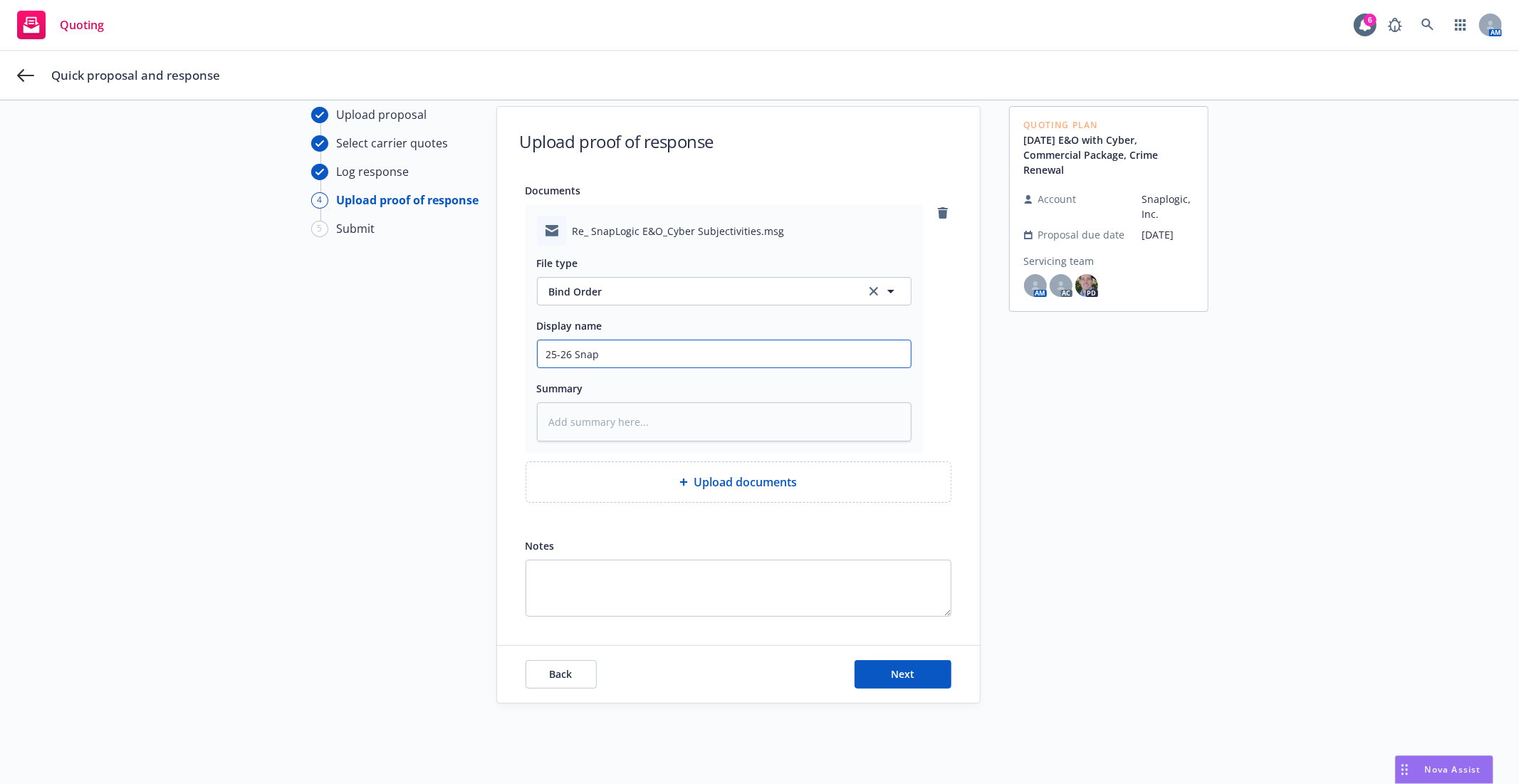
type input "25-26 SnapL"
type textarea "x"
type input "25-26 SnapLo"
type textarea "x"
type input "25-26 SnapLog"
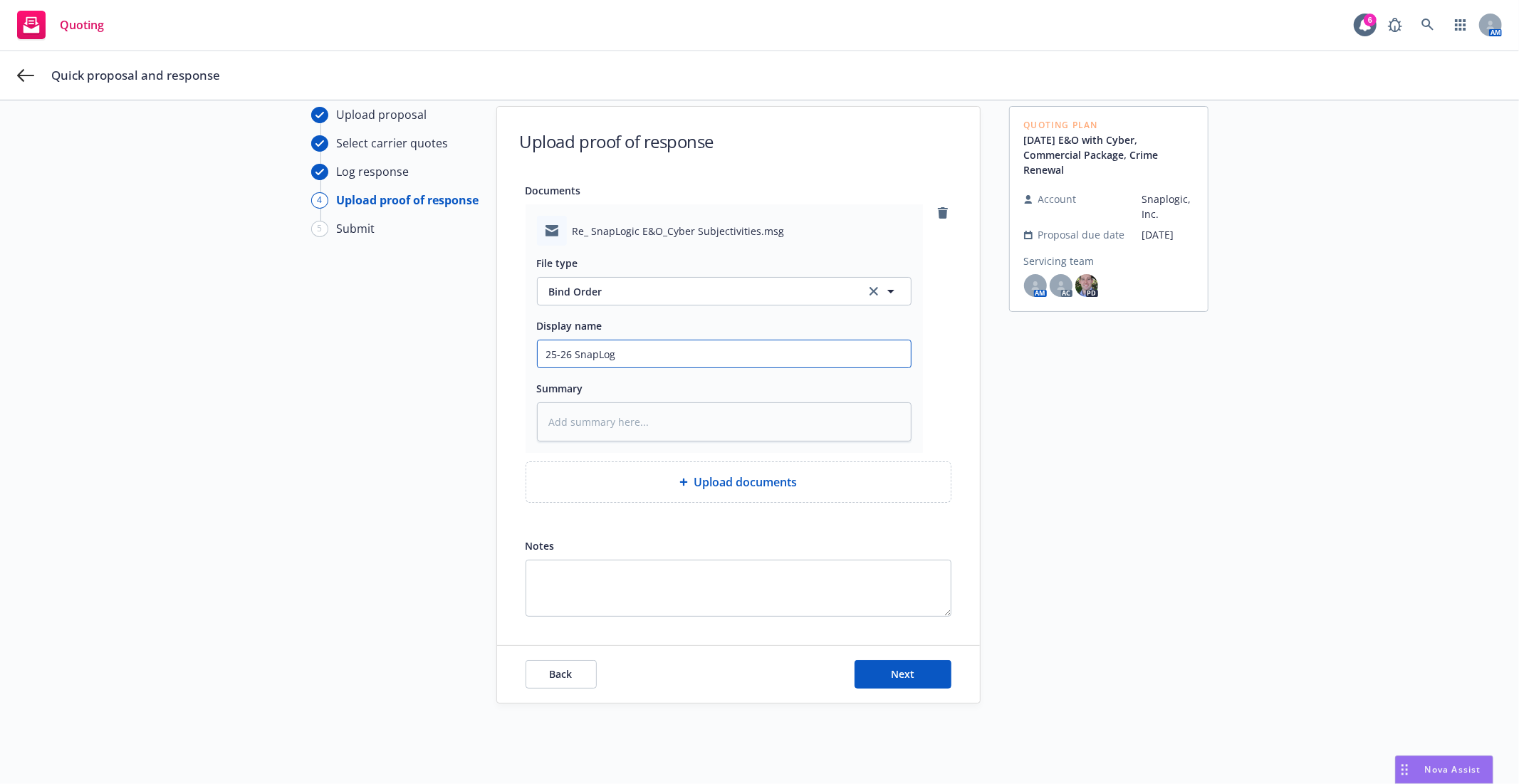
type textarea "x"
type input "25-26 SnapLogi"
type textarea "x"
type input "25-26 SnapLogic"
type textarea "x"
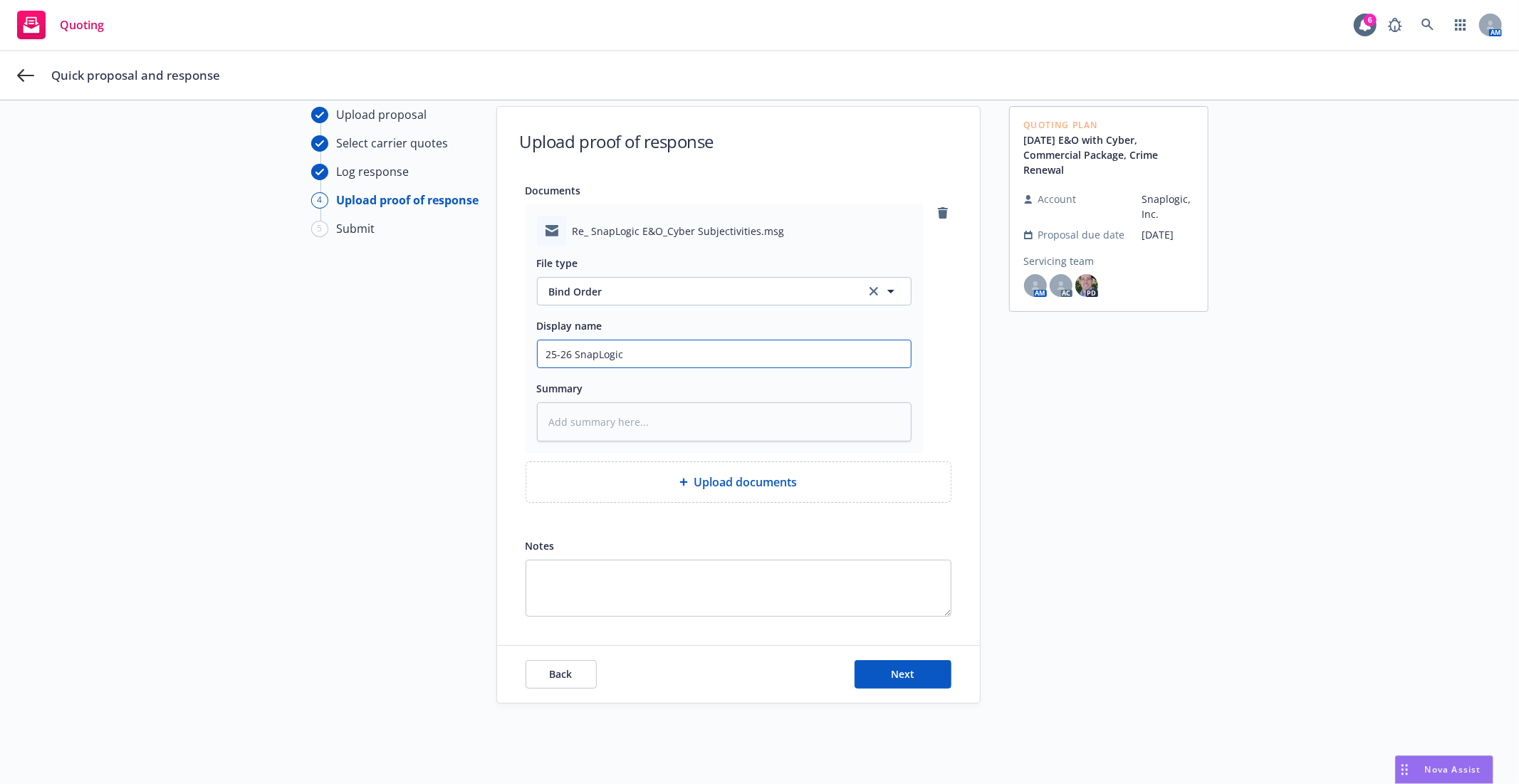
type input "25-26 SnapLogic"
type textarea "x"
type input "25-26 SnapLogic B"
type textarea "x"
type input "25-26 SnapLogic Bi"
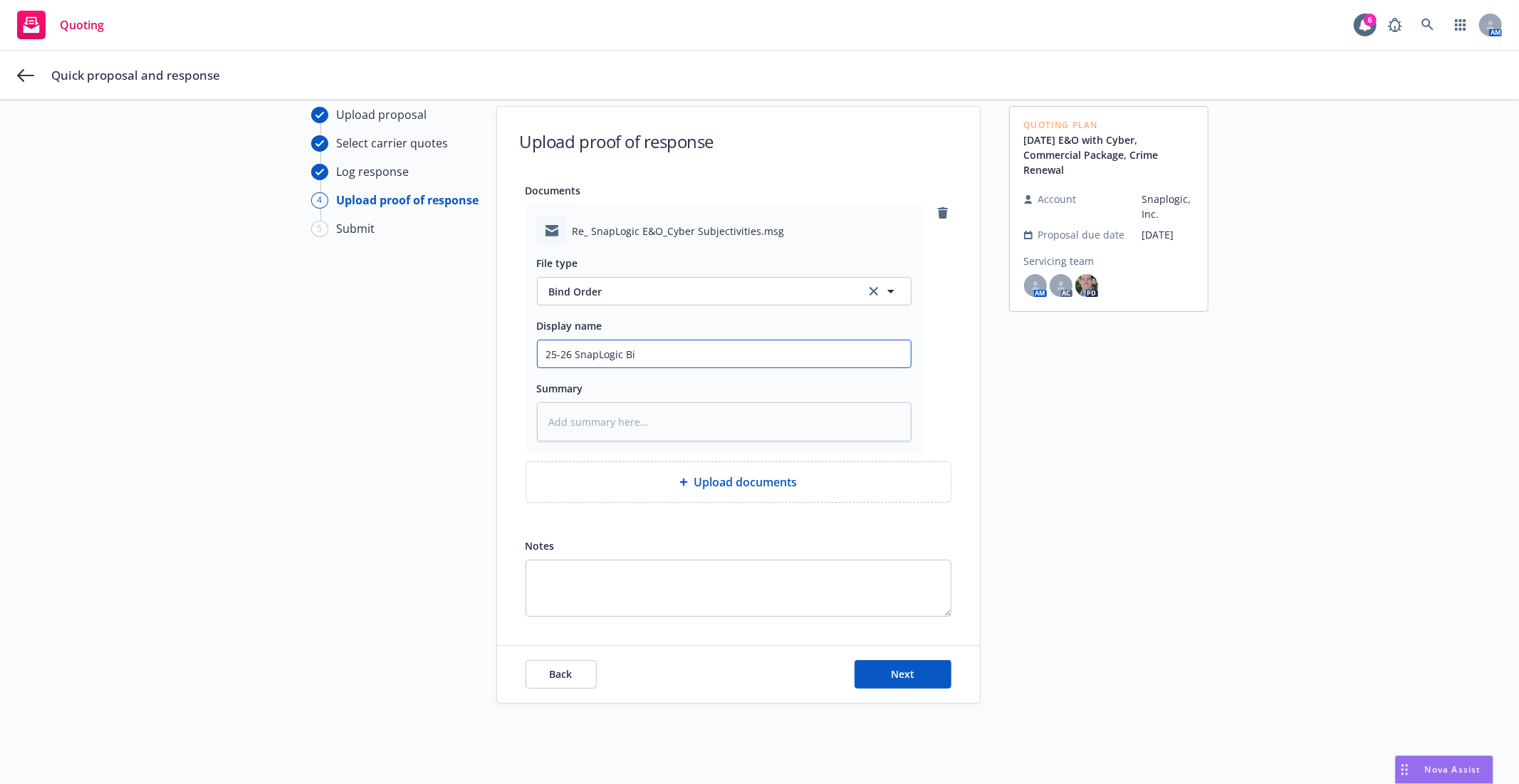
type textarea "x"
type input "25-26 SnapLogic Bin"
type textarea "x"
type input "25-26 SnapLogic Bind"
type textarea "x"
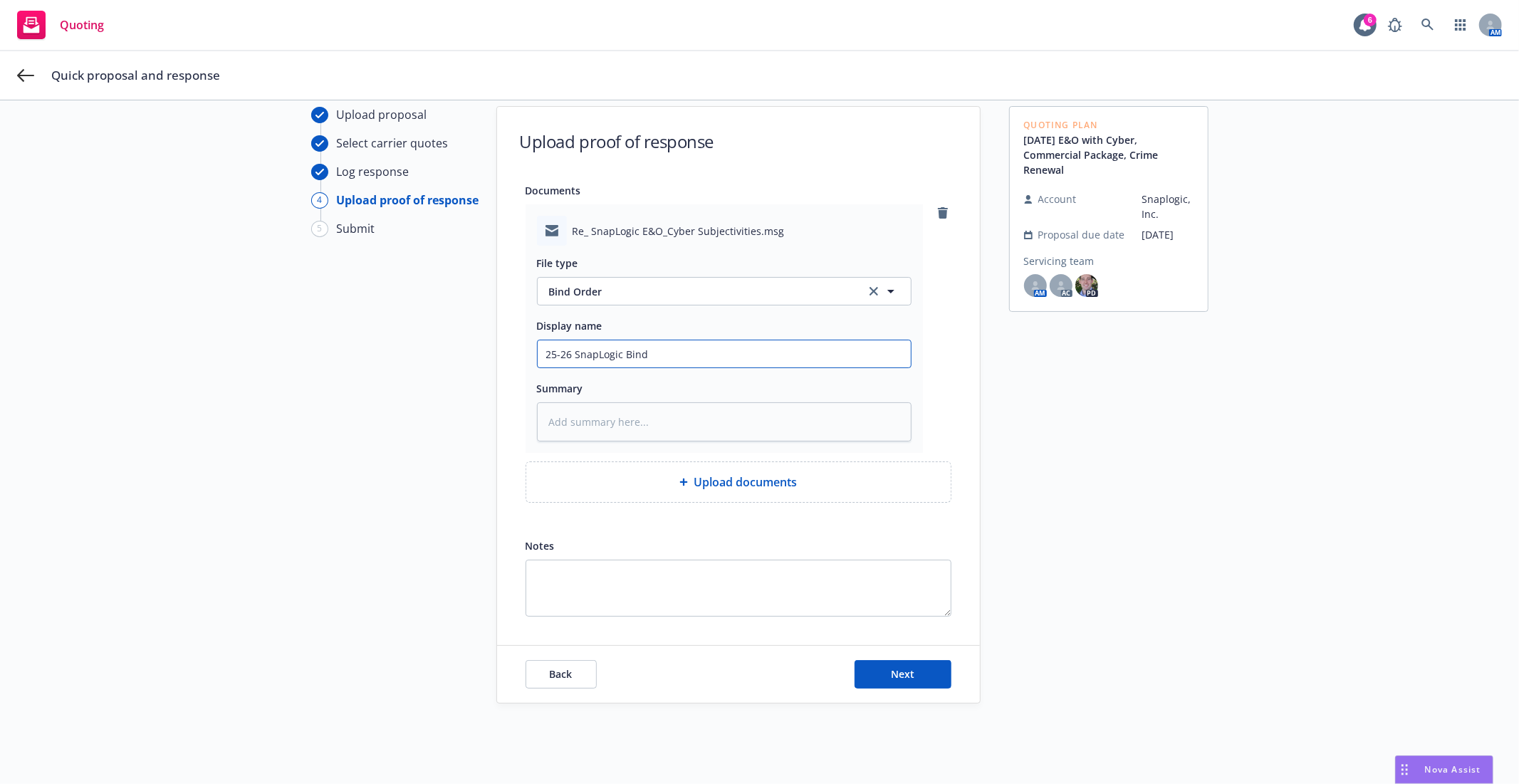
type input "25-26 SnapLogic Bind"
type textarea "x"
type input "25-26 SnapLogic Bind O"
type textarea "x"
type input "25-26 SnapLogic Bind Or"
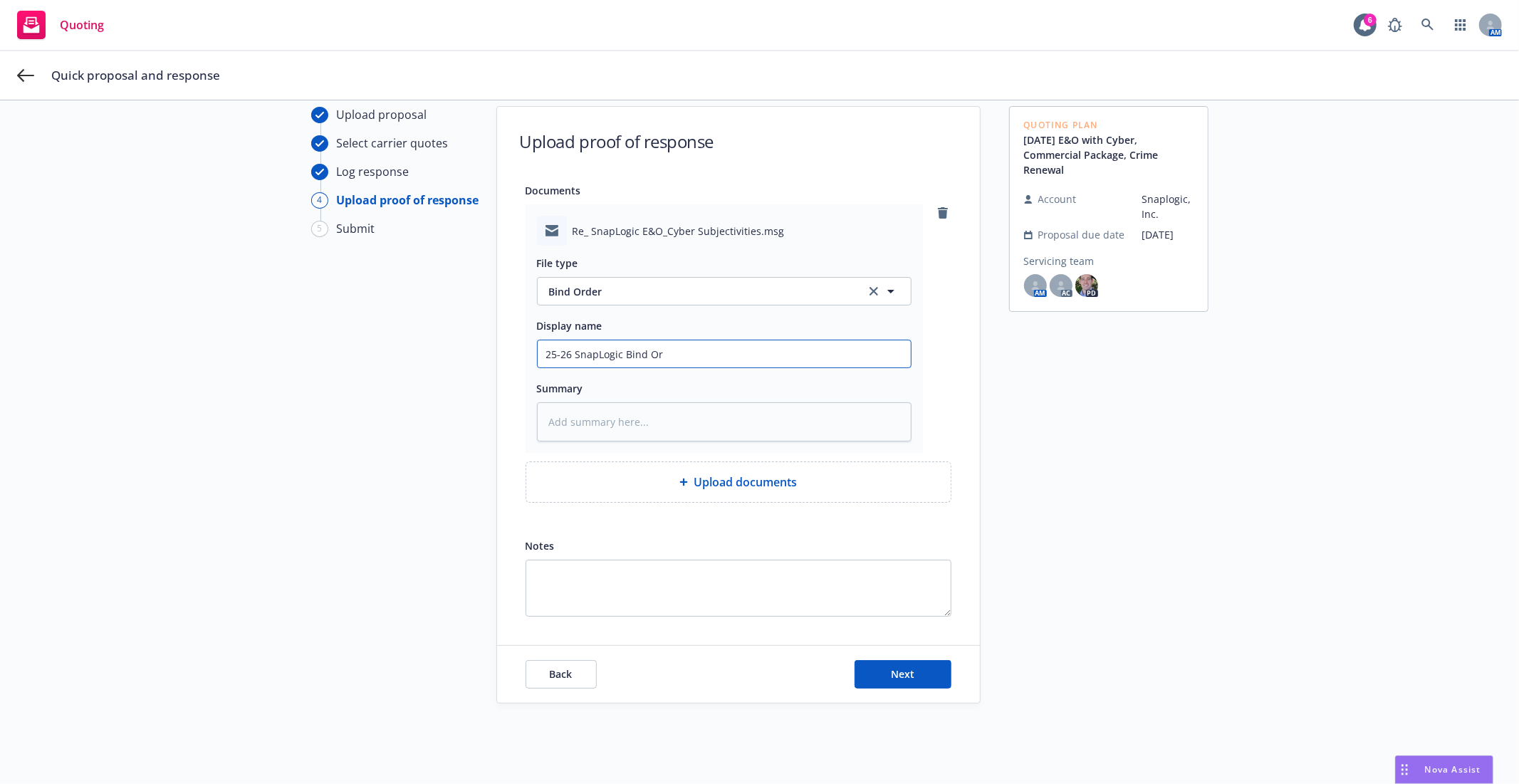
type textarea "x"
type input "25-26 SnapLogic Bind Ord"
type textarea "x"
type input "25-26 SnapLogic Bind Orde"
type textarea "x"
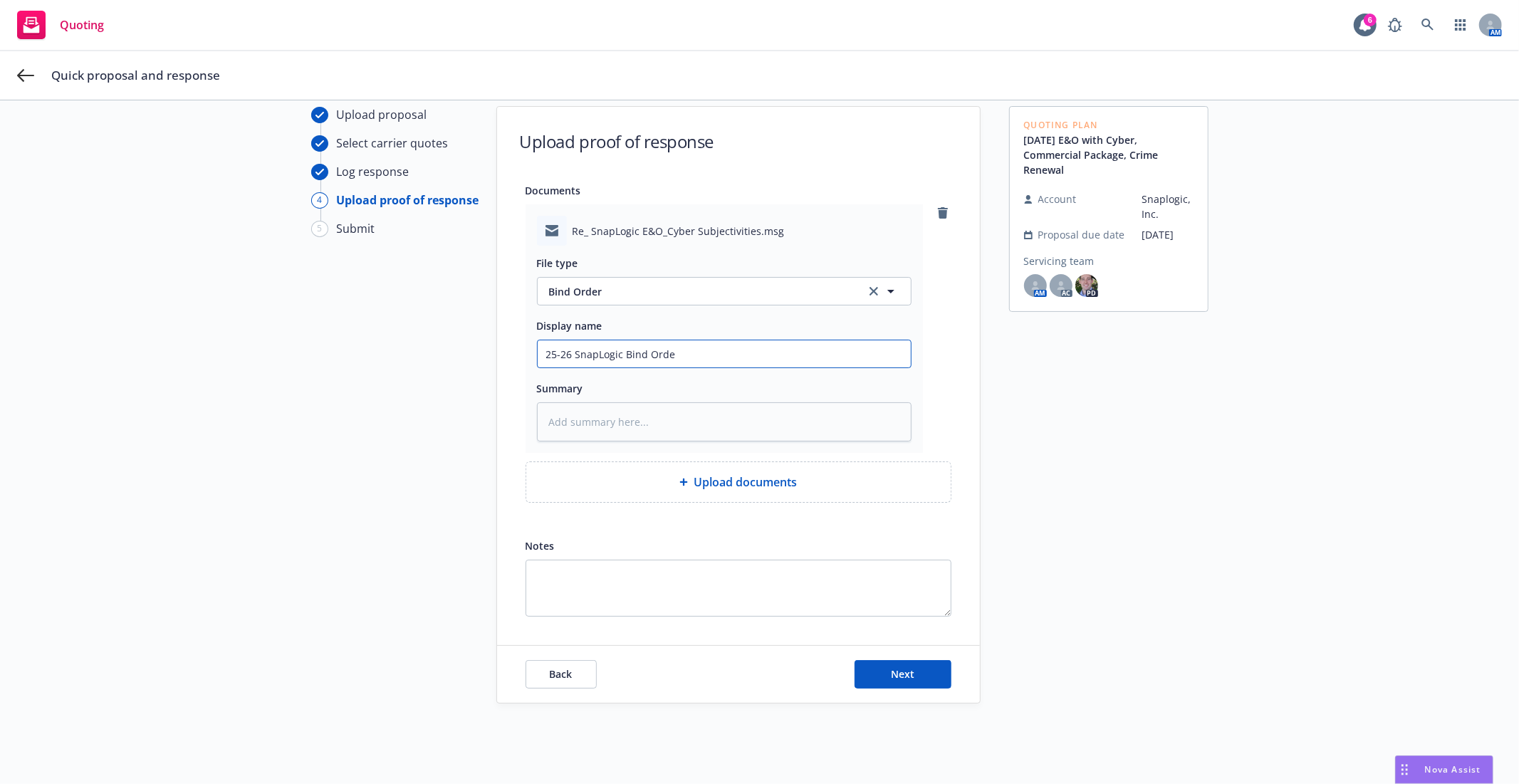
type input "25-26 SnapLogic Bind Order"
type textarea "x"
type input "25-26 SnapLogic Bind Order"
type textarea "x"
type input "25-26 SnapLogic Bind Order -"
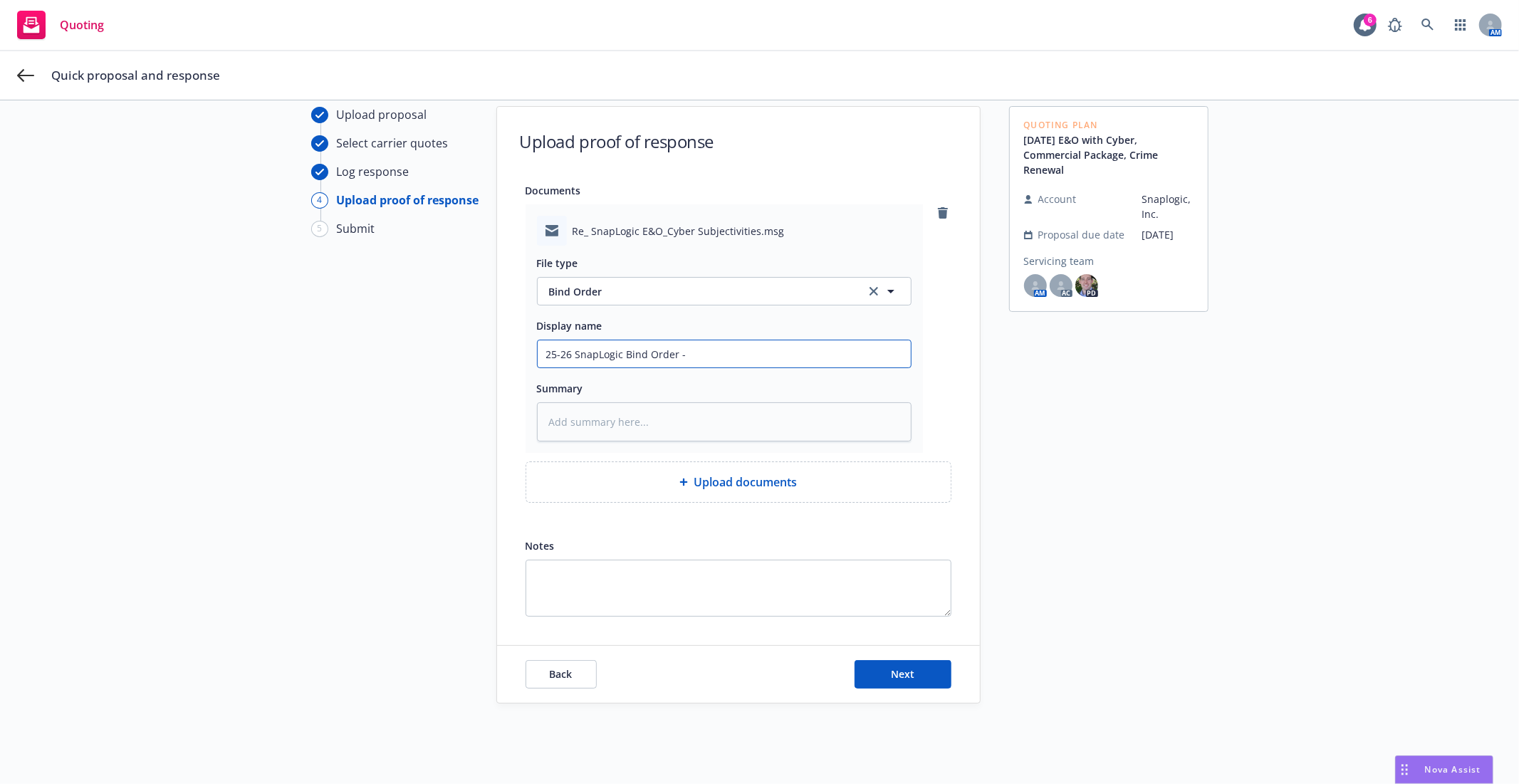
type textarea "x"
type input "25-26 SnapLogic Bind Order -"
type textarea "x"
type input "25-26 SnapLogic Bind Order - P"
type textarea "x"
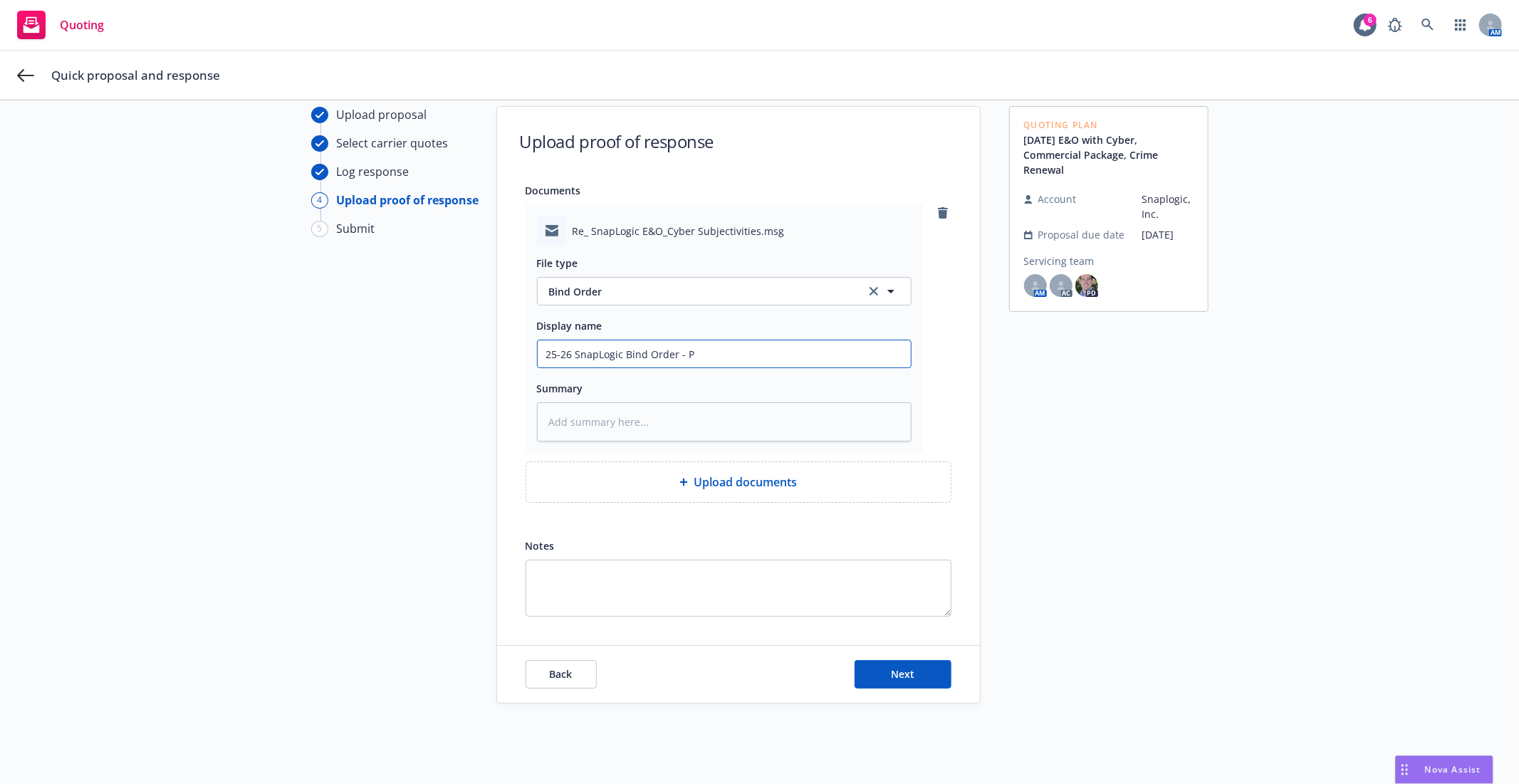
type input "25-26 SnapLogic Bind Order - P7"
type textarea "x"
type input "25-26 SnapLogic Bind Order - P7C"
type textarea "x"
type input "25-26 SnapLogic Bind Order - P7"
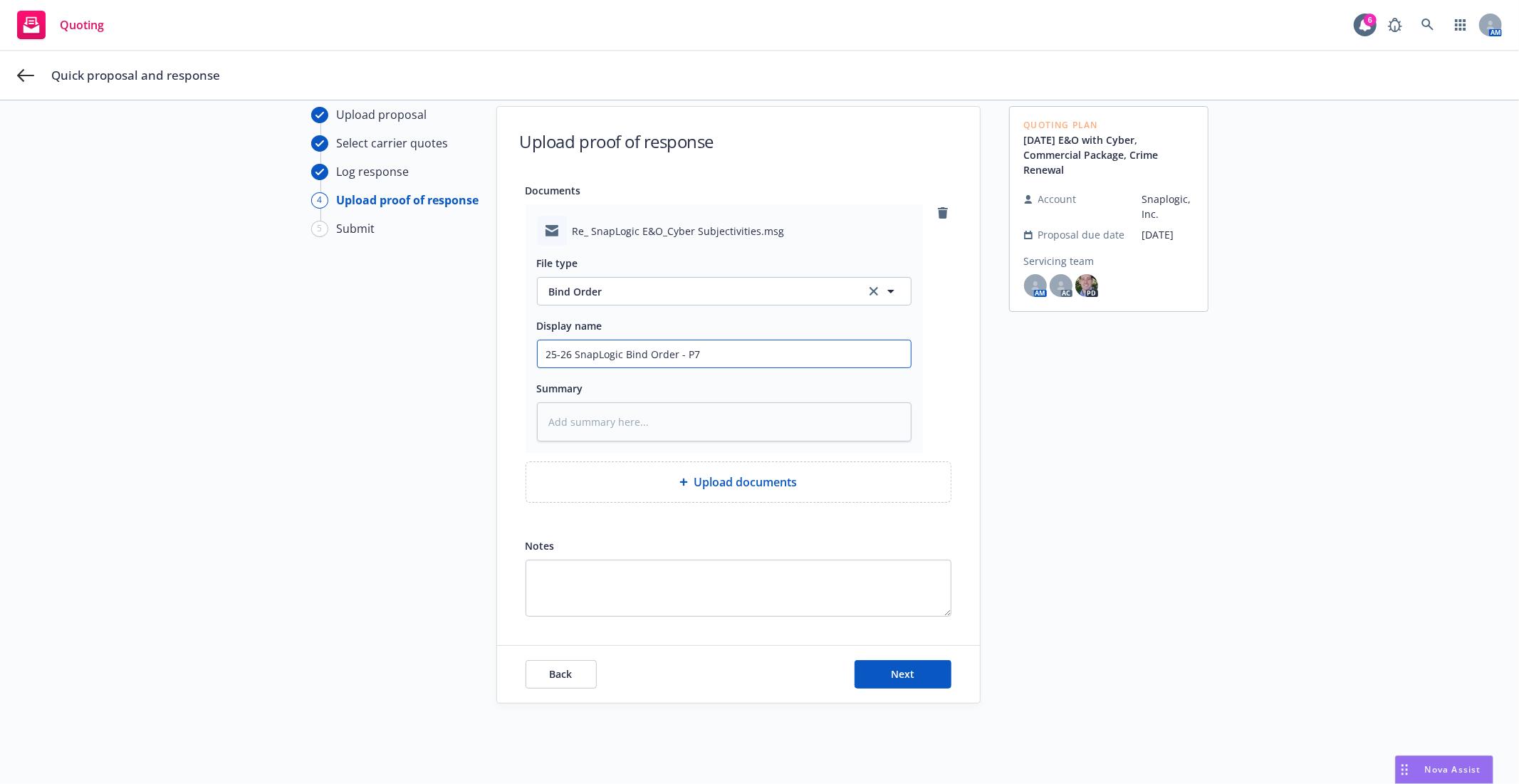
type textarea "x"
type input "25-26 SnapLogic Bind Order - P"
type textarea "x"
type input "25-26 SnapLogic Bind Order - P&"
type textarea "x"
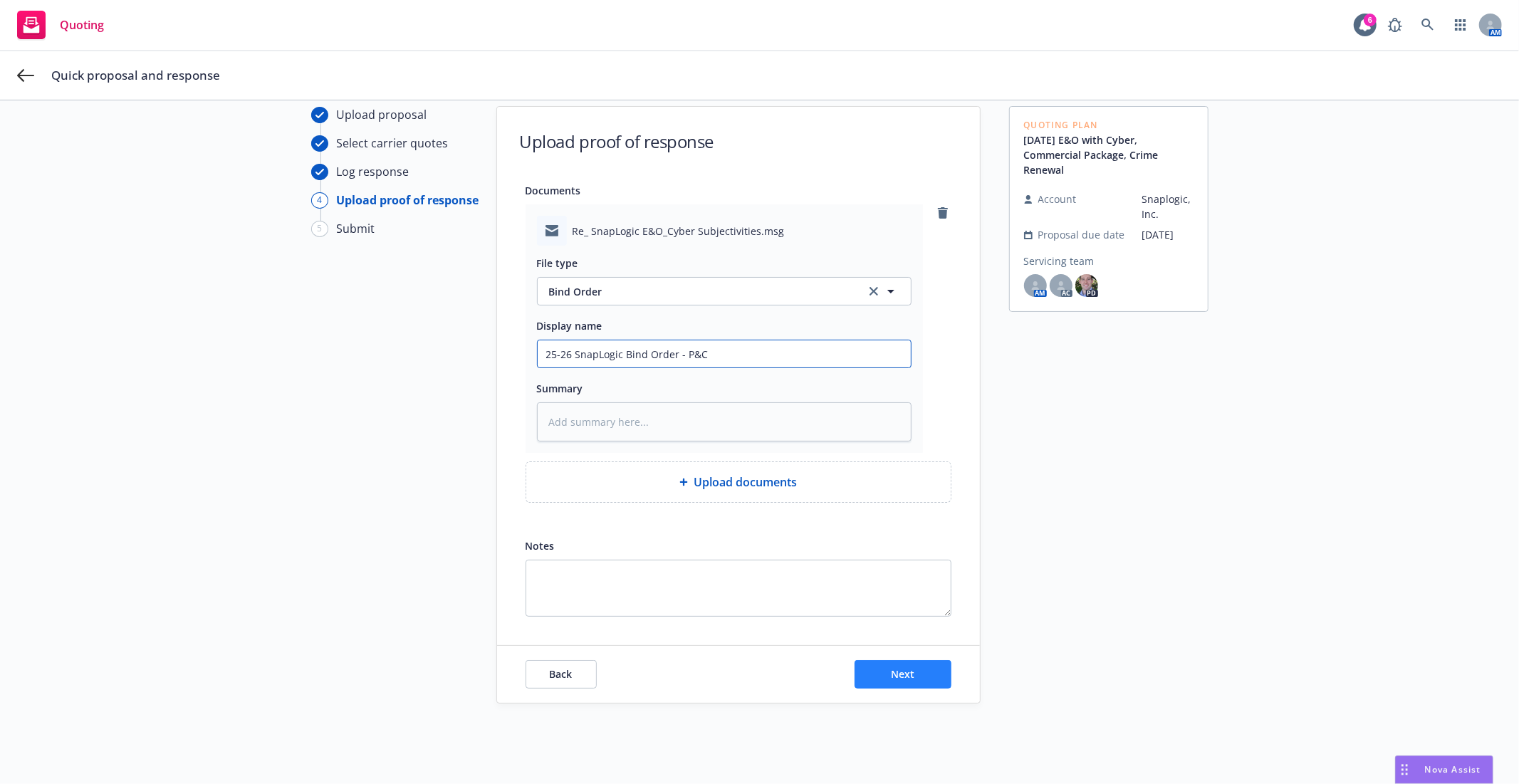
type input "25-26 SnapLogic Bind Order - P&C"
click at [890, 680] on span "Next" at bounding box center [902, 674] width 24 height 13
type textarea "x"
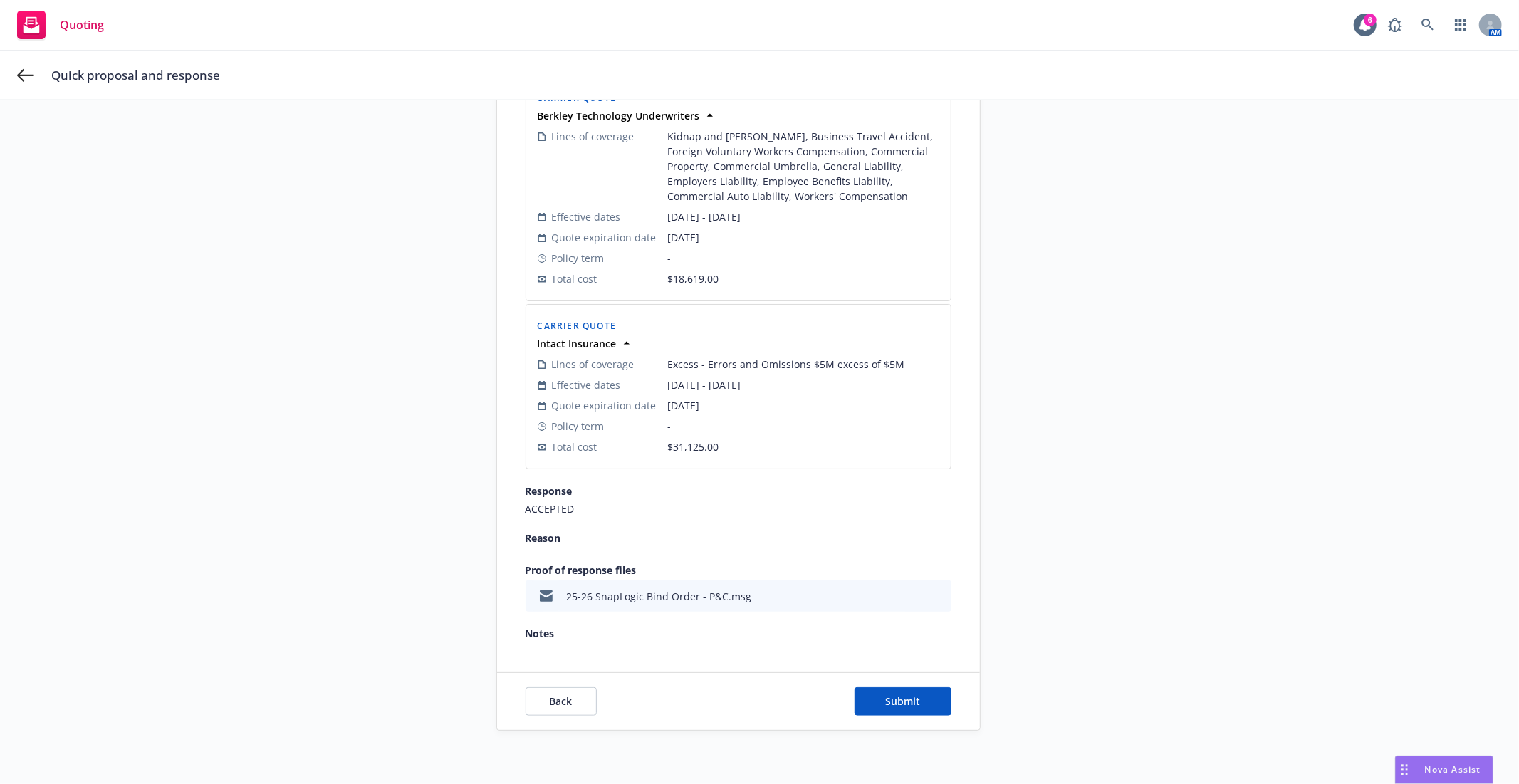
scroll to position [659, 0]
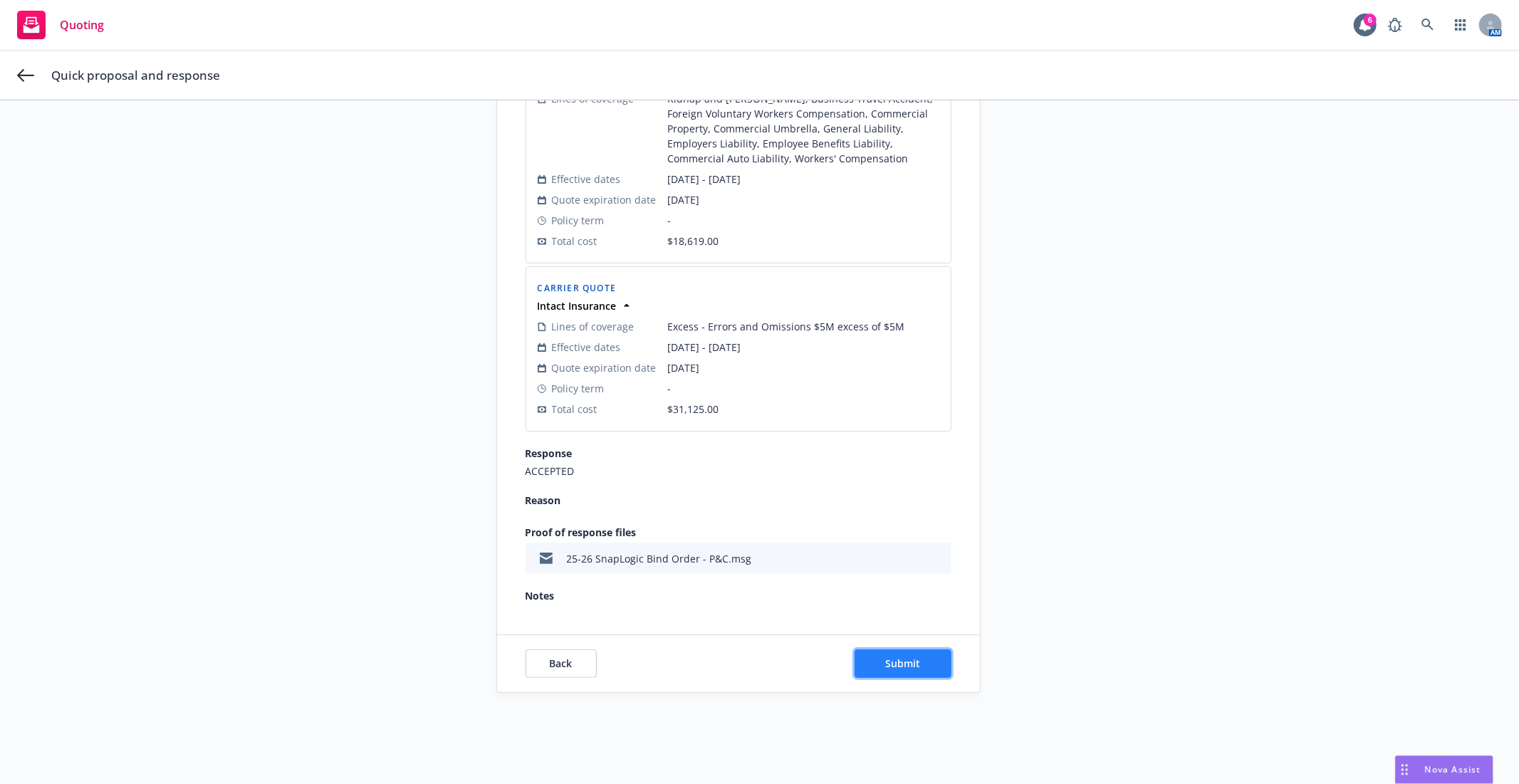
click at [890, 658] on span "Submit" at bounding box center [902, 663] width 35 height 13
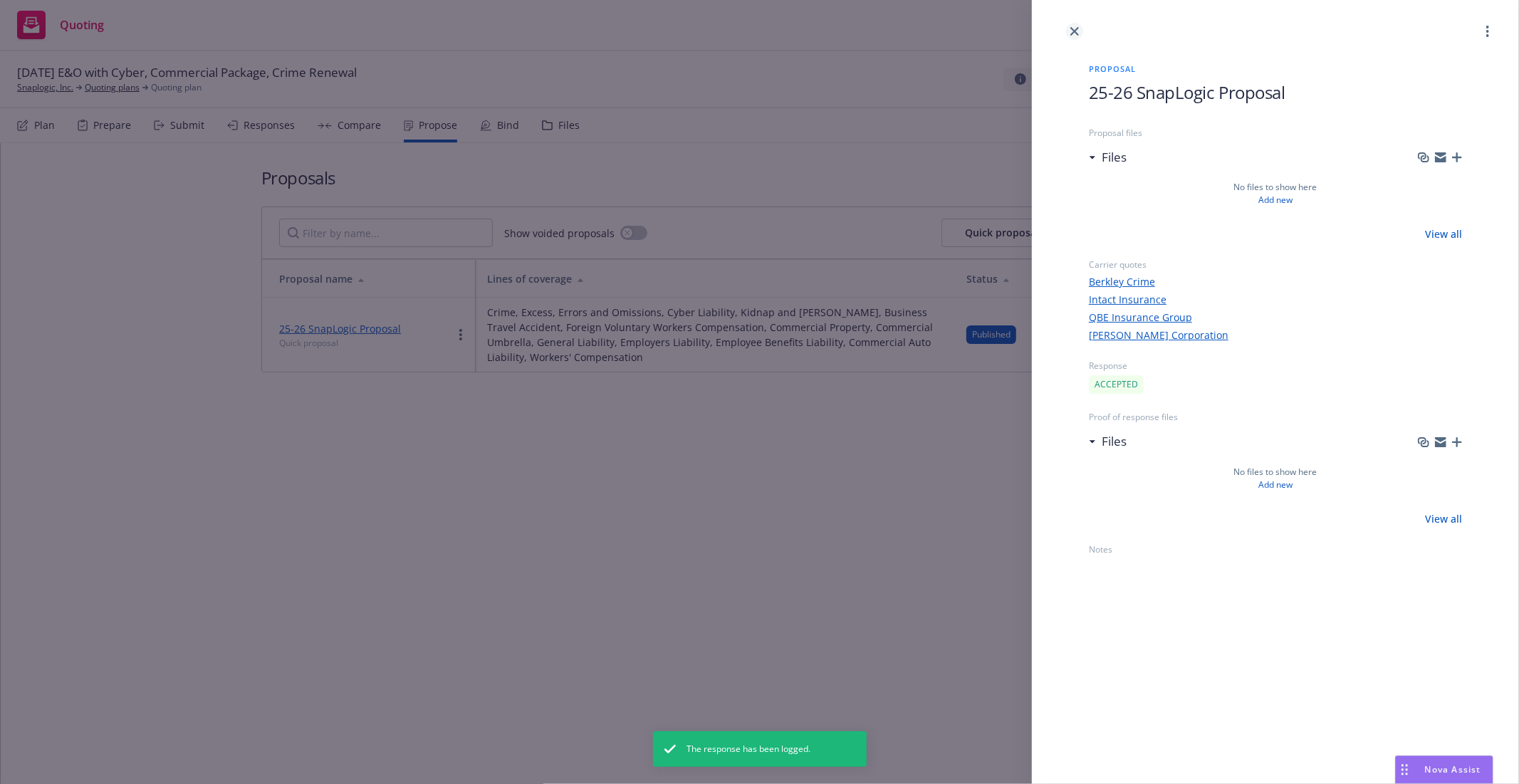
click at [1073, 32] on icon "close" at bounding box center [1074, 31] width 9 height 9
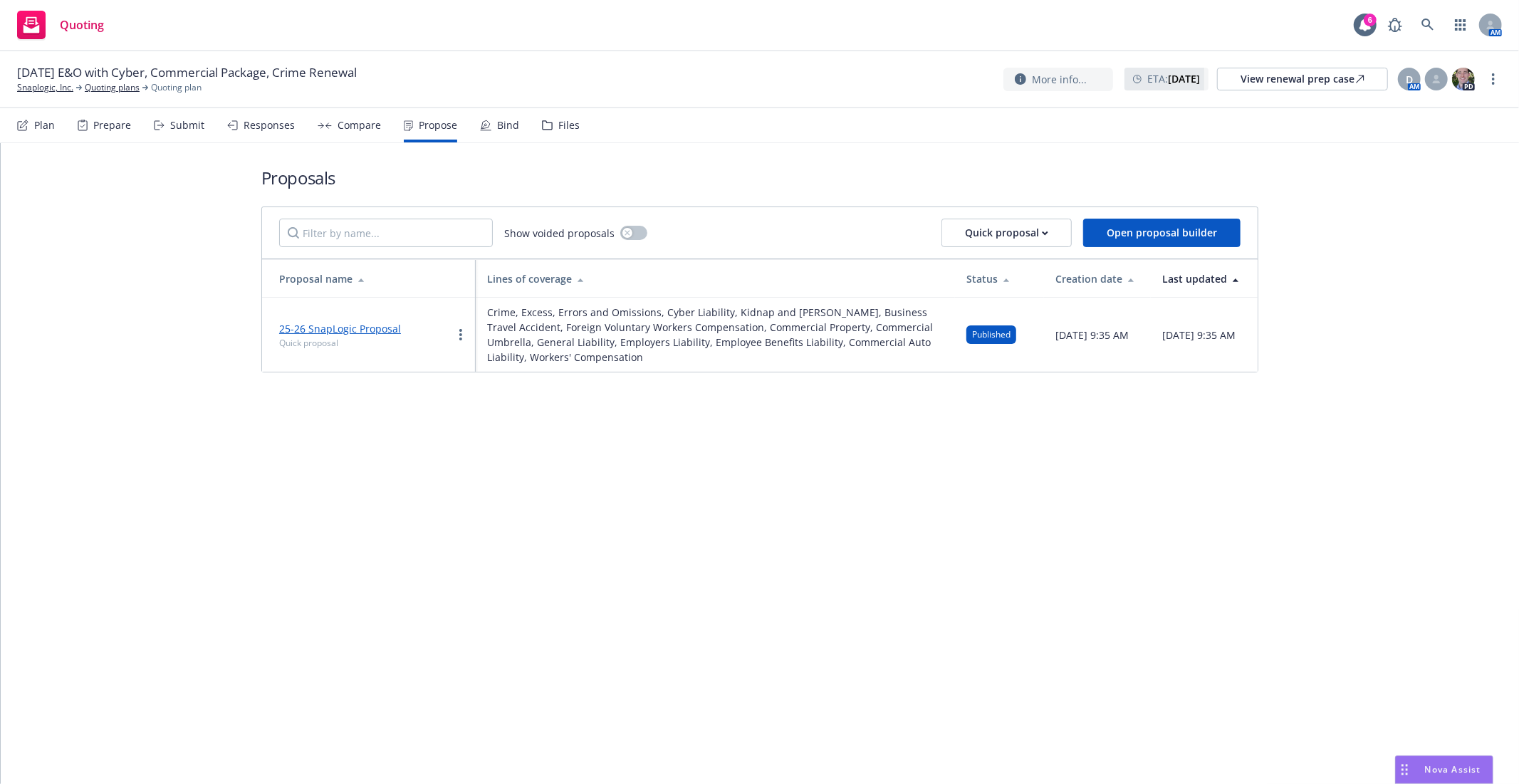
click at [497, 124] on div "Bind" at bounding box center [507, 125] width 22 height 11
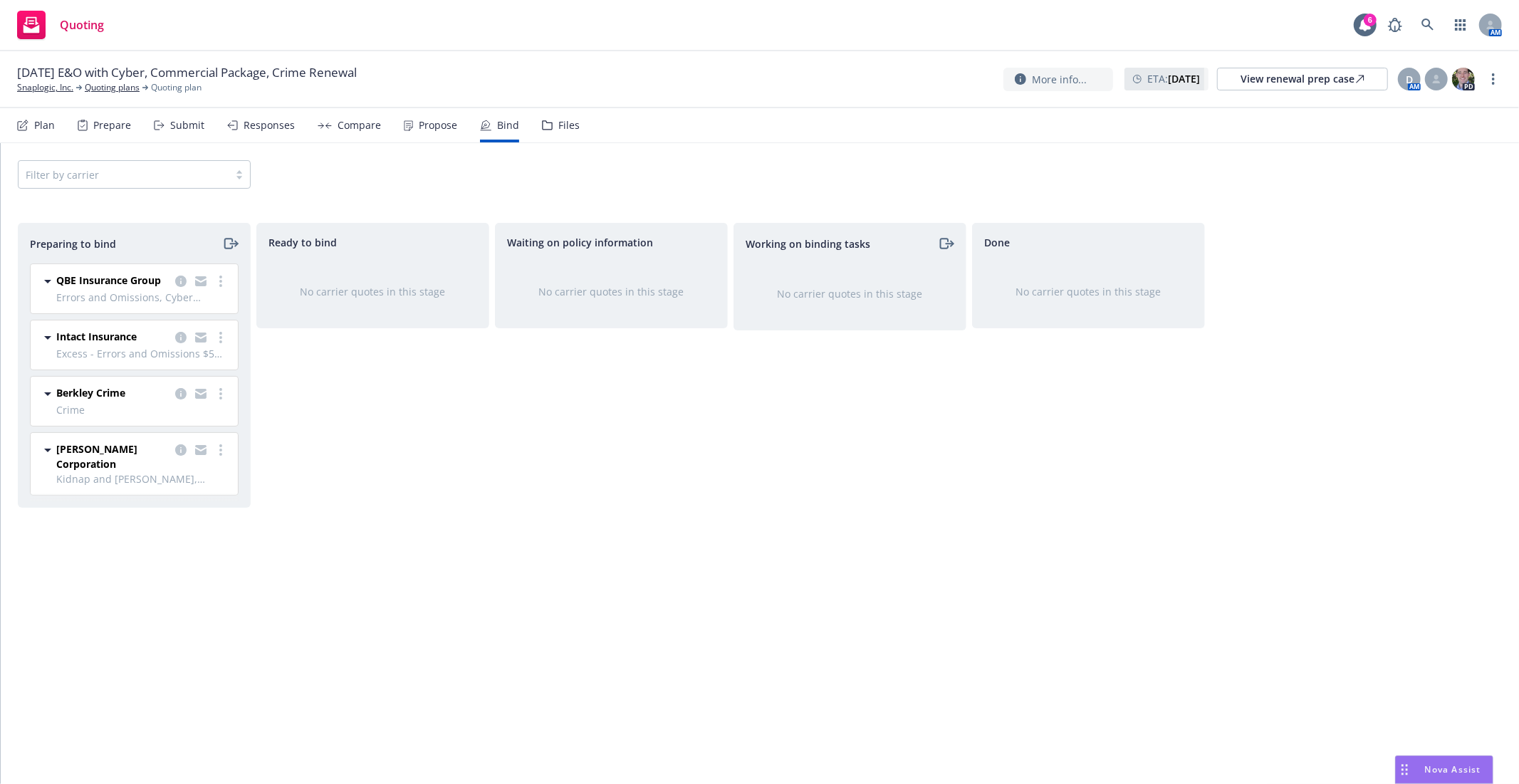
click at [644, 445] on div "Waiting on policy information No carrier quotes in this stage" at bounding box center [612, 488] width 233 height 531
click at [89, 84] on link "Quoting plans" at bounding box center [112, 88] width 55 height 13
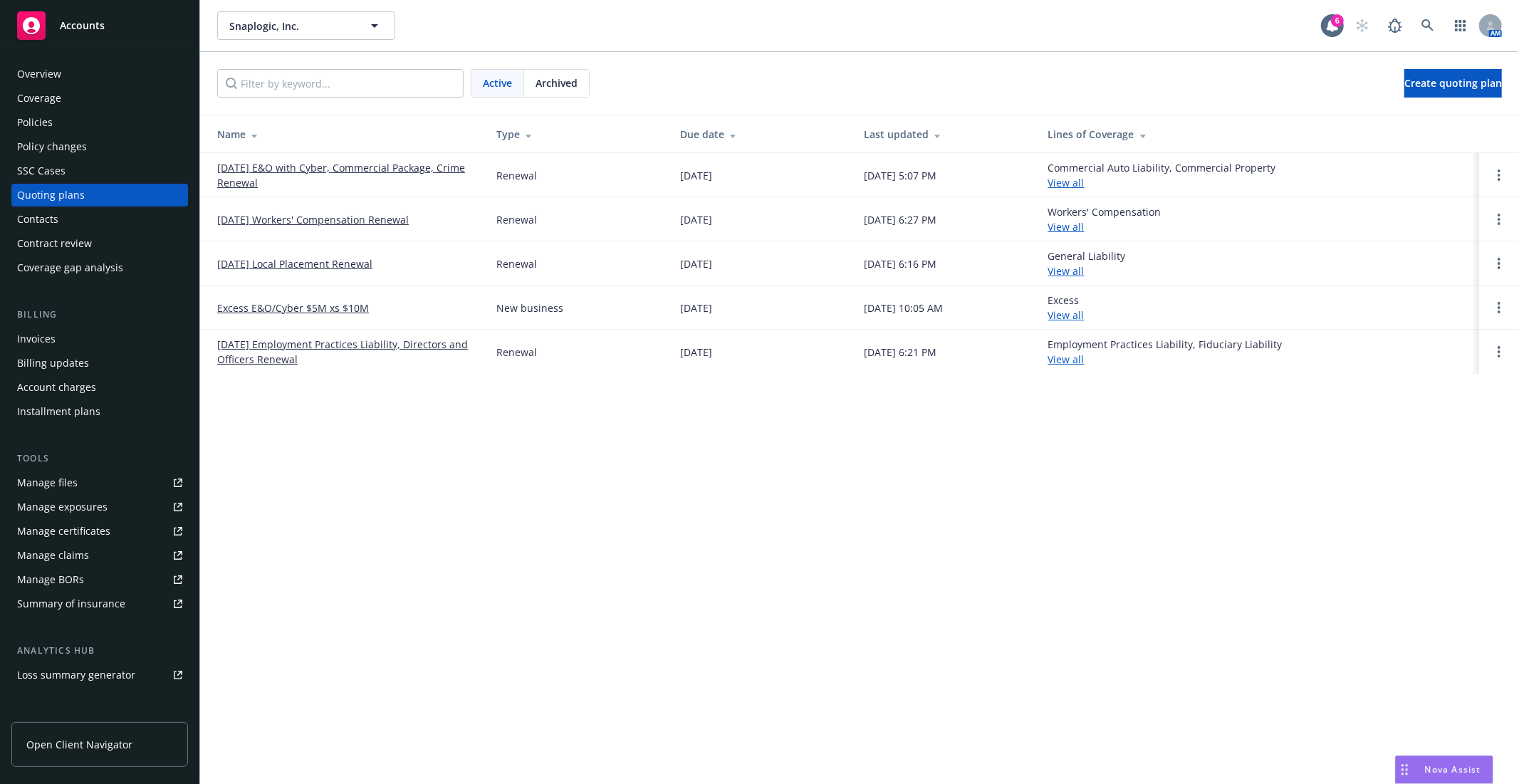
click at [33, 102] on div "Coverage" at bounding box center [39, 99] width 45 height 23
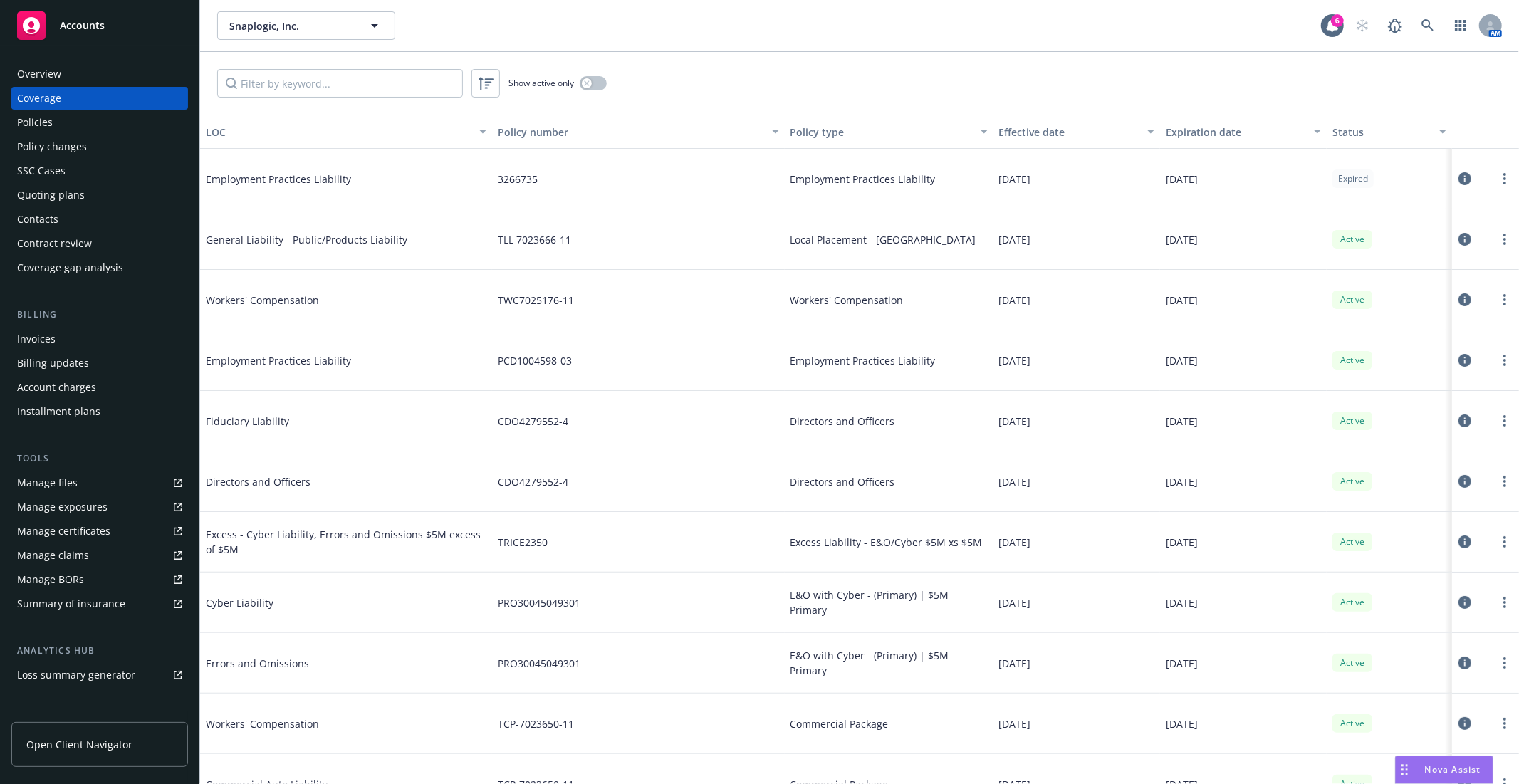
click at [85, 121] on div "Policies" at bounding box center [100, 122] width 165 height 23
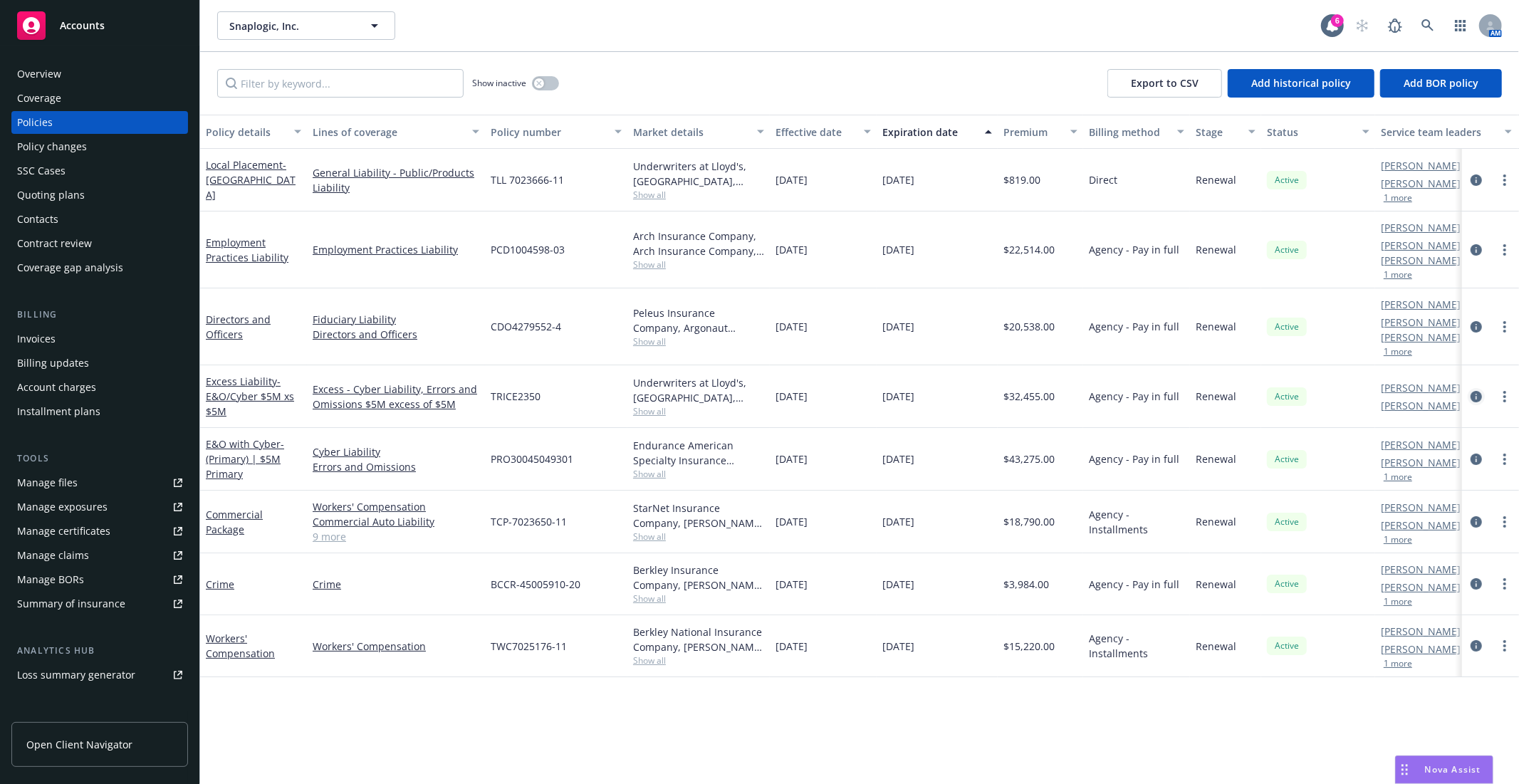
click at [1477, 391] on icon "circleInformation" at bounding box center [1476, 396] width 11 height 11
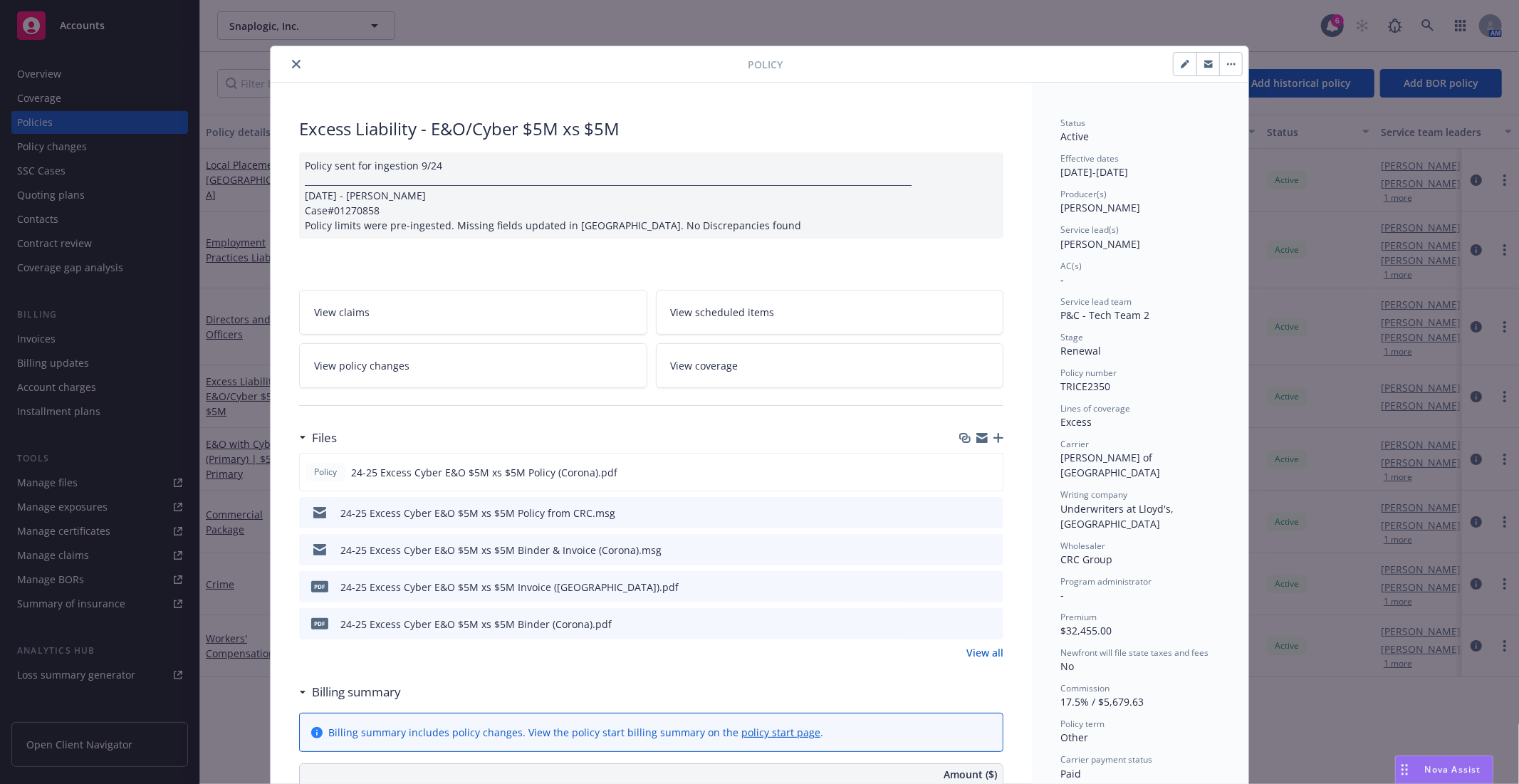
click at [292, 64] on icon "close" at bounding box center [296, 64] width 9 height 9
